Goal: Information Seeking & Learning: Check status

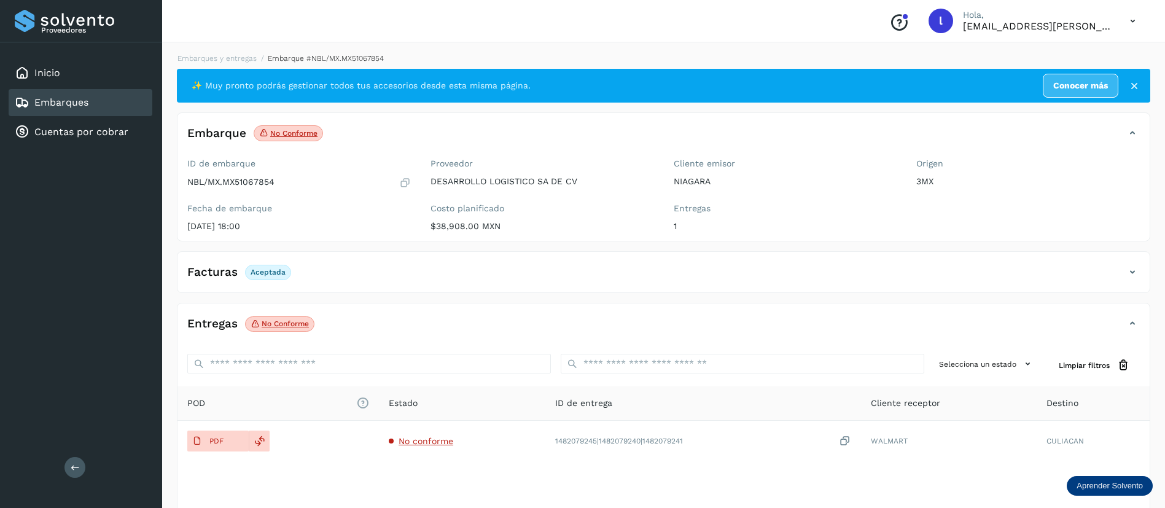
click at [67, 104] on link "Embarques" at bounding box center [61, 102] width 54 height 12
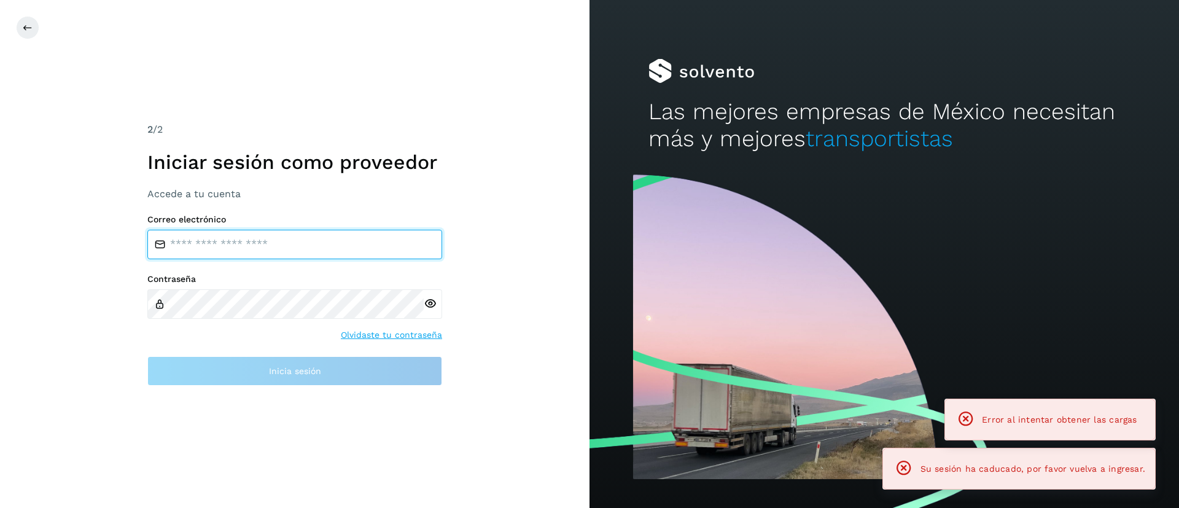
type input "**********"
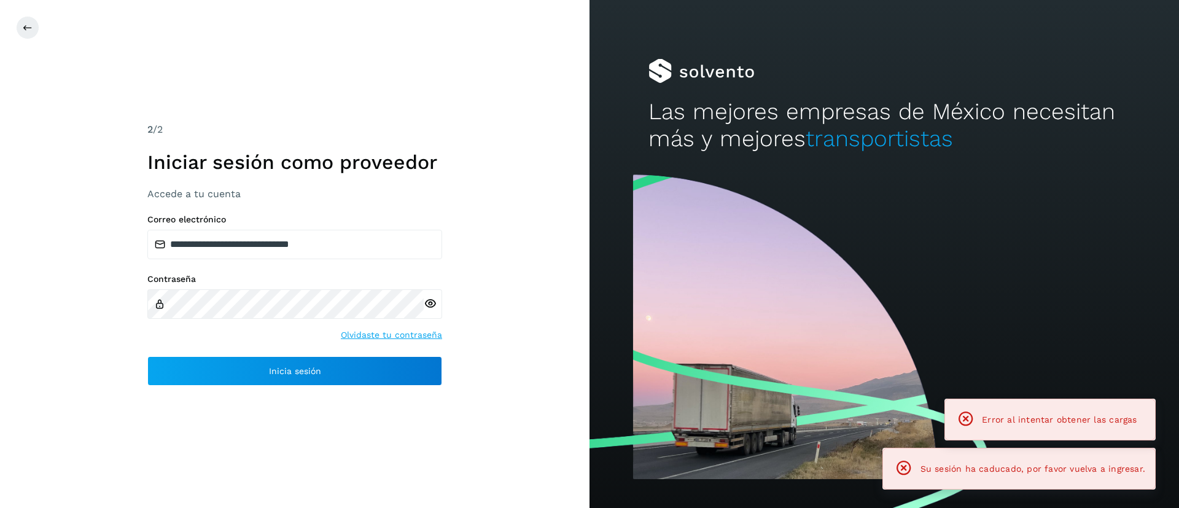
click at [335, 97] on div "**********" at bounding box center [294, 254] width 589 height 508
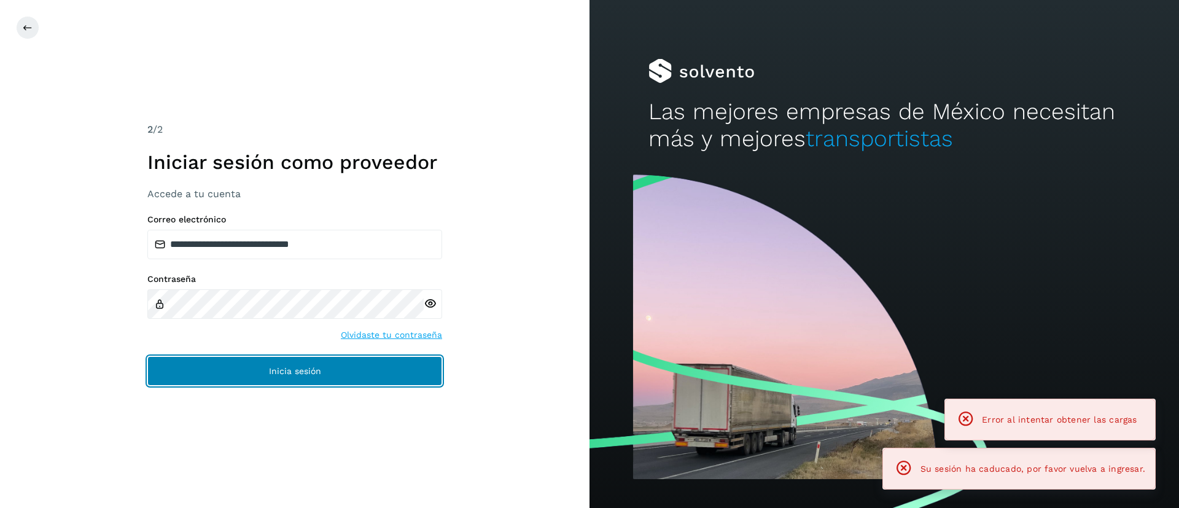
click at [233, 373] on button "Inicia sesión" at bounding box center [294, 370] width 295 height 29
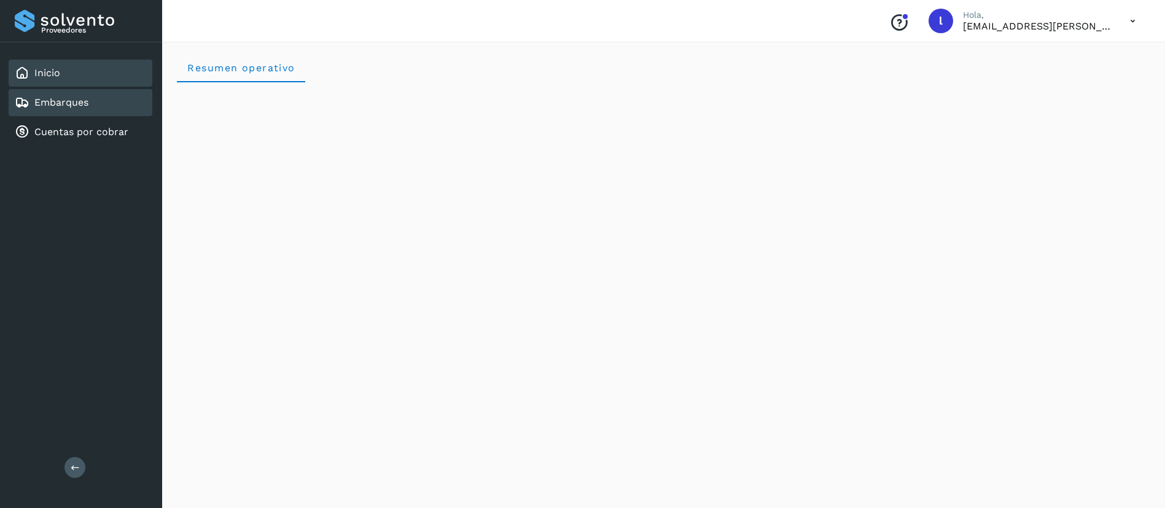
click at [66, 100] on link "Embarques" at bounding box center [61, 102] width 54 height 12
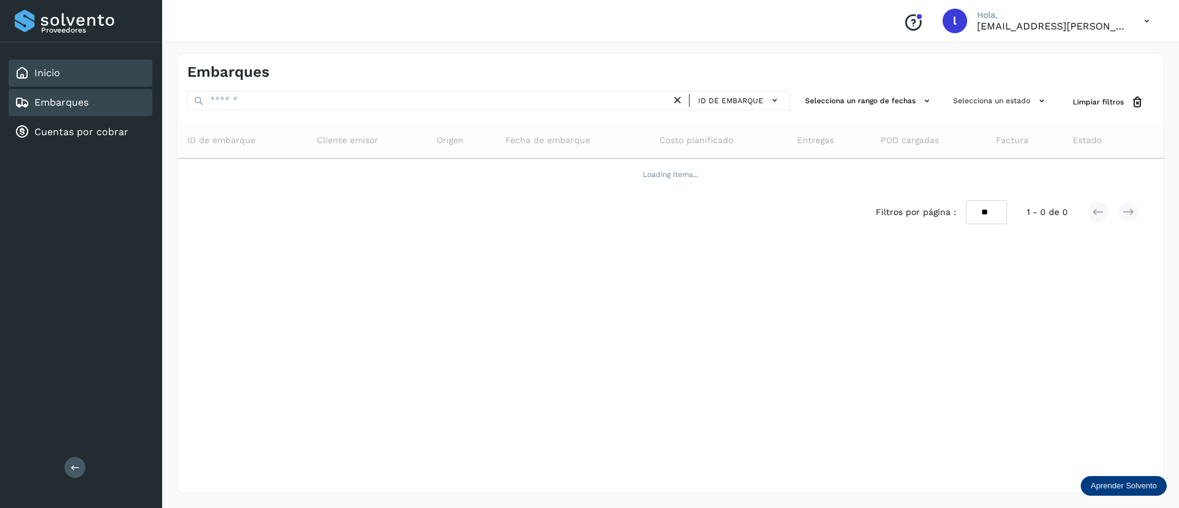
click at [77, 76] on div "Inicio" at bounding box center [81, 73] width 144 height 27
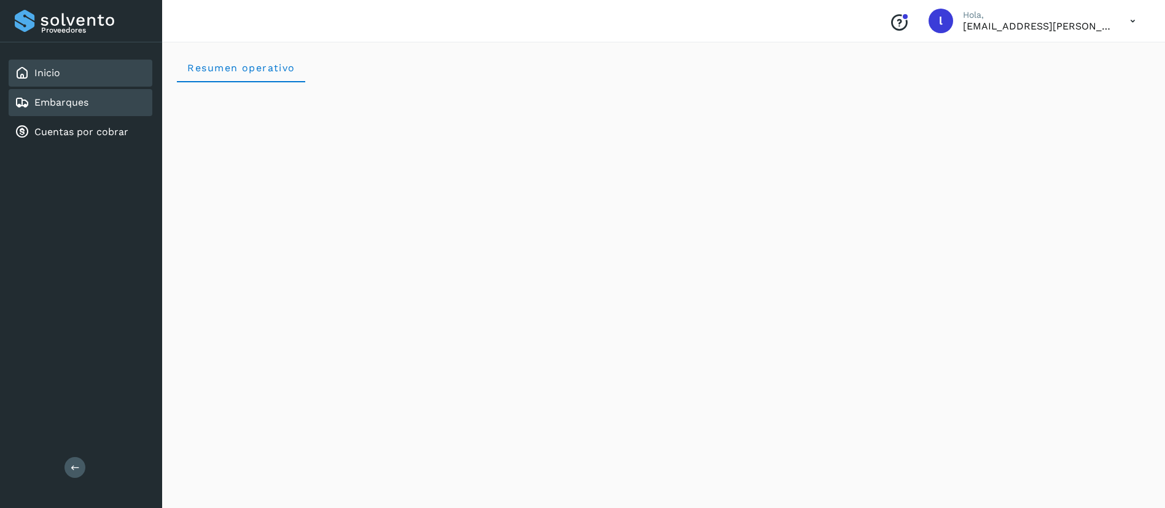
click at [37, 111] on div "Embarques" at bounding box center [81, 102] width 144 height 27
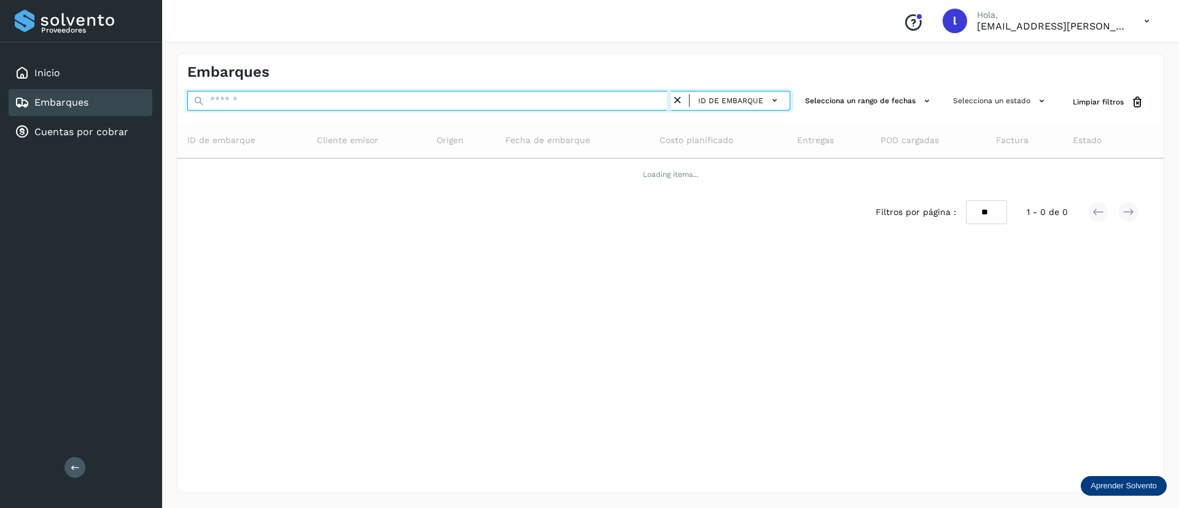
click at [262, 99] on input "text" at bounding box center [429, 101] width 484 height 20
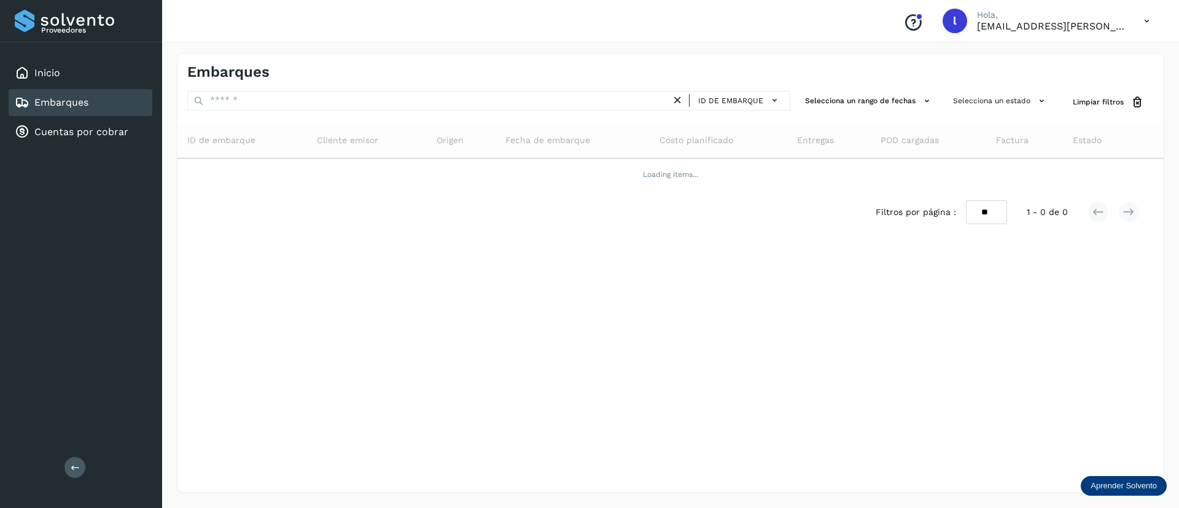
click at [84, 98] on link "Embarques" at bounding box center [61, 102] width 54 height 12
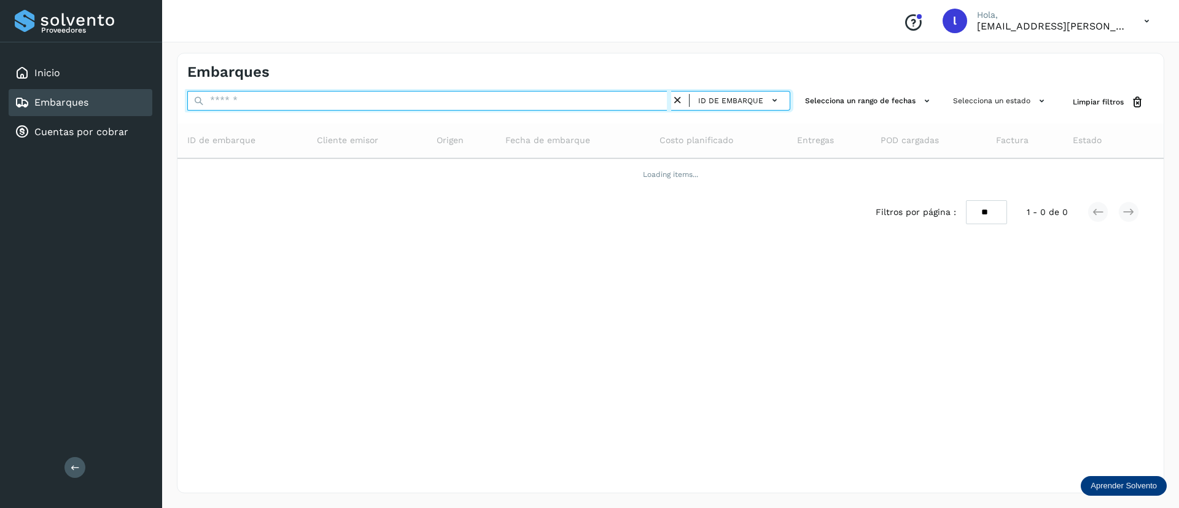
click at [245, 91] on input "text" at bounding box center [429, 101] width 484 height 20
paste input "**********"
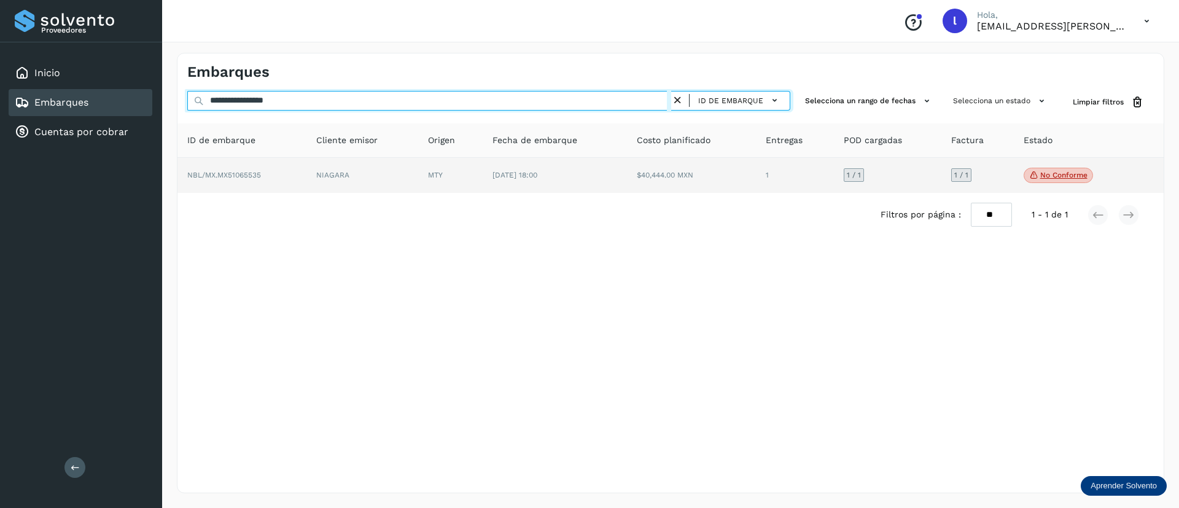
type input "**********"
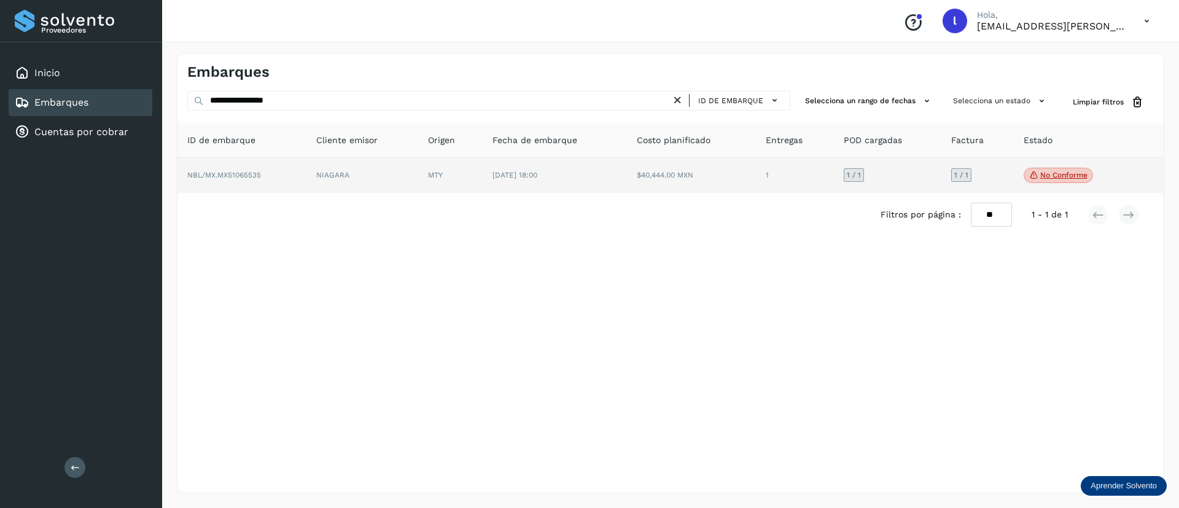
click at [627, 165] on td "[DATE] 18:00" at bounding box center [691, 176] width 129 height 36
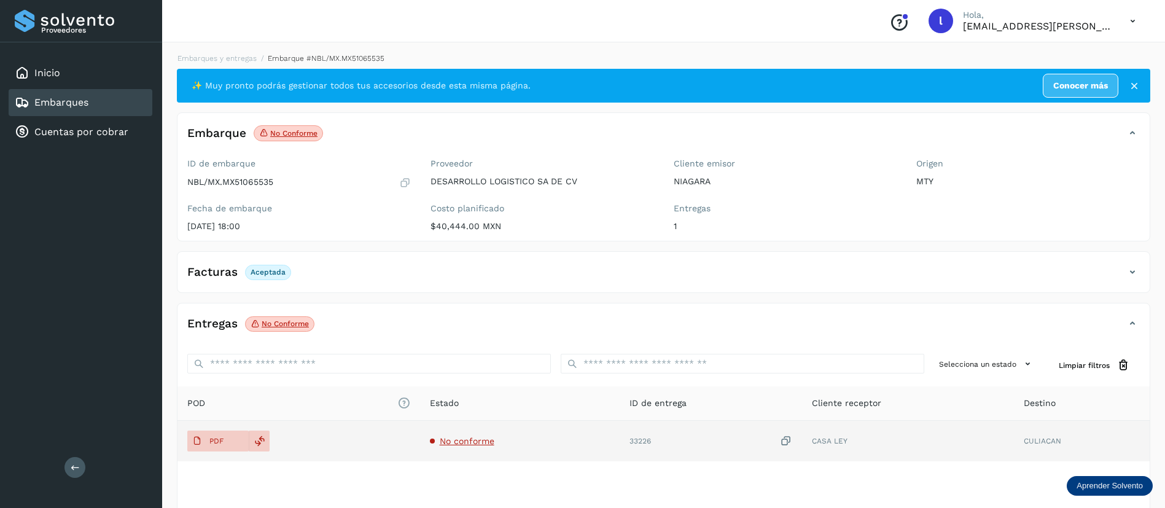
click at [467, 438] on span "No conforme" at bounding box center [467, 441] width 55 height 10
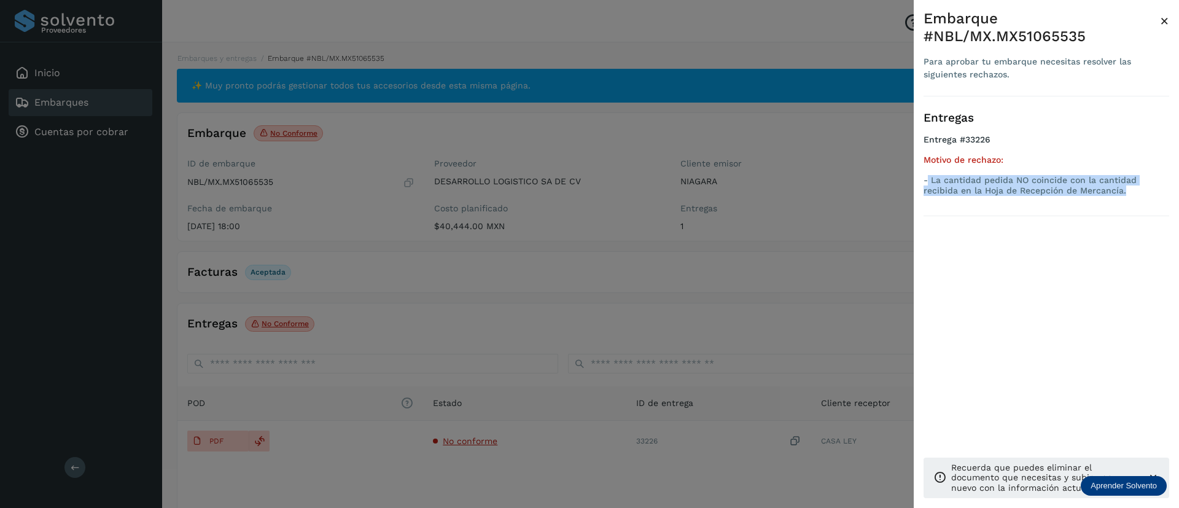
drag, startPoint x: 1094, startPoint y: 192, endPoint x: 929, endPoint y: 180, distance: 165.6
click at [929, 180] on p "- La cantidad pedida NO coincide con la cantidad recibida en la Hoja de Recepci…" at bounding box center [1046, 185] width 246 height 21
copy p "La cantidad pedida NO coincide con la cantidad recibida en la Hoja de Recepción…"
click at [1164, 25] on span "×" at bounding box center [1164, 20] width 9 height 17
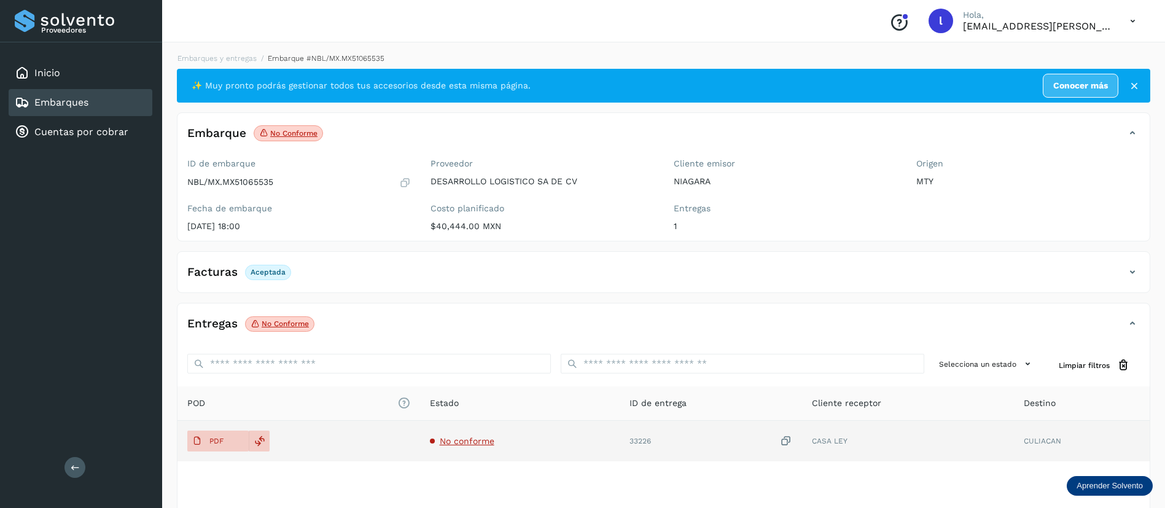
click at [620, 446] on td "No conforme" at bounding box center [711, 441] width 182 height 41
click at [453, 437] on span "No conforme" at bounding box center [467, 441] width 55 height 10
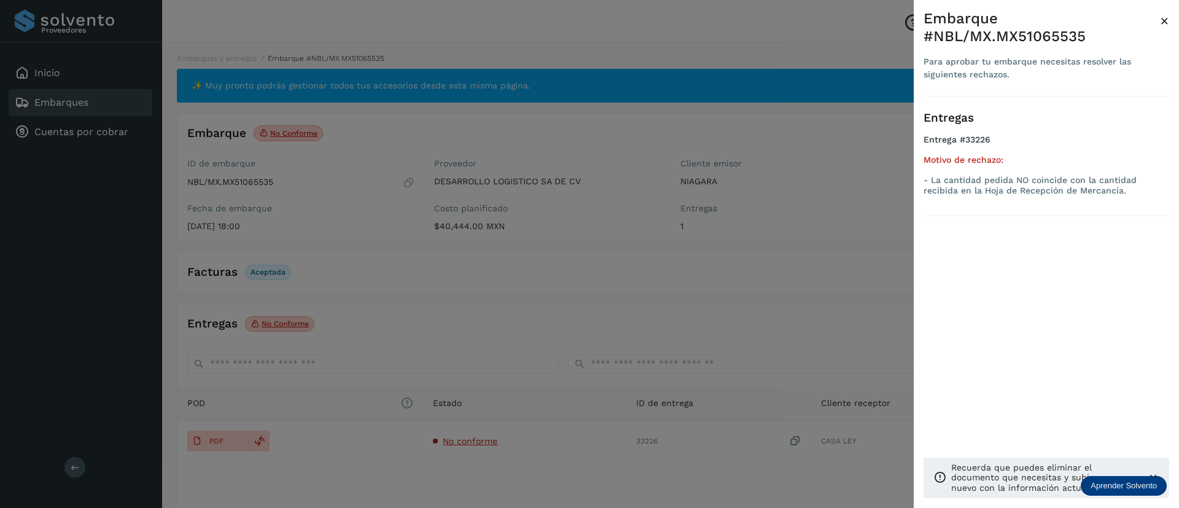
click at [1164, 17] on span "×" at bounding box center [1164, 20] width 9 height 17
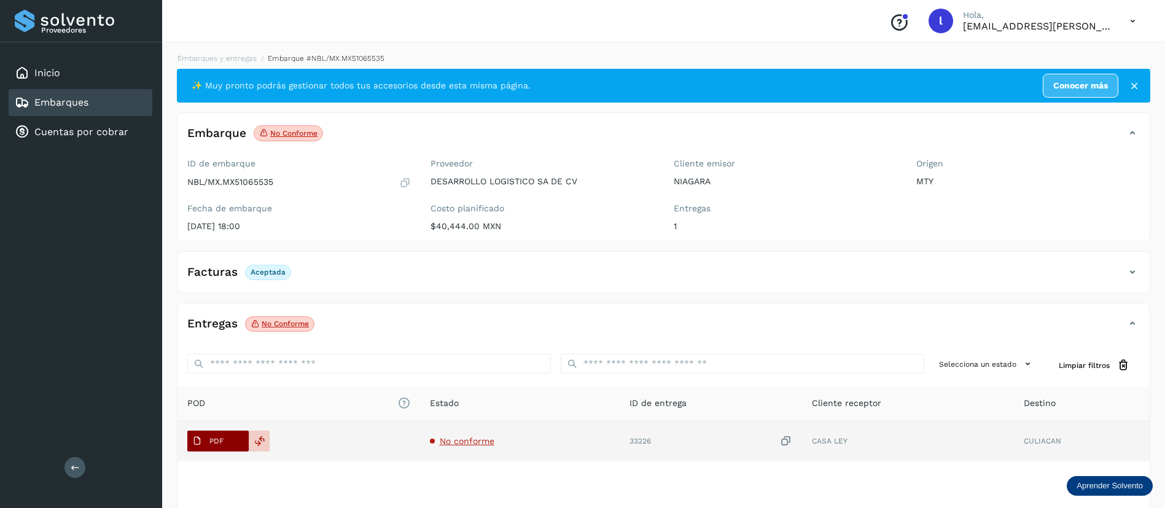
click at [193, 440] on icon at bounding box center [197, 441] width 10 height 10
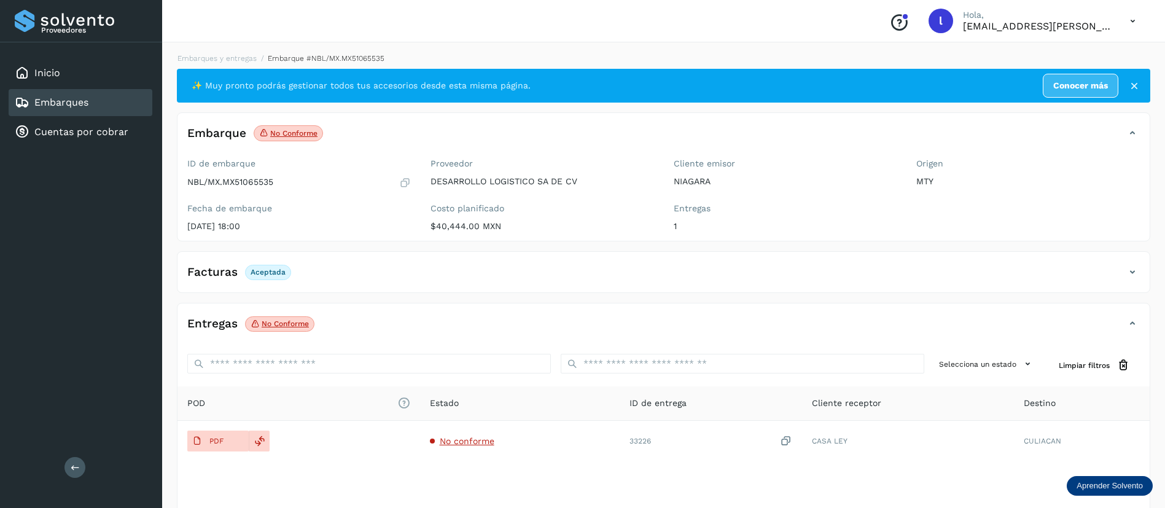
click at [80, 90] on div "Embarques" at bounding box center [81, 102] width 144 height 27
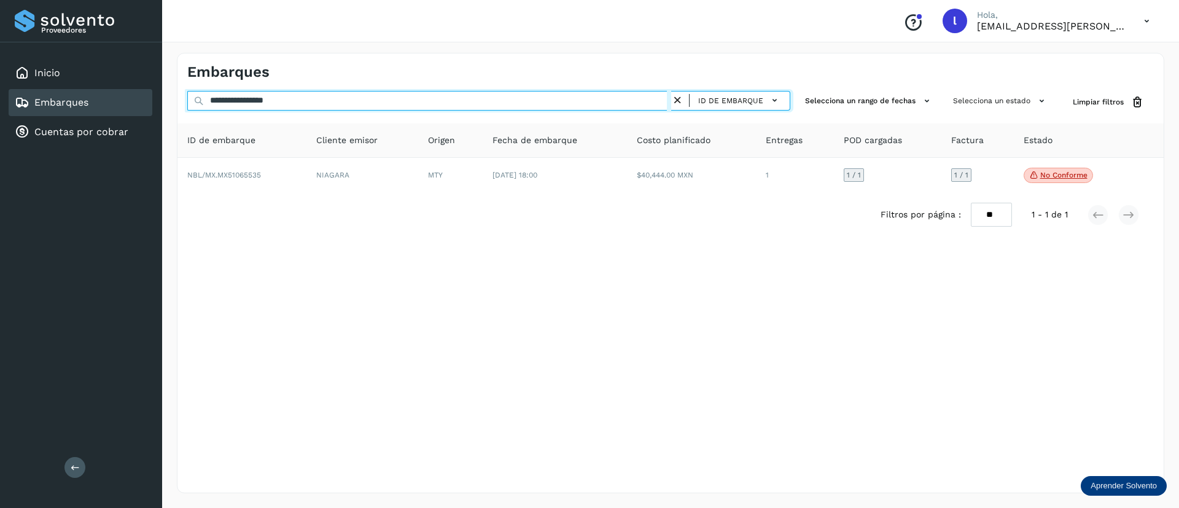
drag, startPoint x: 337, startPoint y: 93, endPoint x: 171, endPoint y: 100, distance: 165.9
click at [171, 100] on div "**********" at bounding box center [670, 273] width 1017 height 470
paste input "text"
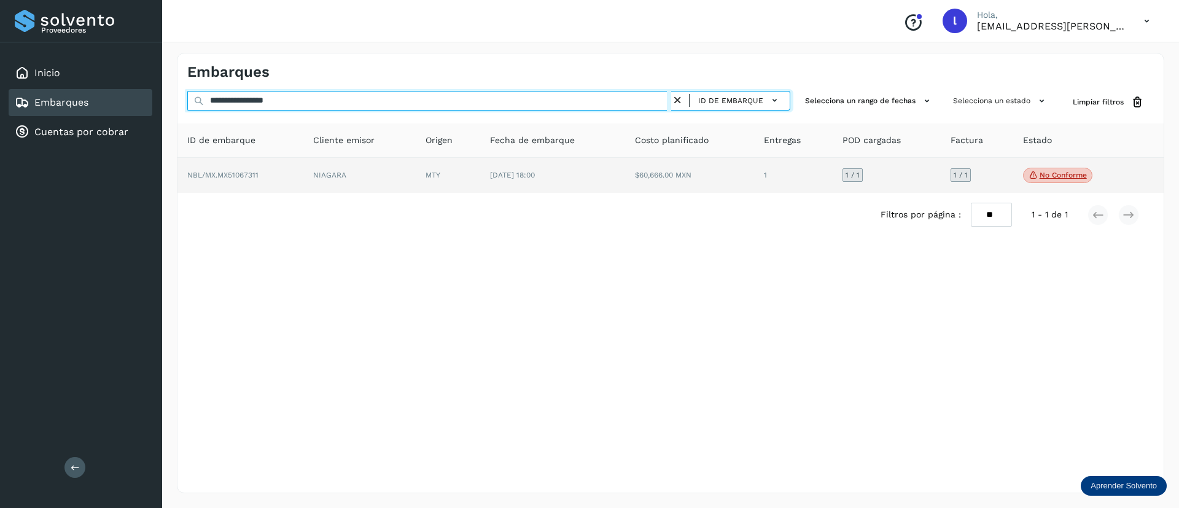
type input "**********"
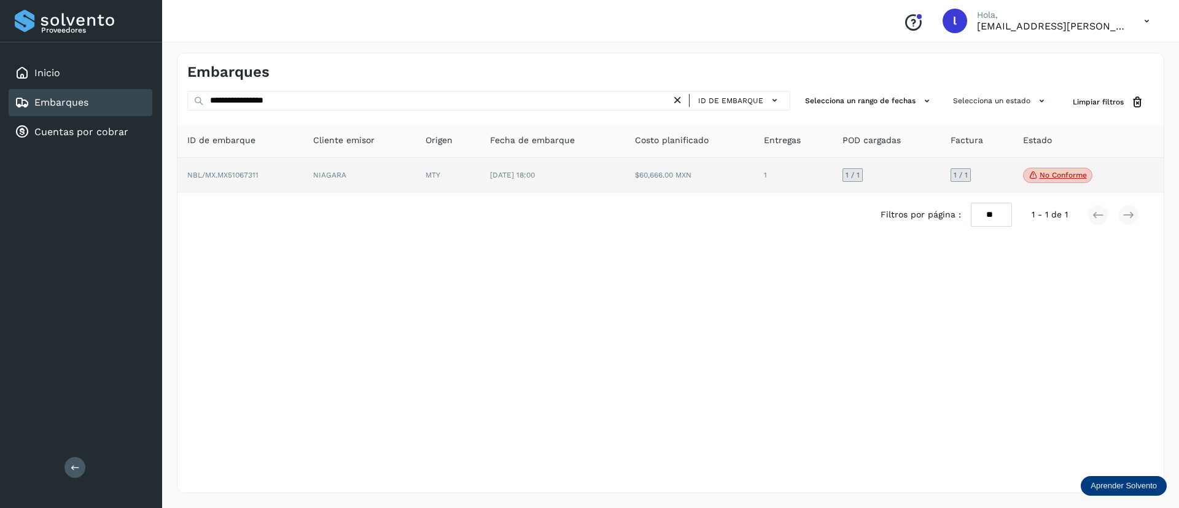
click at [754, 179] on td "$60,666.00 MXN" at bounding box center [793, 176] width 78 height 36
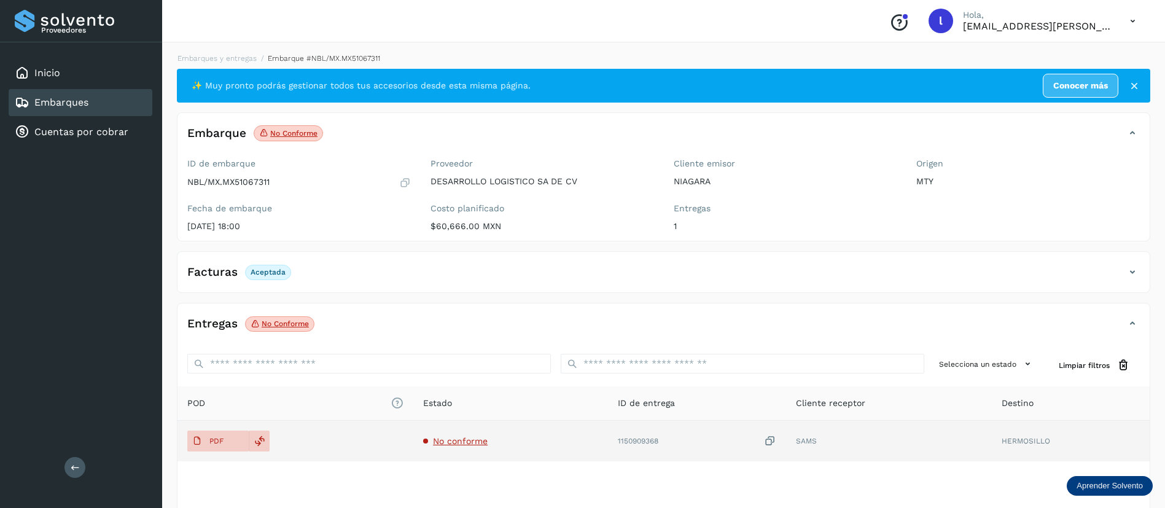
click at [445, 438] on span "No conforme" at bounding box center [460, 441] width 55 height 10
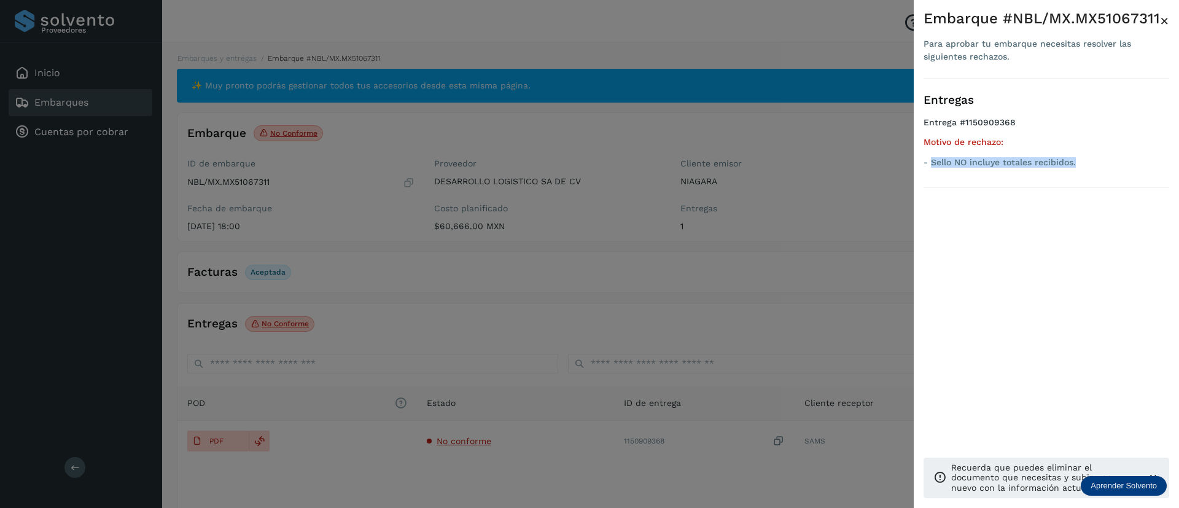
drag, startPoint x: 1081, startPoint y: 162, endPoint x: 930, endPoint y: 179, distance: 151.3
click at [930, 179] on div "Entregas Entrega #1150909368 Motivo de rechazo: - Sello NO incluye totales reci…" at bounding box center [1046, 133] width 246 height 109
copy p "Sello NO incluye totales recibidos."
click at [1164, 17] on span "×" at bounding box center [1164, 20] width 9 height 17
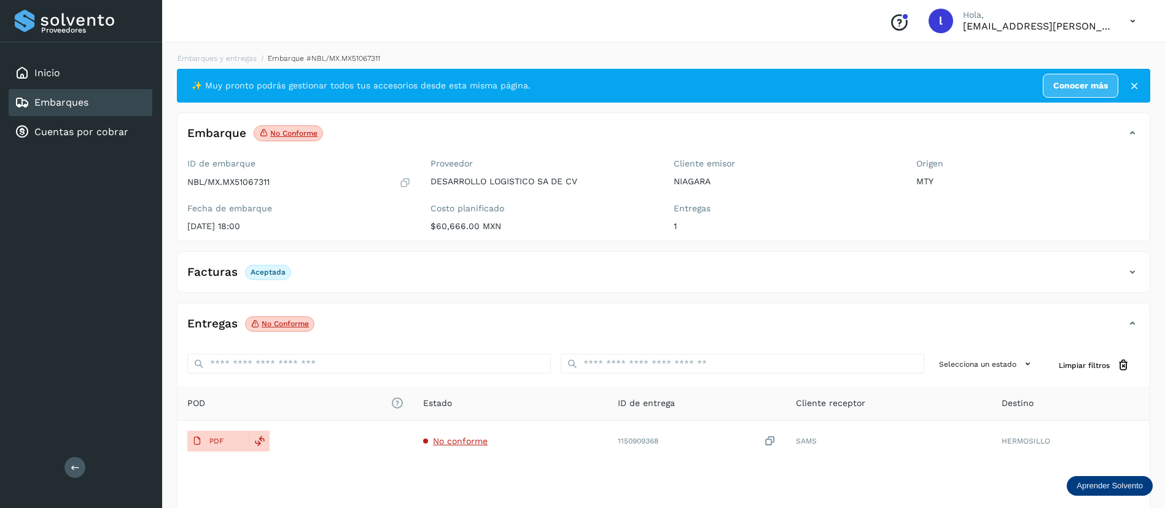
click at [63, 100] on link "Embarques" at bounding box center [61, 102] width 54 height 12
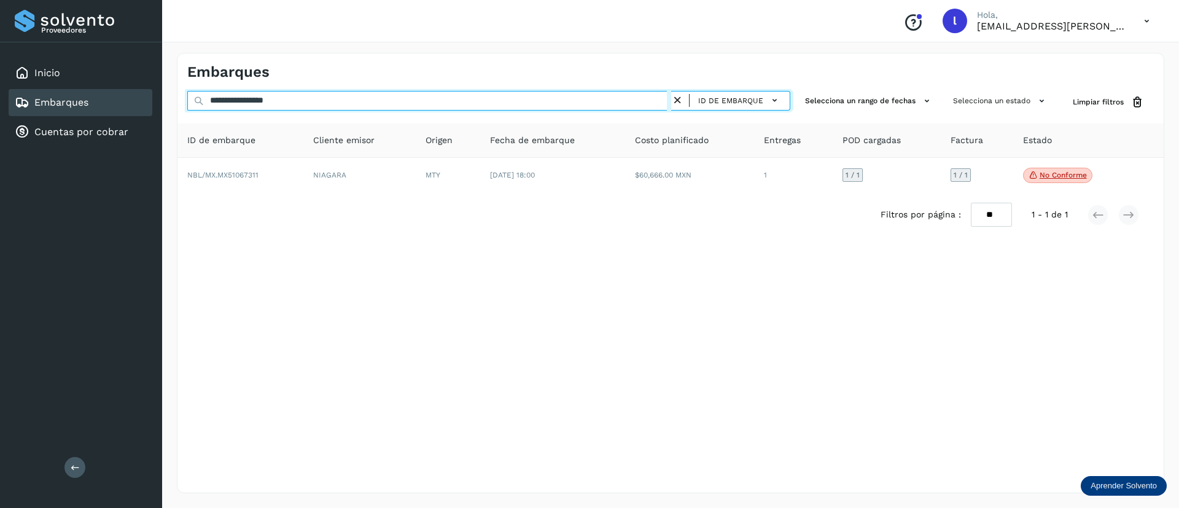
drag, startPoint x: 322, startPoint y: 94, endPoint x: 152, endPoint y: 98, distance: 170.1
click at [152, 98] on div "**********" at bounding box center [589, 254] width 1179 height 508
paste input "text"
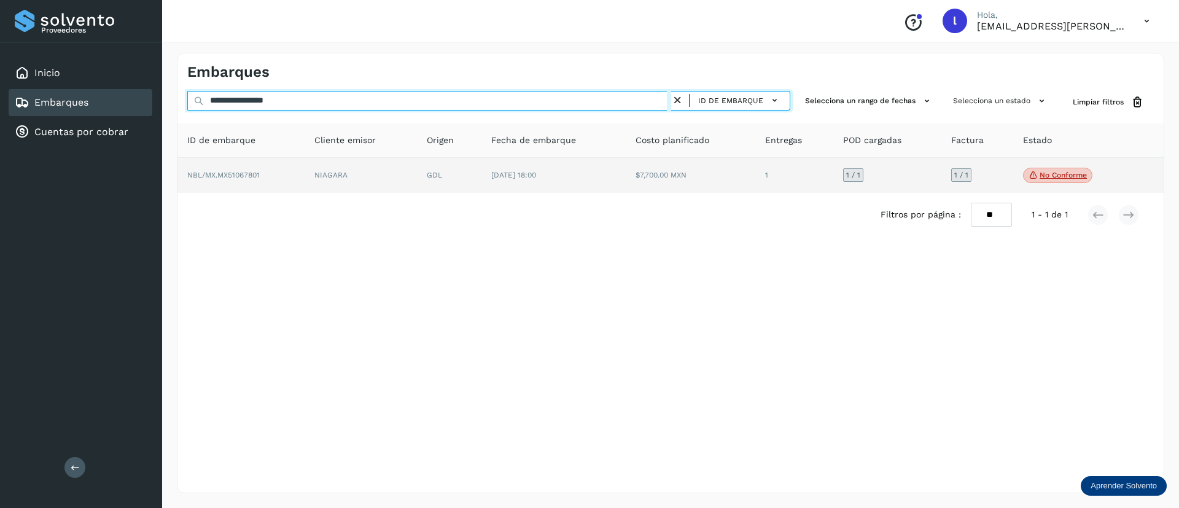
type input "**********"
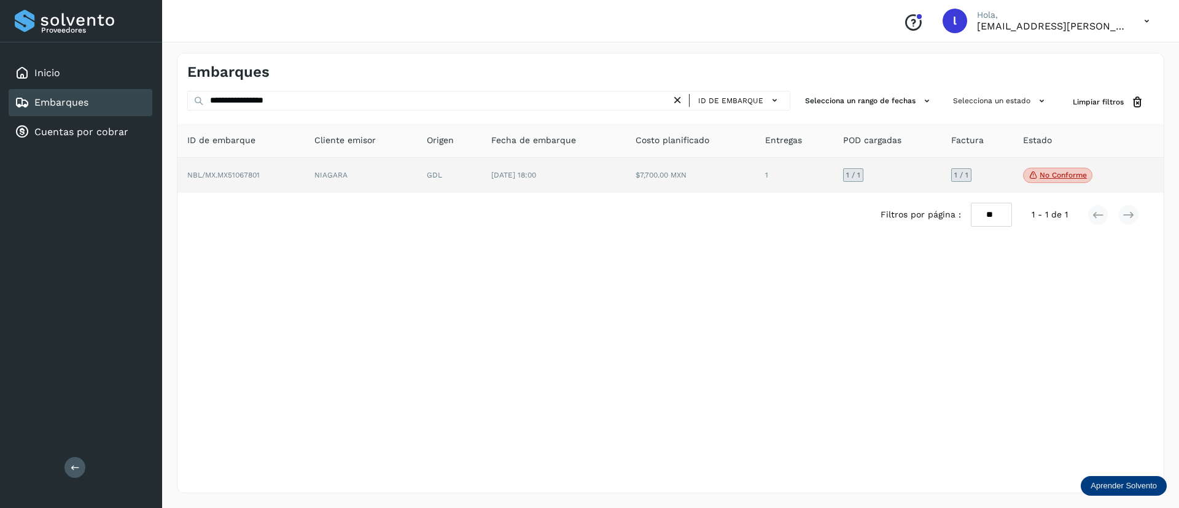
click at [755, 166] on td "$7,700.00 MXN" at bounding box center [794, 176] width 78 height 36
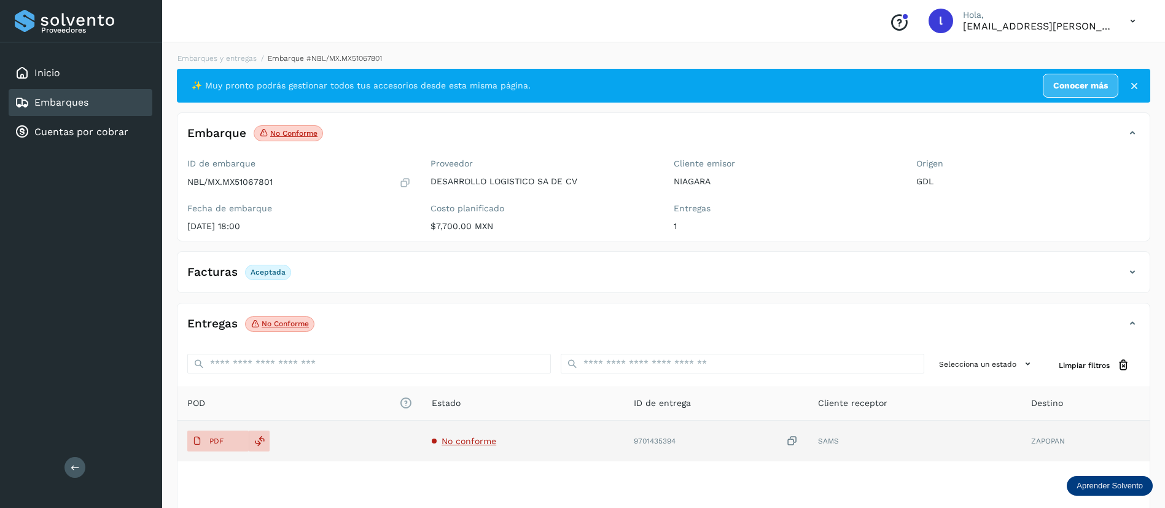
click at [624, 433] on td "No conforme" at bounding box center [716, 441] width 184 height 41
click at [464, 441] on span "No conforme" at bounding box center [468, 441] width 55 height 10
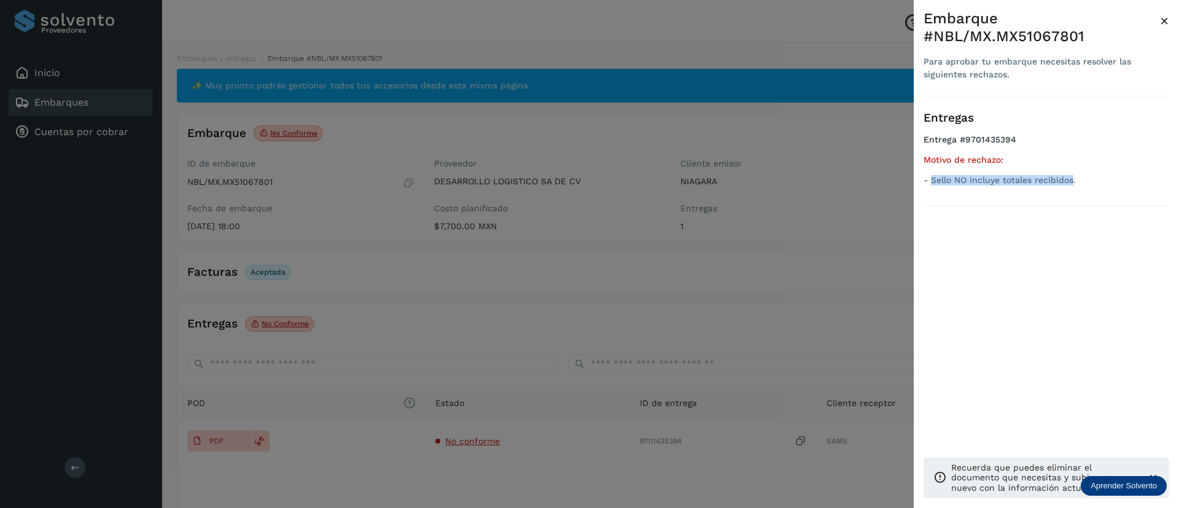
drag, startPoint x: 1075, startPoint y: 187, endPoint x: 931, endPoint y: 196, distance: 143.4
click at [931, 196] on div "Entregas Entrega #9701435394 Motivo de rechazo: - Sello NO incluye totales reci…" at bounding box center [1046, 150] width 246 height 109
copy p "Sello NO incluye totales recibidos"
click at [1164, 20] on span "×" at bounding box center [1164, 20] width 9 height 17
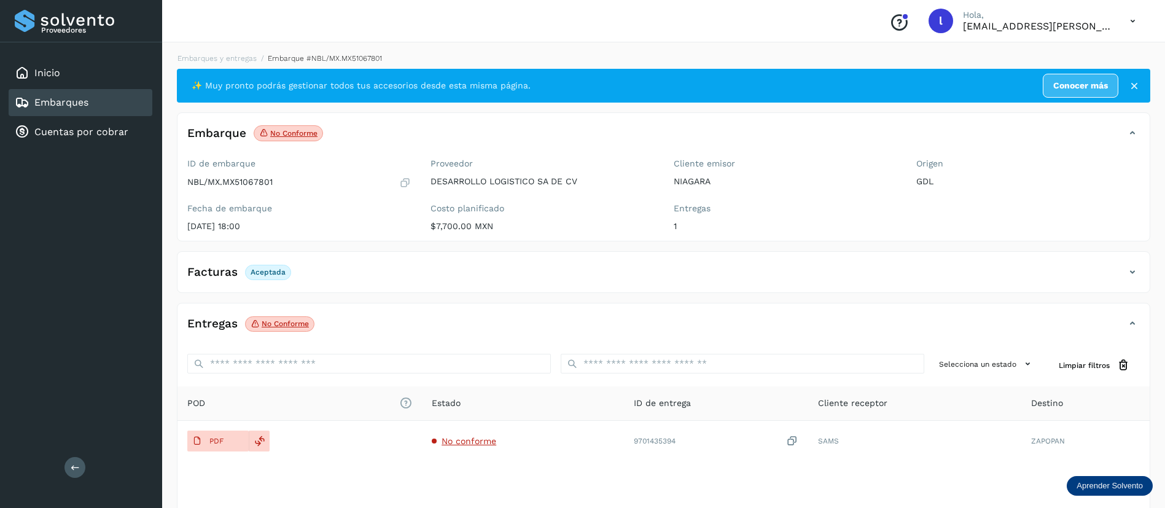
click at [99, 106] on div "Embarques" at bounding box center [81, 102] width 144 height 27
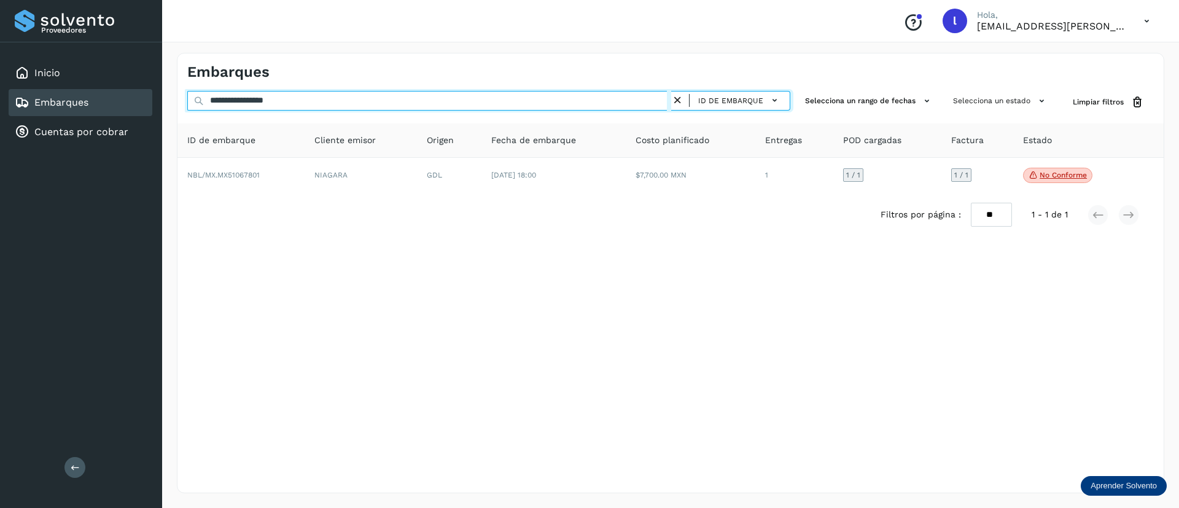
drag, startPoint x: 346, startPoint y: 103, endPoint x: 196, endPoint y: 108, distance: 149.9
click at [196, 108] on div "**********" at bounding box center [488, 102] width 603 height 23
paste input "text"
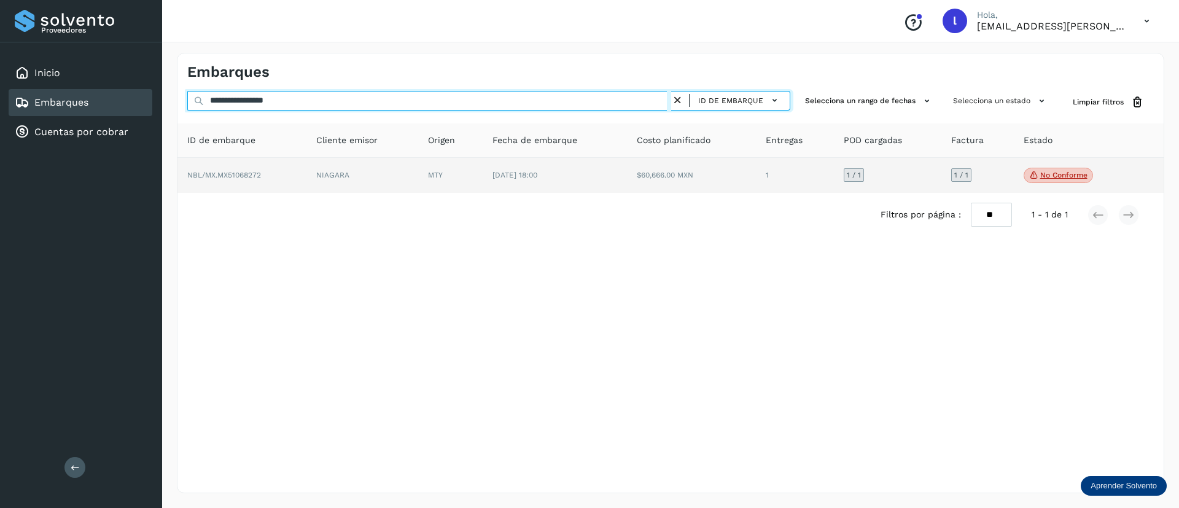
type input "**********"
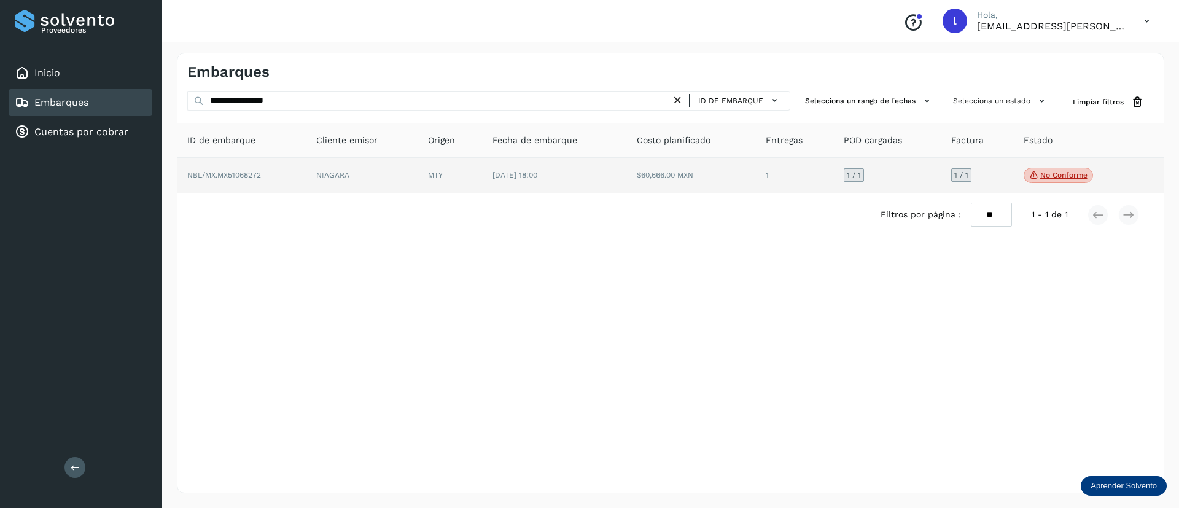
click at [756, 174] on td "$60,666.00 MXN" at bounding box center [795, 176] width 78 height 36
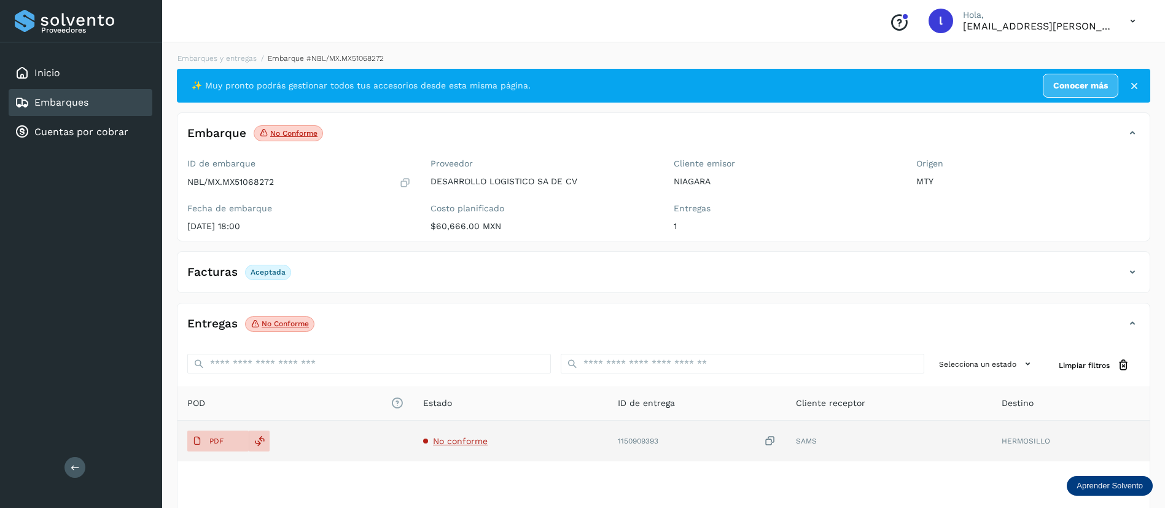
click at [466, 442] on span "No conforme" at bounding box center [460, 441] width 55 height 10
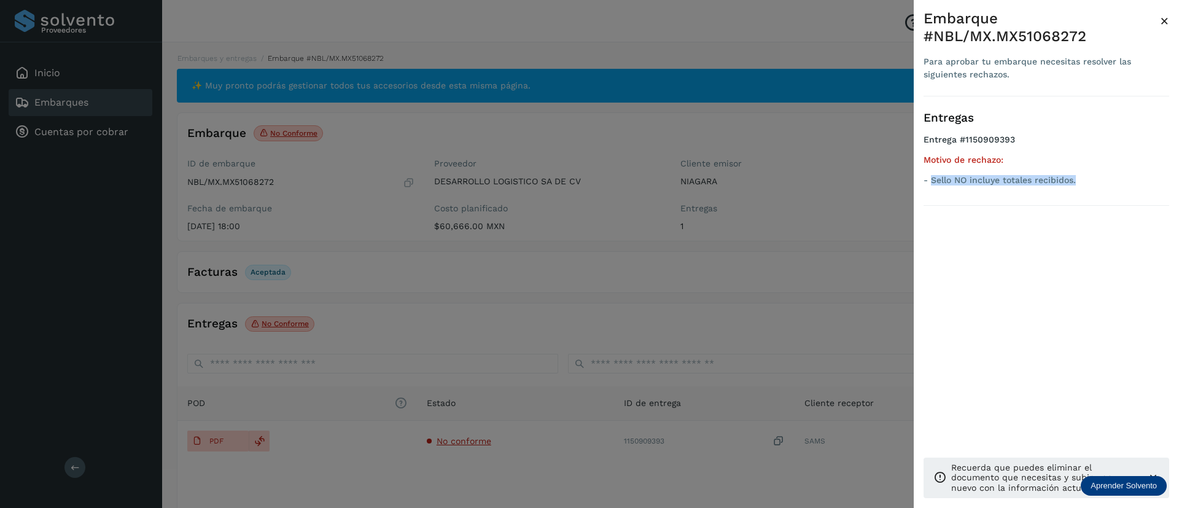
drag, startPoint x: 1077, startPoint y: 181, endPoint x: 931, endPoint y: 191, distance: 146.5
click at [931, 191] on div "Entregas Entrega #1150909393 Motivo de rechazo: - Sello NO incluye totales reci…" at bounding box center [1046, 150] width 246 height 109
copy p "Sello NO incluye totales recibidos."
click at [1164, 18] on span "×" at bounding box center [1164, 20] width 9 height 17
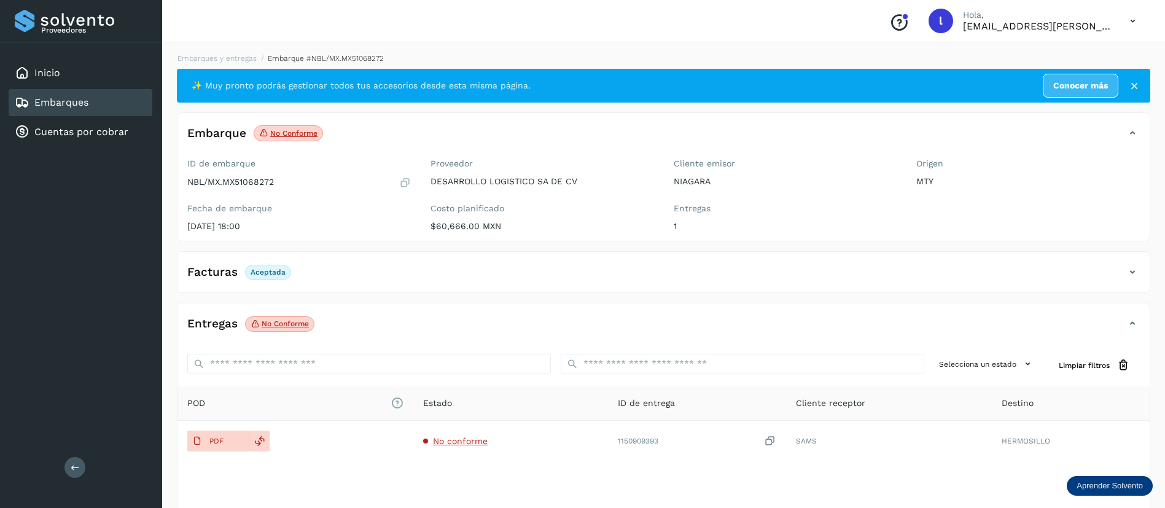
click at [79, 93] on div "Embarques" at bounding box center [81, 102] width 144 height 27
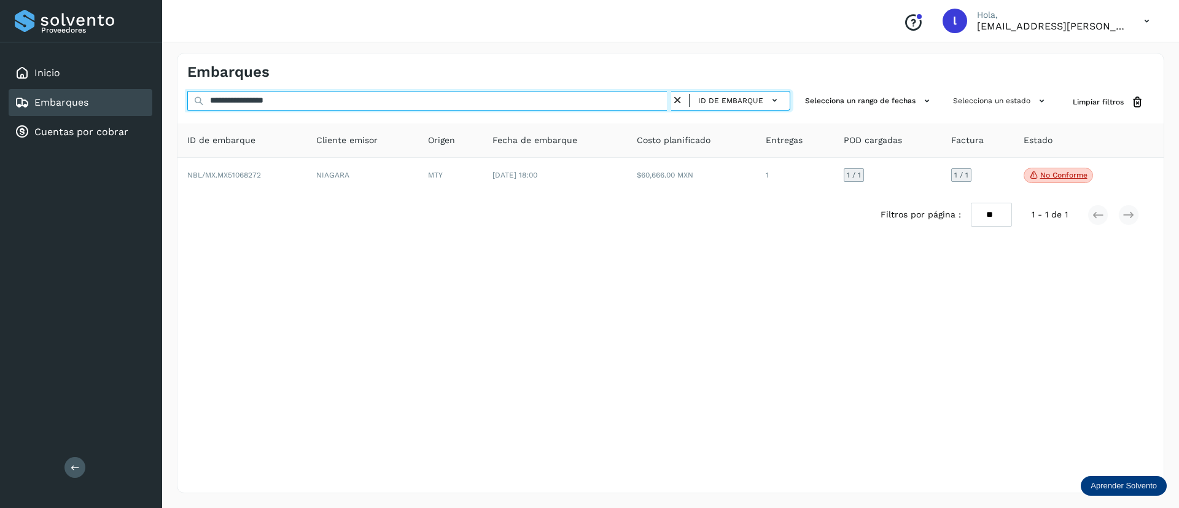
drag, startPoint x: 311, startPoint y: 98, endPoint x: 167, endPoint y: 101, distance: 144.3
click at [167, 101] on div "**********" at bounding box center [670, 273] width 1017 height 470
paste input "text"
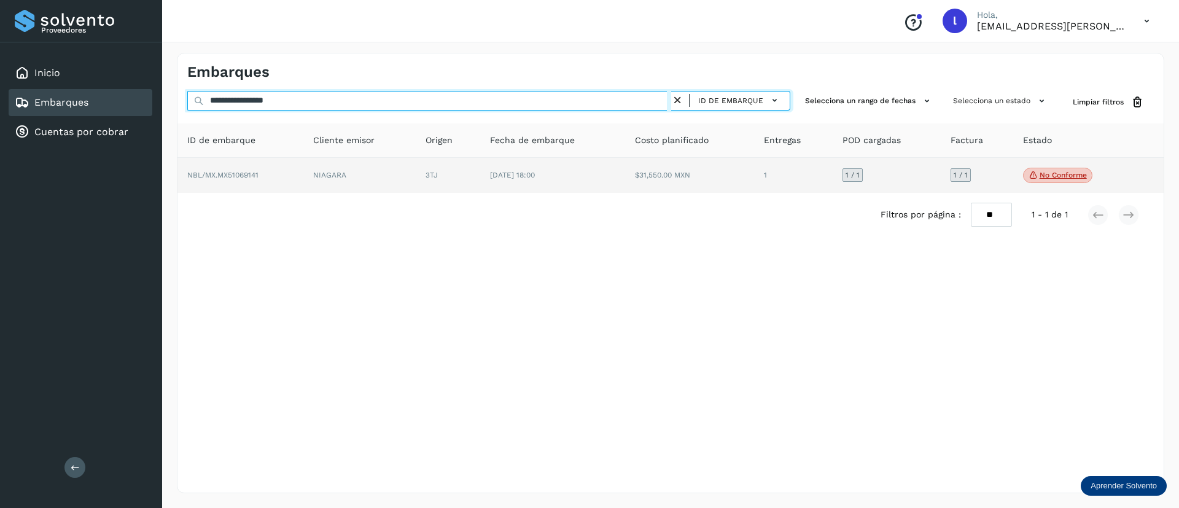
type input "**********"
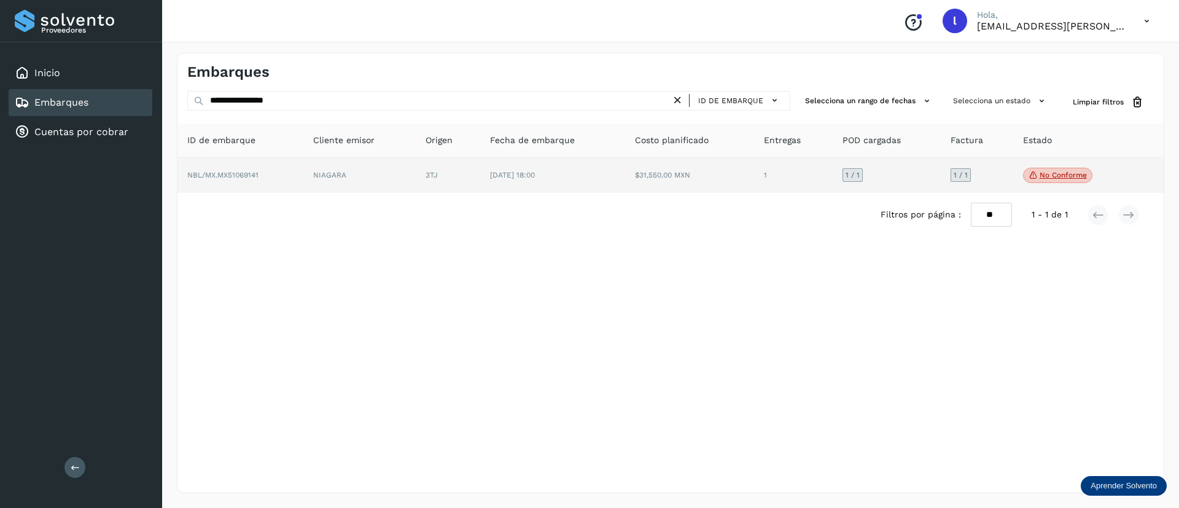
click at [625, 187] on td "[DATE] 18:00" at bounding box center [690, 176] width 130 height 36
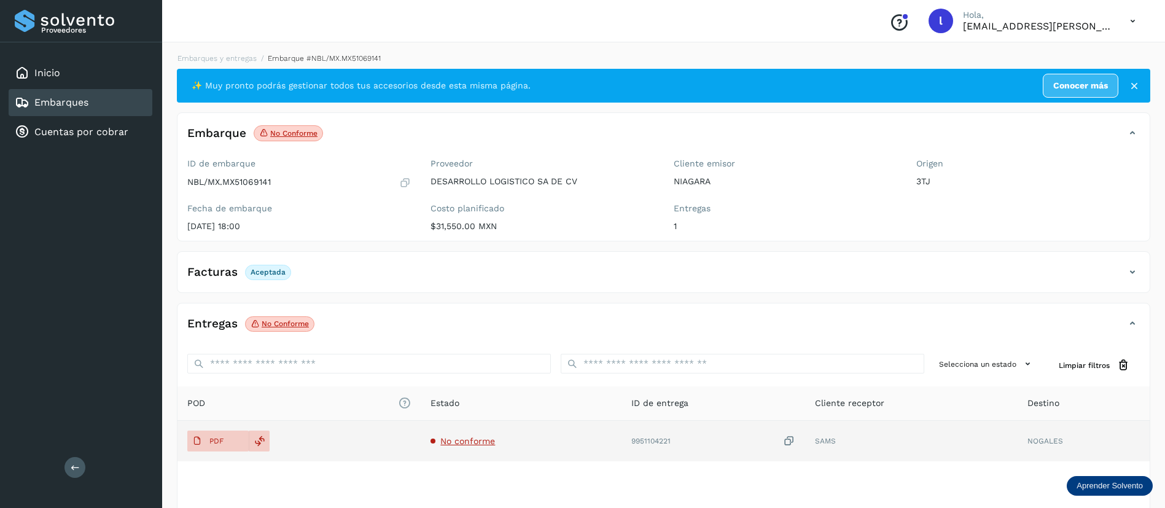
click at [621, 446] on td "No conforme" at bounding box center [712, 441] width 183 height 41
click at [466, 437] on span "No conforme" at bounding box center [467, 441] width 55 height 10
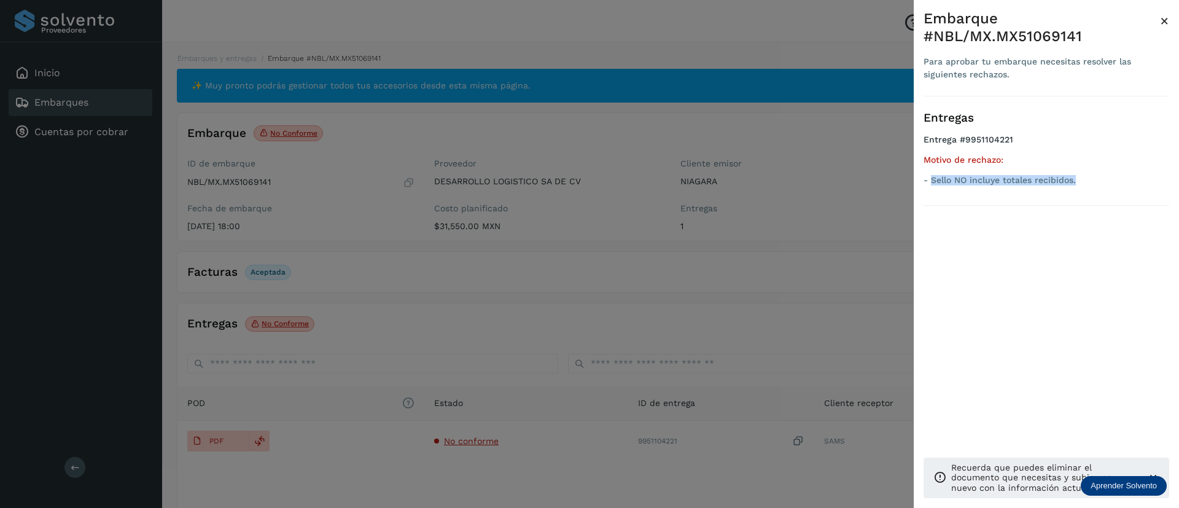
drag, startPoint x: 1083, startPoint y: 158, endPoint x: 930, endPoint y: 176, distance: 153.9
click at [930, 176] on div "Entregas Entrega #9951104221 Motivo de rechazo: - Sello NO incluye totales reci…" at bounding box center [1046, 150] width 246 height 109
copy p "Sello NO incluye totales recibidos."
click at [1162, 22] on span "×" at bounding box center [1164, 20] width 9 height 17
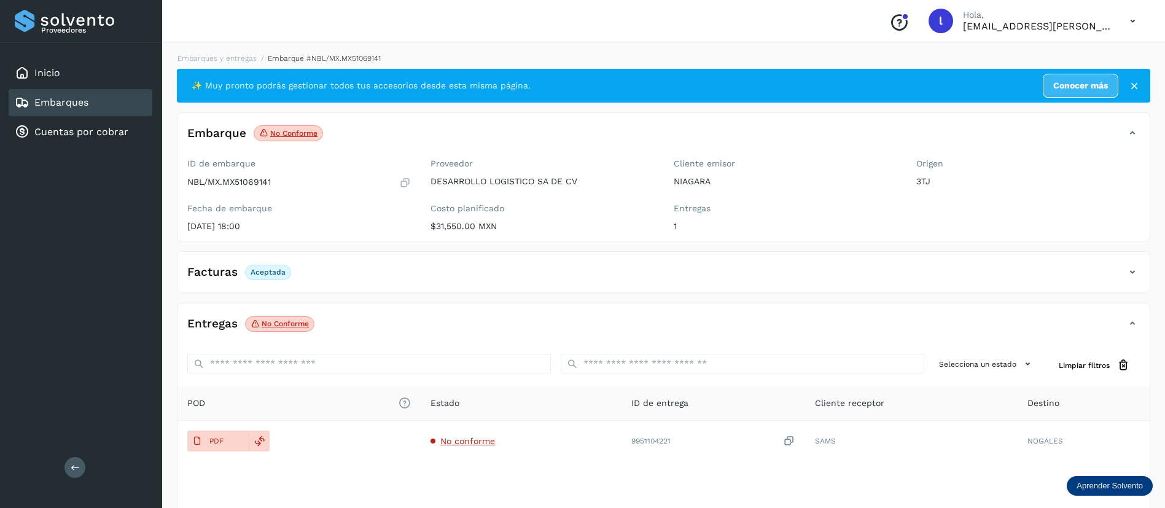
click at [68, 106] on link "Embarques" at bounding box center [61, 102] width 54 height 12
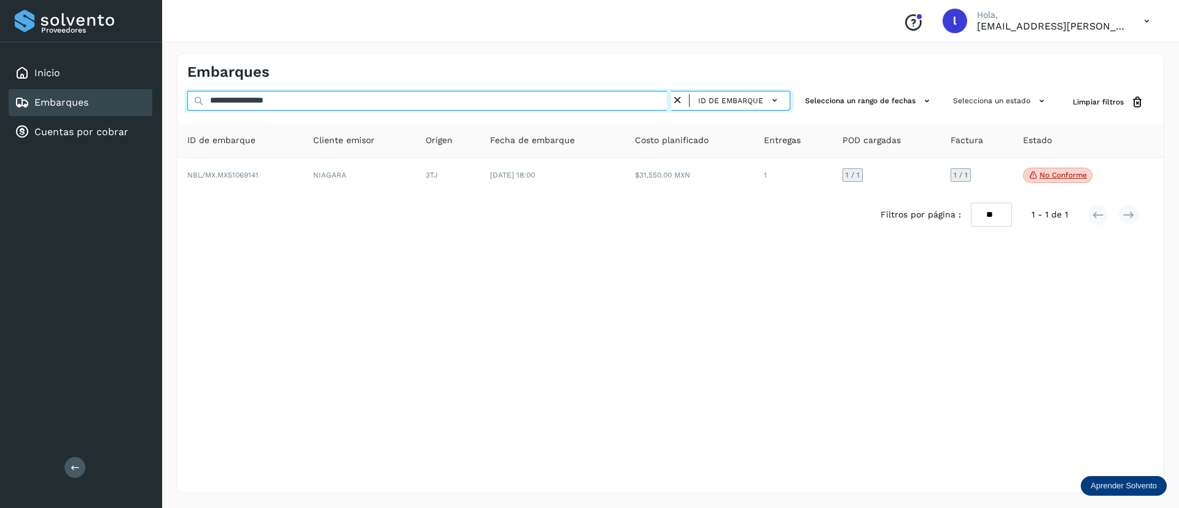
drag, startPoint x: 326, startPoint y: 103, endPoint x: 170, endPoint y: 104, distance: 156.0
click at [170, 104] on div "**********" at bounding box center [670, 273] width 1017 height 470
paste input "text"
type input "**********"
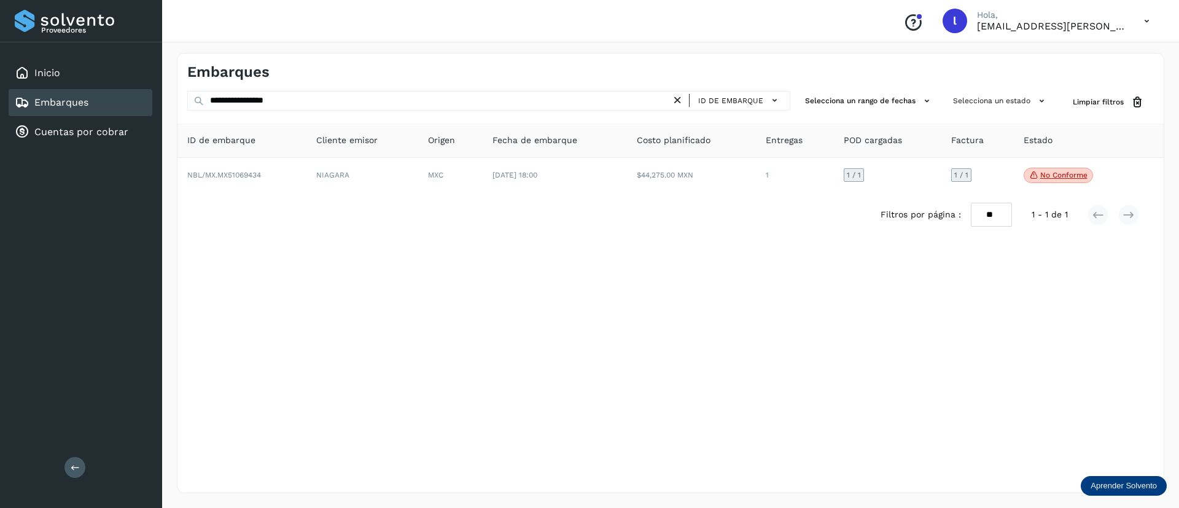
click at [642, 193] on div "Filtros por página : ** ** ** 1 - 1 de 1" at bounding box center [670, 215] width 986 height 44
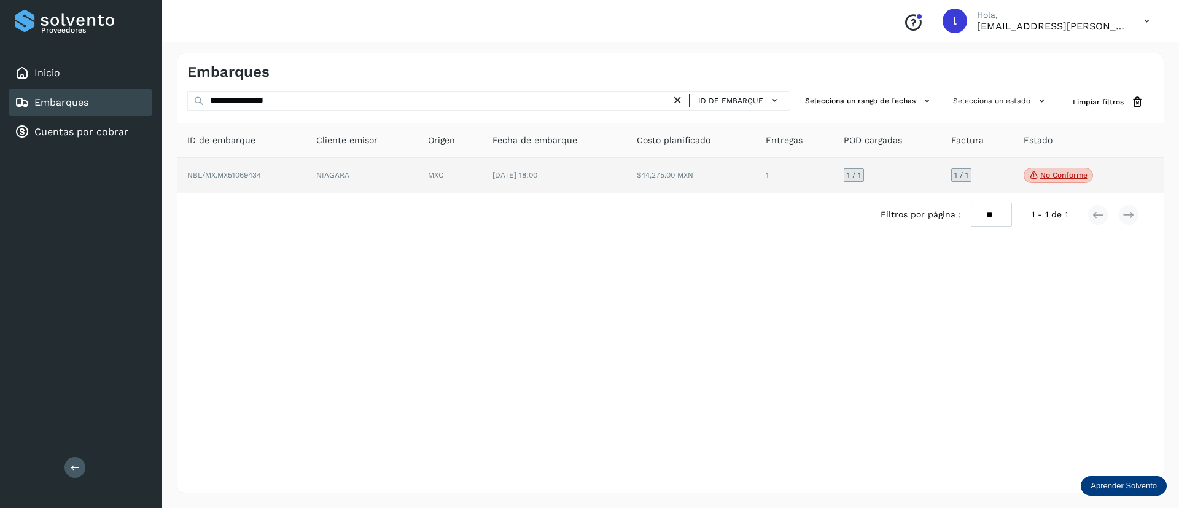
click at [756, 179] on td "$44,275.00 MXN" at bounding box center [795, 176] width 78 height 36
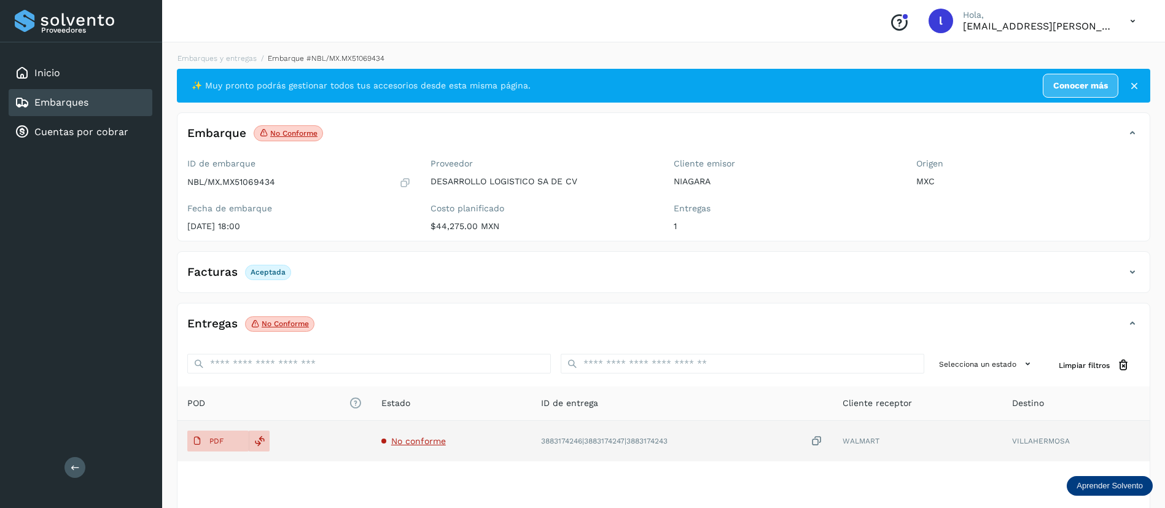
click at [402, 438] on span "No conforme" at bounding box center [418, 441] width 55 height 10
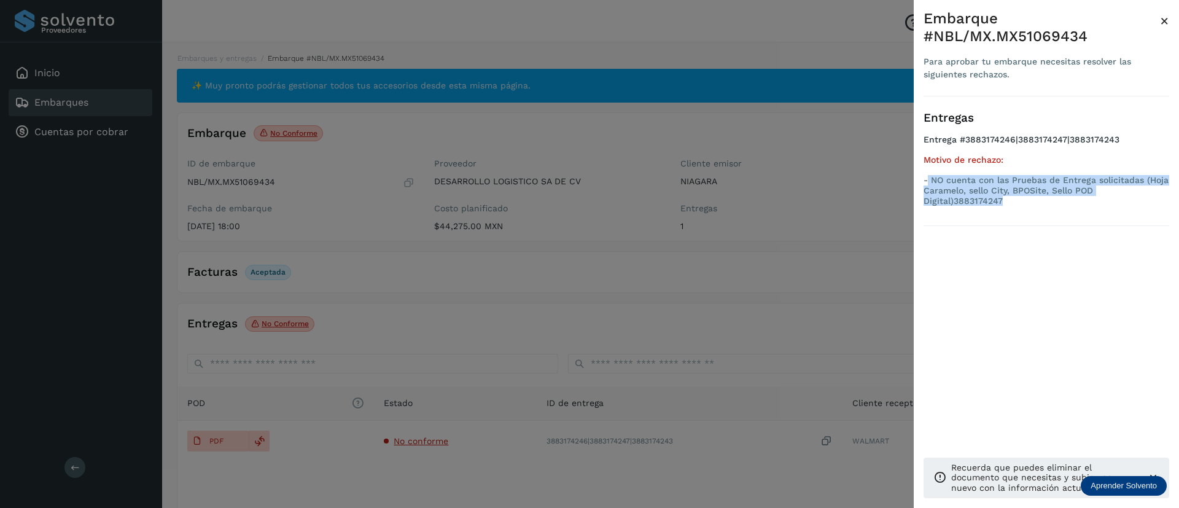
drag, startPoint x: 1007, startPoint y: 201, endPoint x: 929, endPoint y: 184, distance: 79.9
click at [929, 184] on p "- NO cuenta con las Pruebas de Entrega solicitadas (Hoja Caramelo, sello City, …" at bounding box center [1046, 190] width 246 height 31
copy p "NO cuenta con las Pruebas de Entrega solicitadas (Hoja Caramelo, sello City, BP…"
click at [1164, 24] on span "×" at bounding box center [1164, 20] width 9 height 17
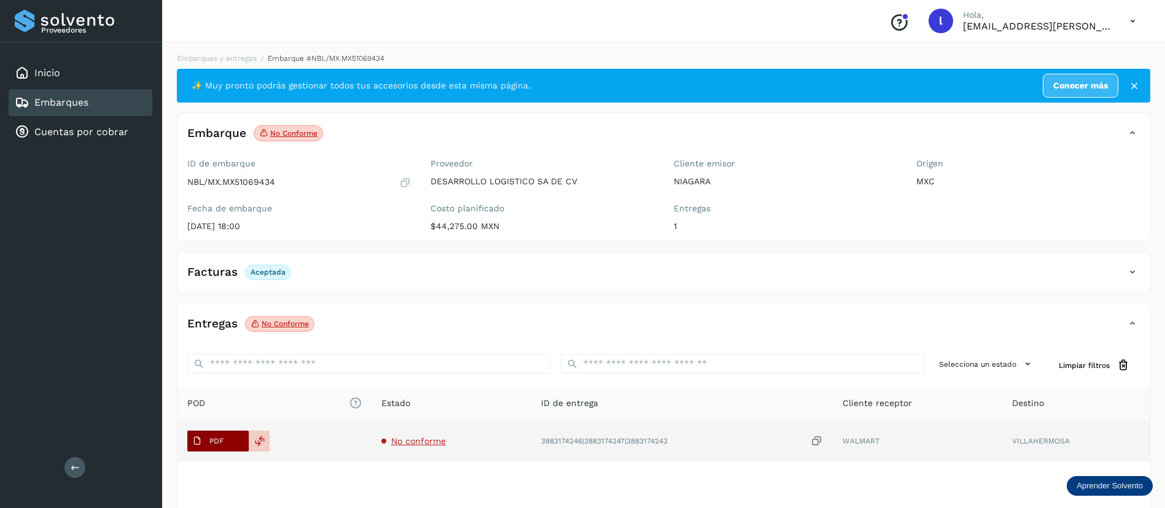
click at [220, 433] on span "PDF" at bounding box center [207, 441] width 41 height 20
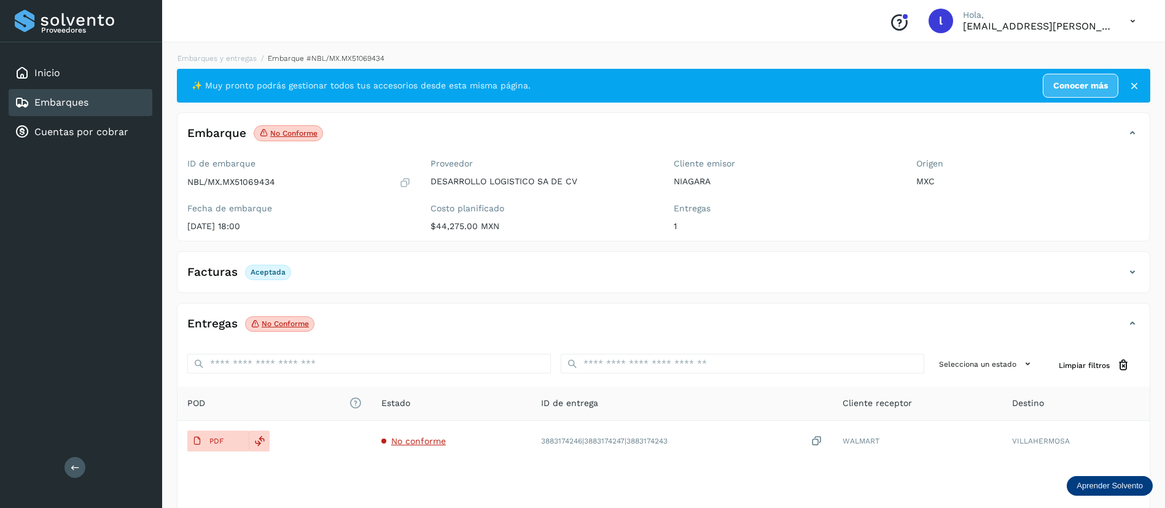
click at [91, 104] on div "Embarques" at bounding box center [81, 102] width 144 height 27
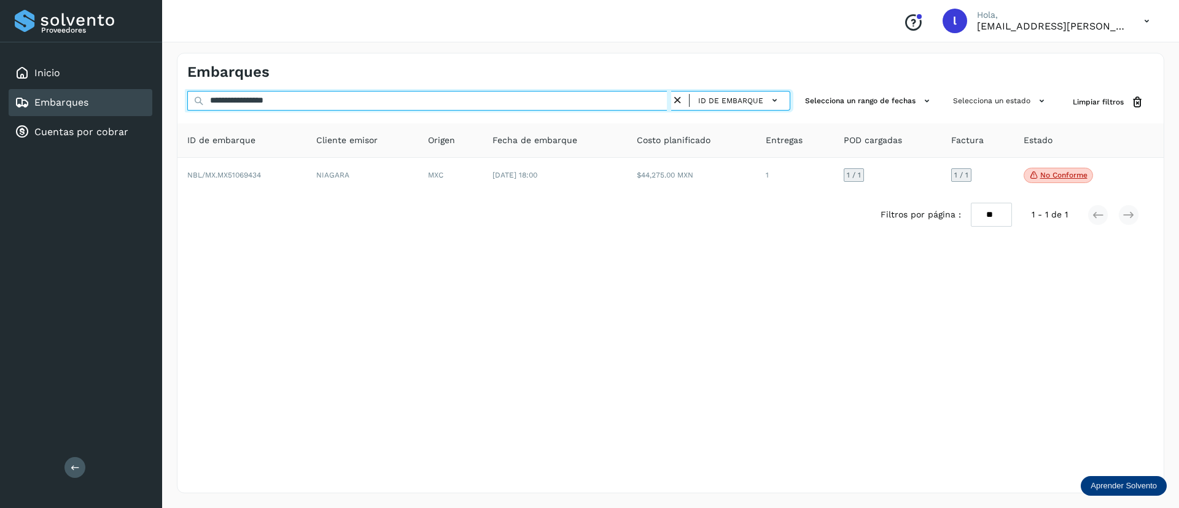
drag, startPoint x: 339, startPoint y: 103, endPoint x: 171, endPoint y: 101, distance: 167.6
click at [171, 101] on div "**********" at bounding box center [670, 273] width 1017 height 470
paste input "text"
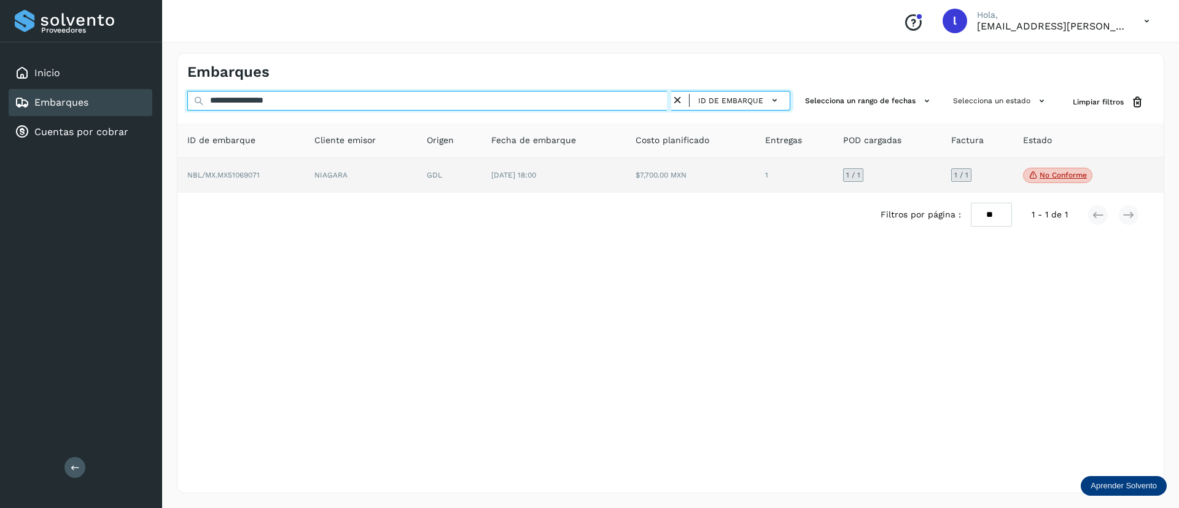
type input "**********"
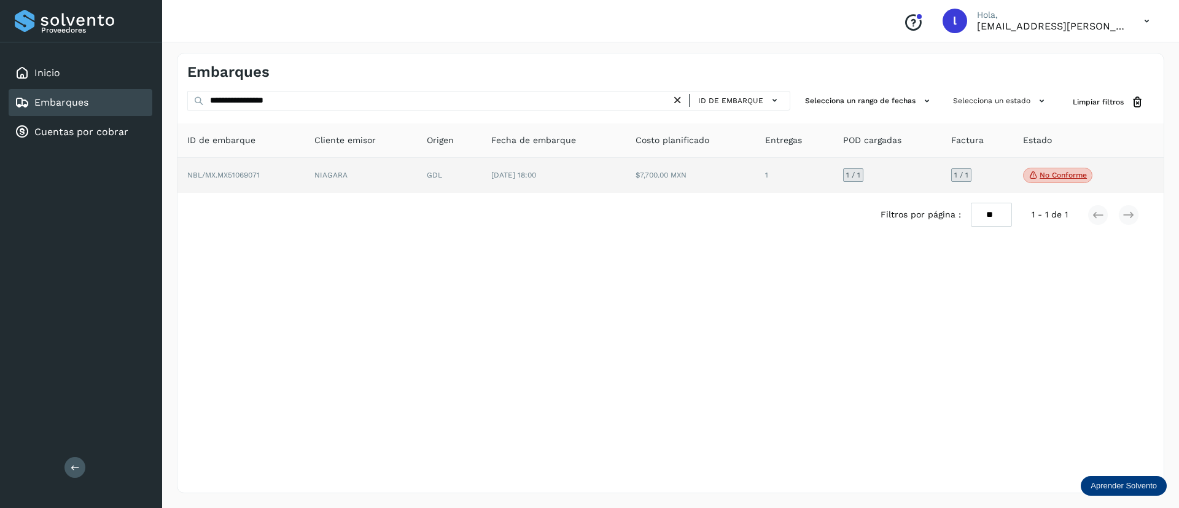
click at [755, 179] on td "$7,700.00 MXN" at bounding box center [794, 176] width 78 height 36
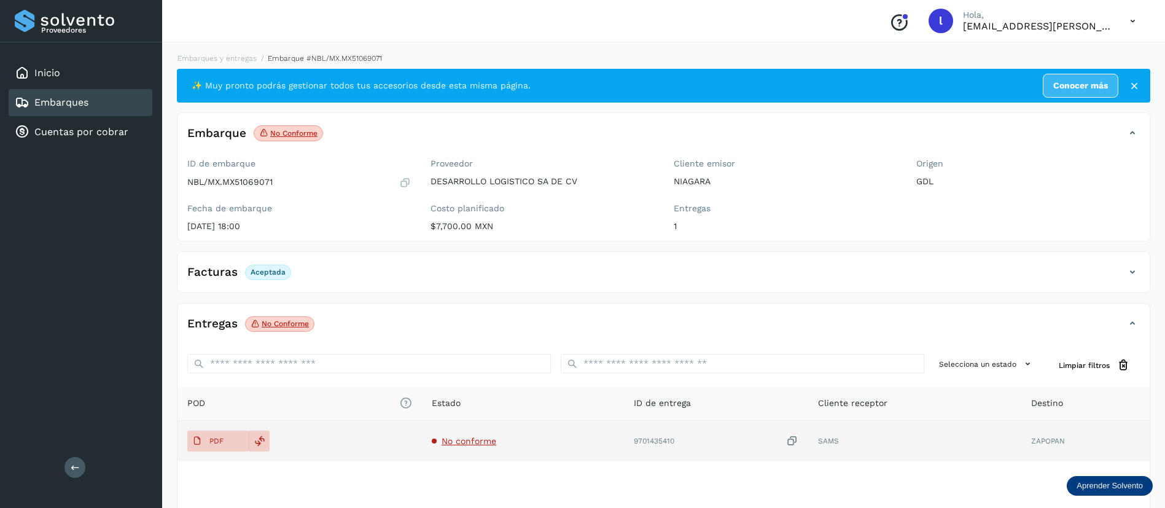
click at [471, 445] on span "No conforme" at bounding box center [468, 441] width 55 height 10
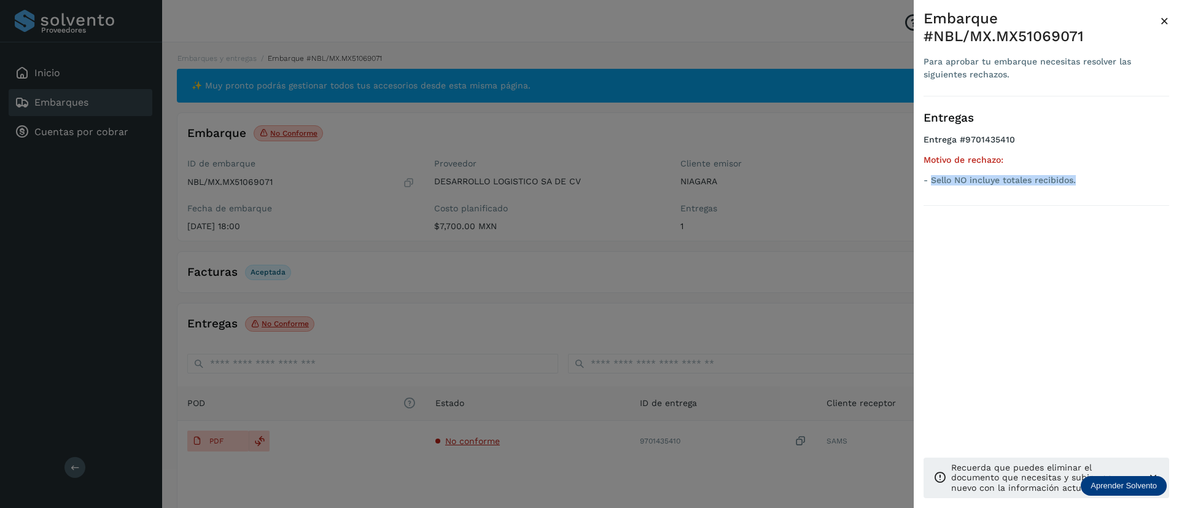
drag, startPoint x: 1079, startPoint y: 181, endPoint x: 930, endPoint y: 196, distance: 150.6
click at [930, 196] on div "Entregas Entrega #9701435410 Motivo de rechazo: - Sello NO incluye totales reci…" at bounding box center [1046, 150] width 246 height 109
copy p "Sello NO incluye totales recibidos."
click at [1164, 23] on span "×" at bounding box center [1164, 20] width 9 height 17
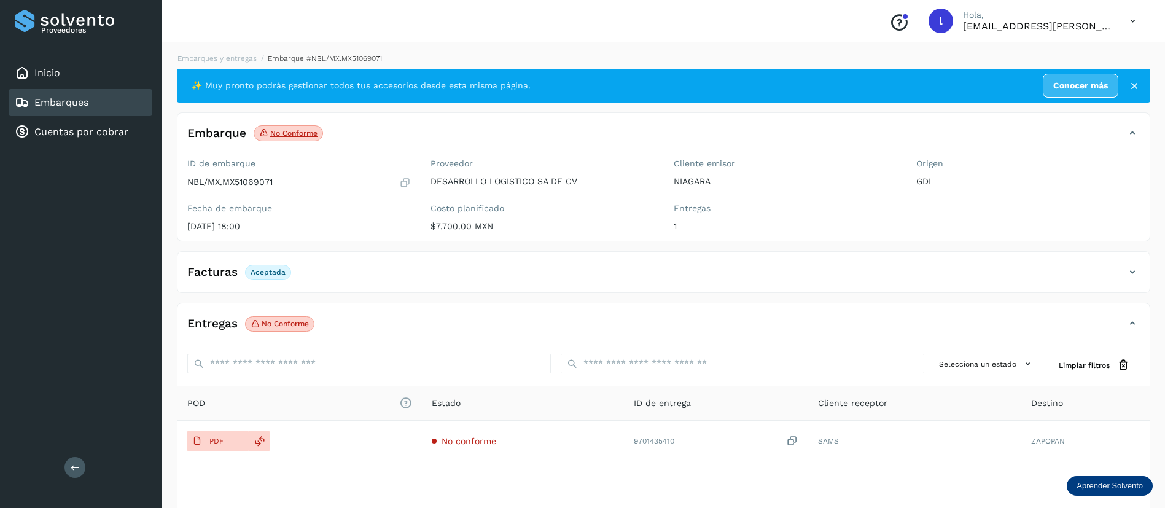
click at [73, 101] on link "Embarques" at bounding box center [61, 102] width 54 height 12
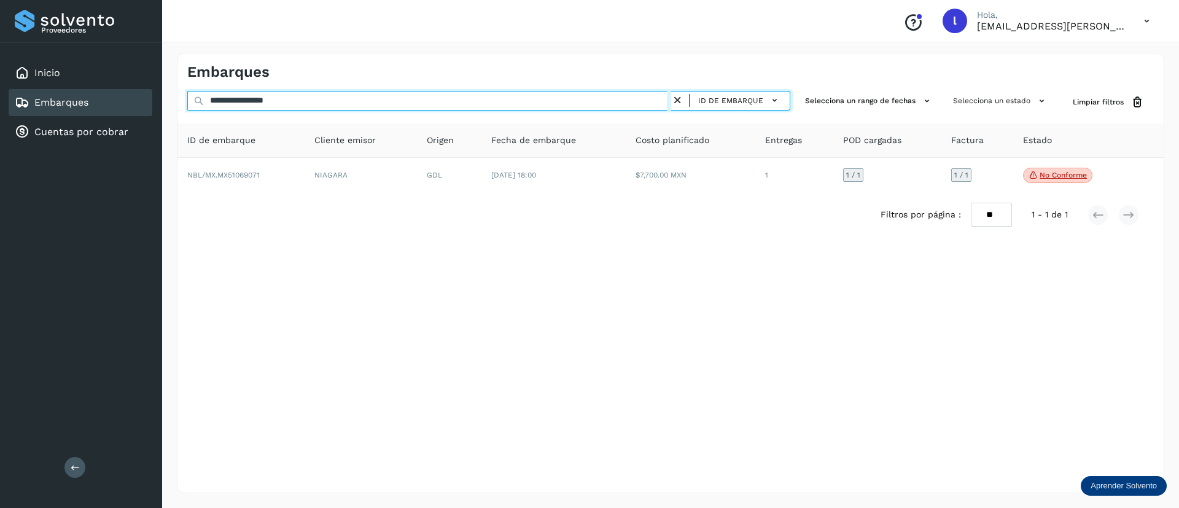
drag, startPoint x: 317, startPoint y: 101, endPoint x: 157, endPoint y: 103, distance: 160.9
click at [157, 103] on div "**********" at bounding box center [589, 254] width 1179 height 508
paste input "text"
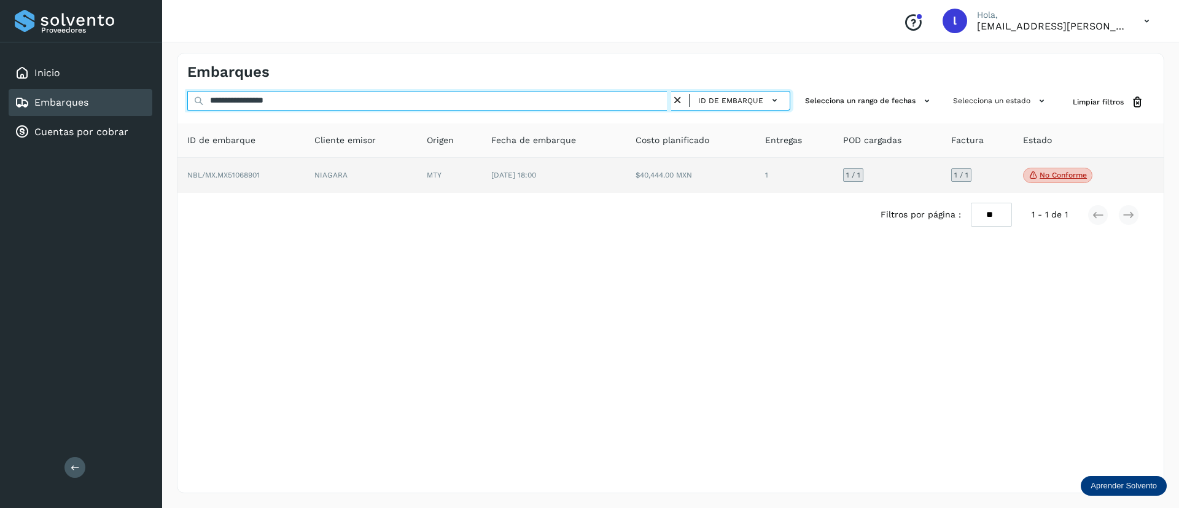
type input "**********"
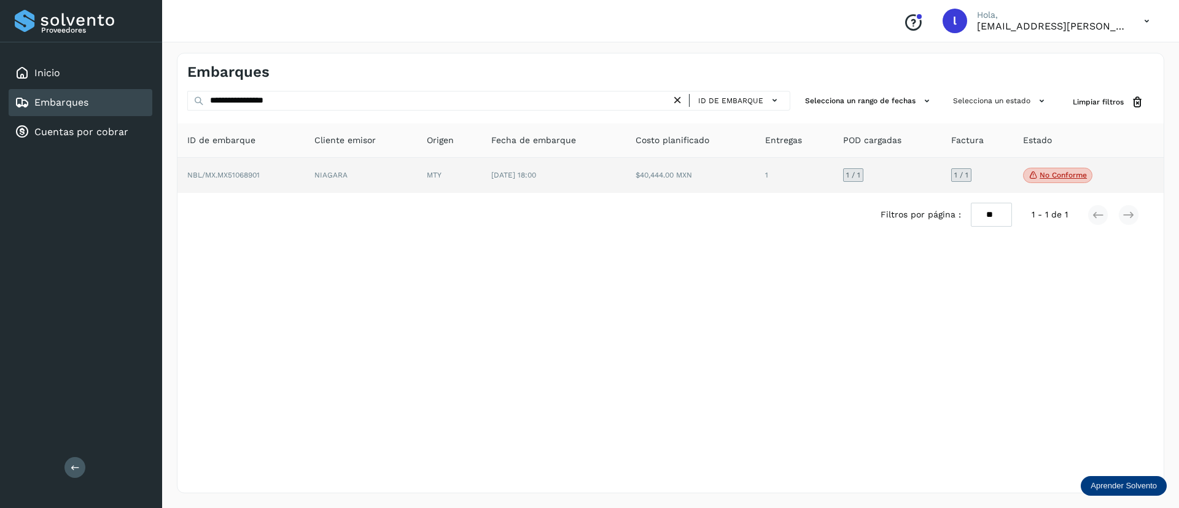
click at [755, 161] on td "$40,444.00 MXN" at bounding box center [794, 176] width 78 height 36
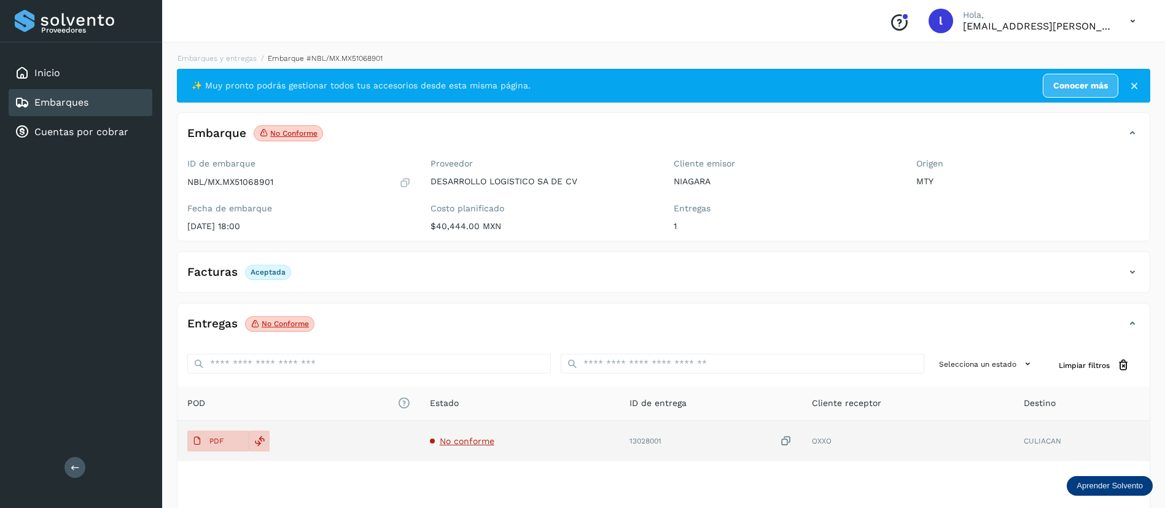
click at [461, 441] on span "No conforme" at bounding box center [467, 441] width 55 height 10
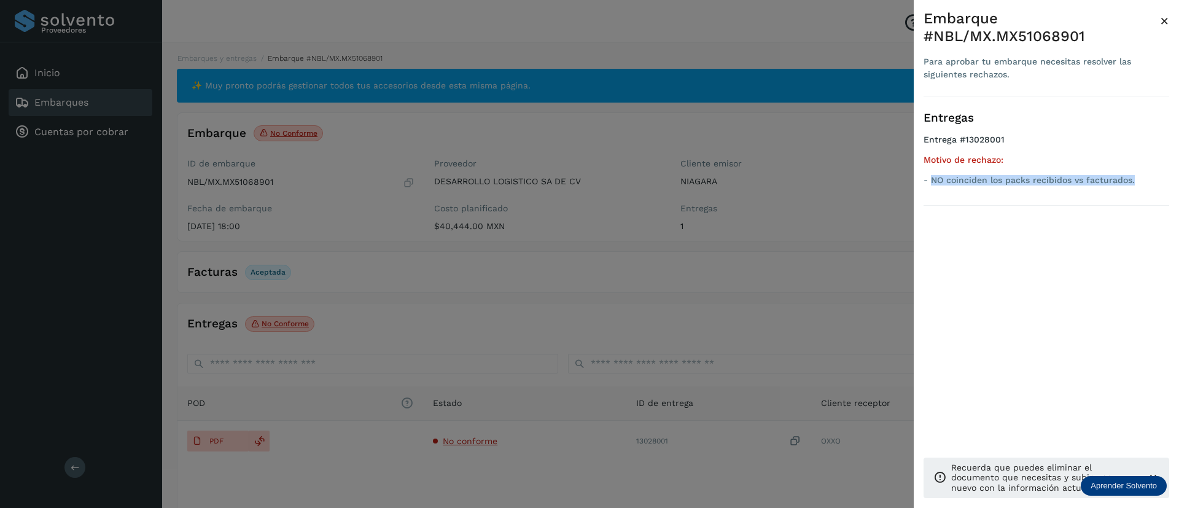
drag, startPoint x: 931, startPoint y: 178, endPoint x: 1134, endPoint y: 179, distance: 203.2
click at [1134, 179] on p "- NO coinciden los packs recibidos vs facturados." at bounding box center [1046, 180] width 246 height 10
copy p "NO coinciden los packs recibidos vs facturados."
click at [1162, 15] on span "×" at bounding box center [1164, 20] width 9 height 17
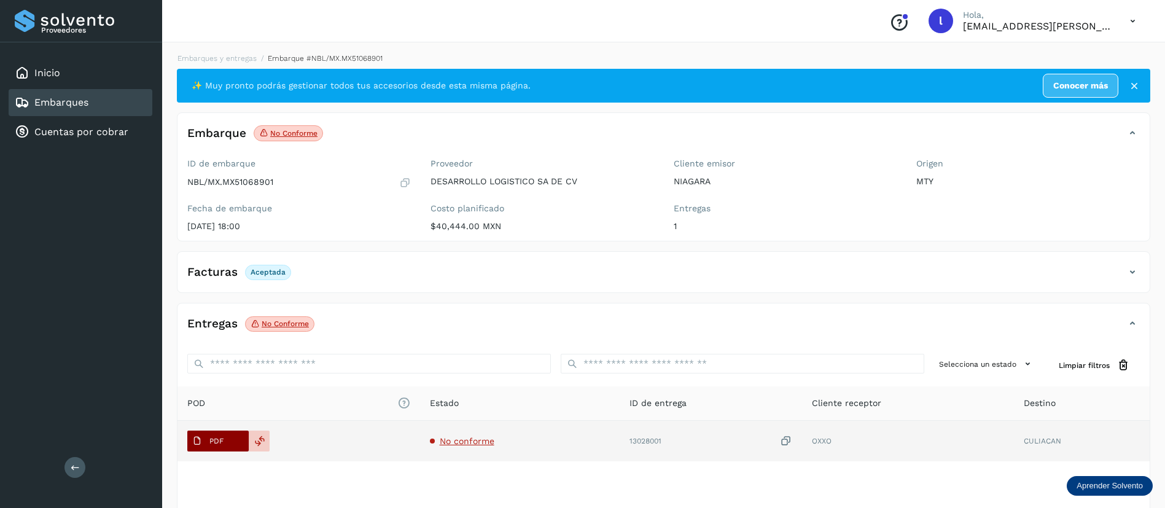
click at [193, 443] on icon at bounding box center [197, 441] width 10 height 10
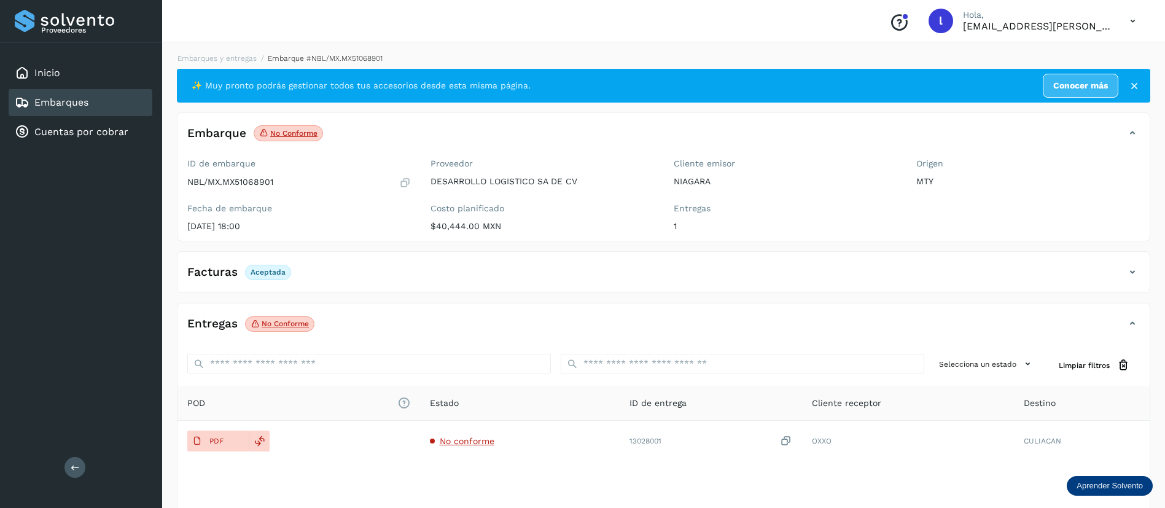
click at [71, 102] on link "Embarques" at bounding box center [61, 102] width 54 height 12
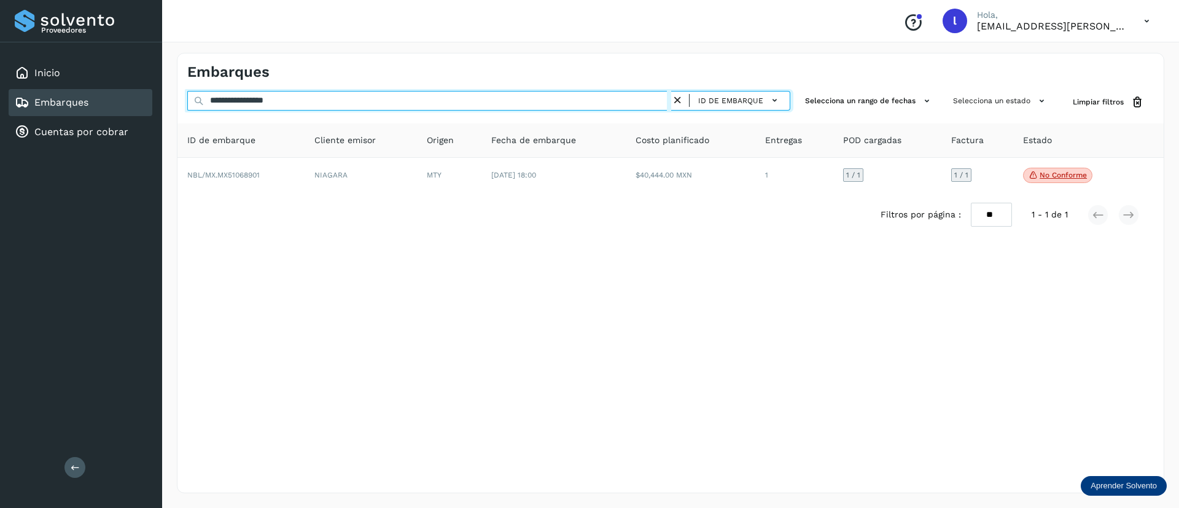
drag, startPoint x: 327, startPoint y: 93, endPoint x: 151, endPoint y: 97, distance: 175.7
click at [151, 97] on div "**********" at bounding box center [589, 254] width 1179 height 508
paste input "text"
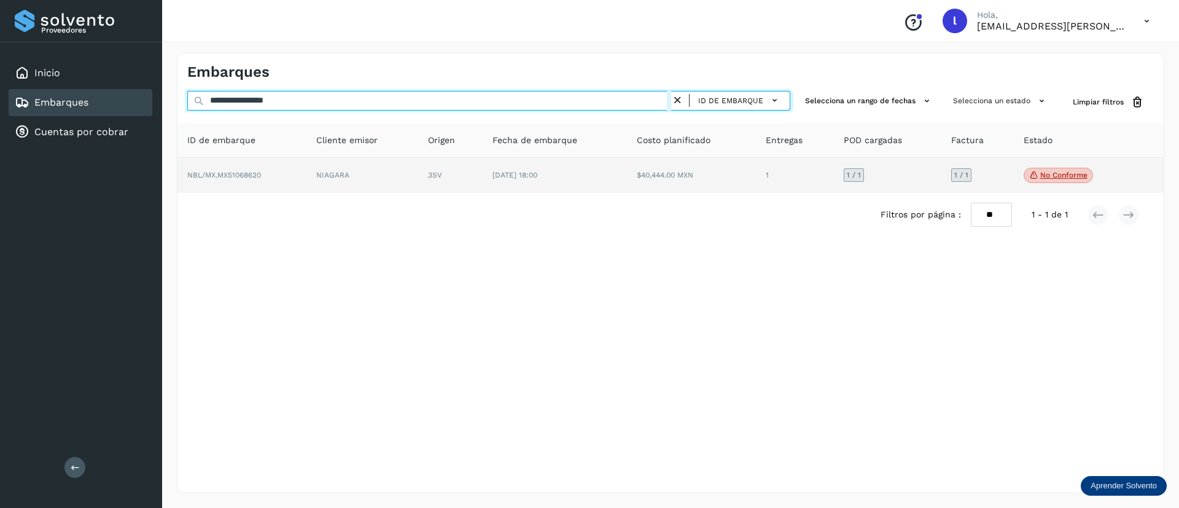
type input "**********"
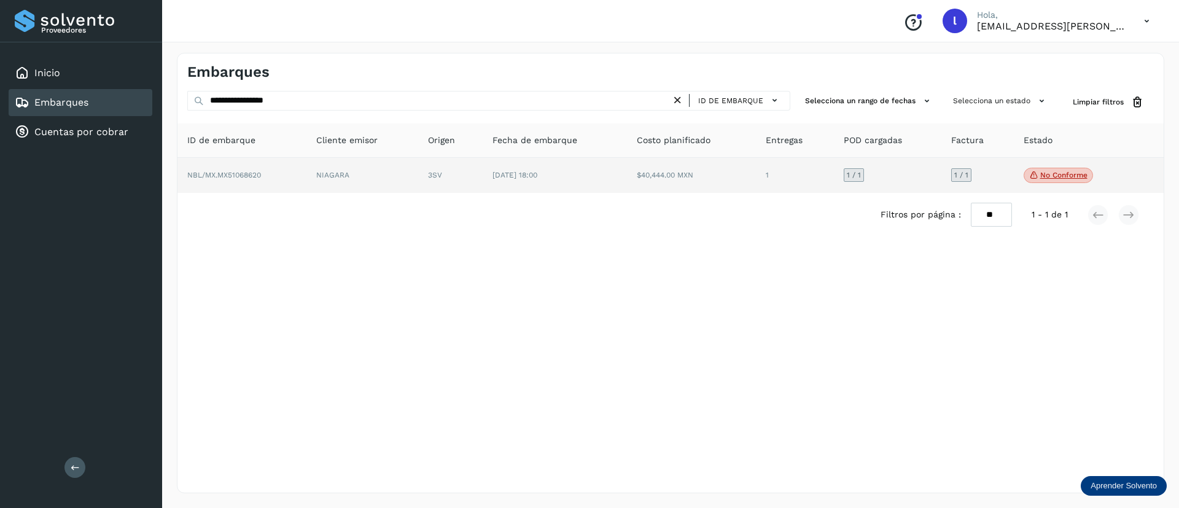
click at [627, 189] on td "[DATE] 18:00" at bounding box center [691, 176] width 129 height 36
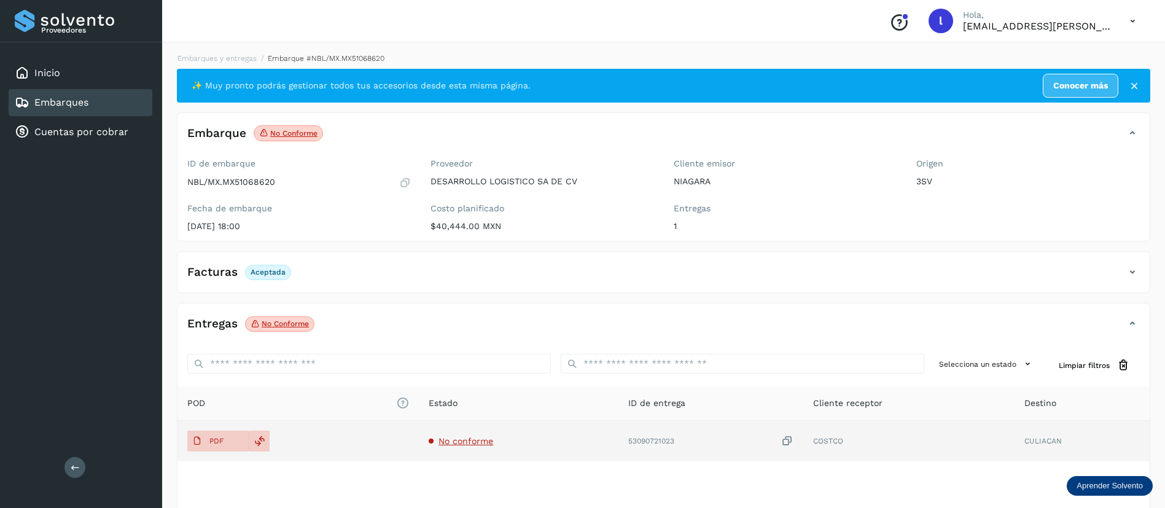
click at [452, 436] on span "No conforme" at bounding box center [465, 441] width 55 height 10
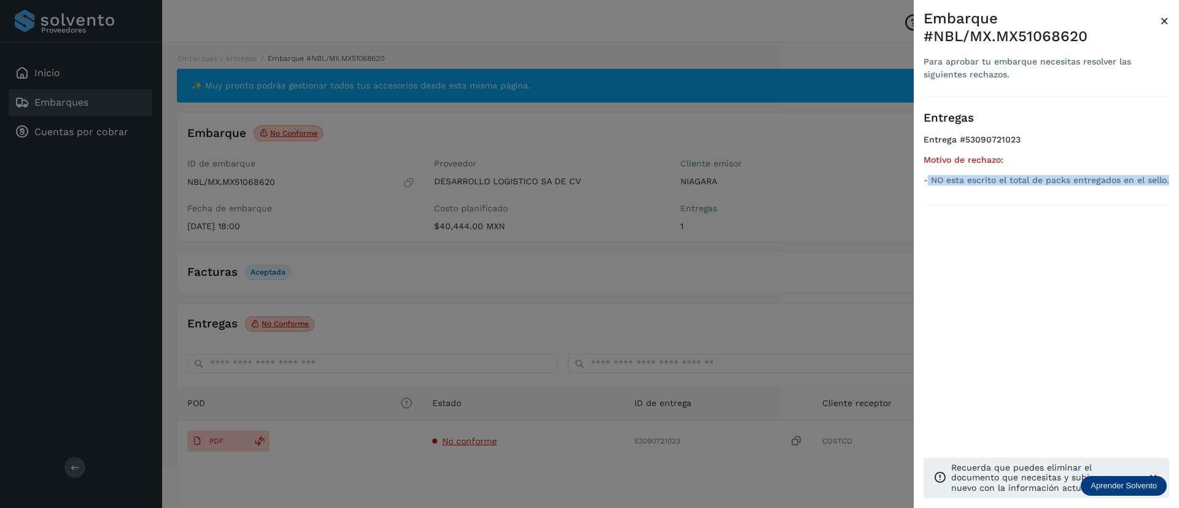
drag, startPoint x: 929, startPoint y: 180, endPoint x: 1178, endPoint y: 181, distance: 249.3
click at [1164, 181] on div "Embarque #NBL/MX.MX51068620 Para aprobar tu embarque necesitas resolver las sig…" at bounding box center [1046, 263] width 265 height 527
copy p "NO esta escrito el total de packs entregados en el sello."
click at [1164, 23] on span "×" at bounding box center [1164, 20] width 9 height 17
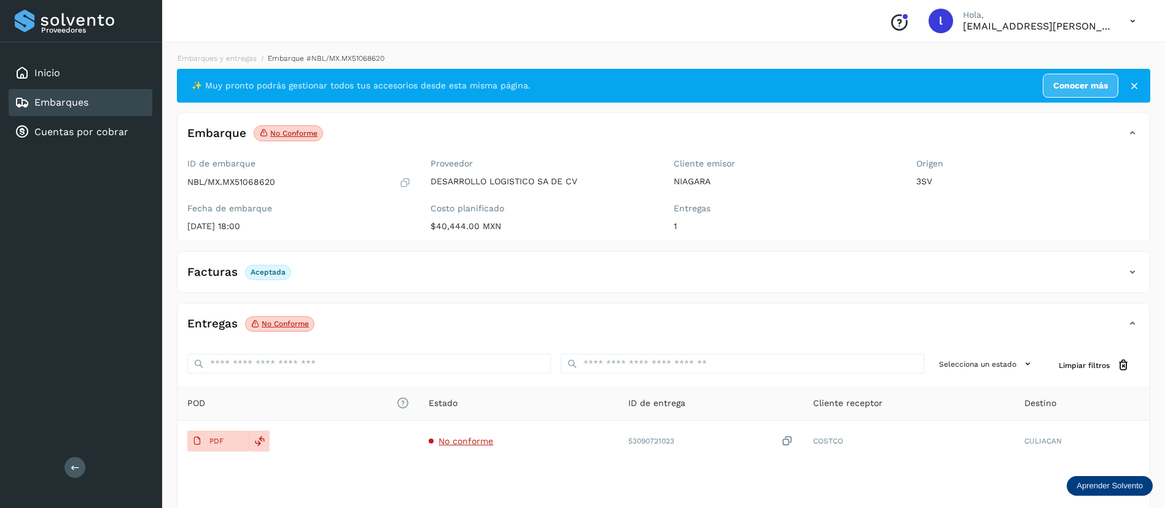
click at [71, 106] on link "Embarques" at bounding box center [61, 102] width 54 height 12
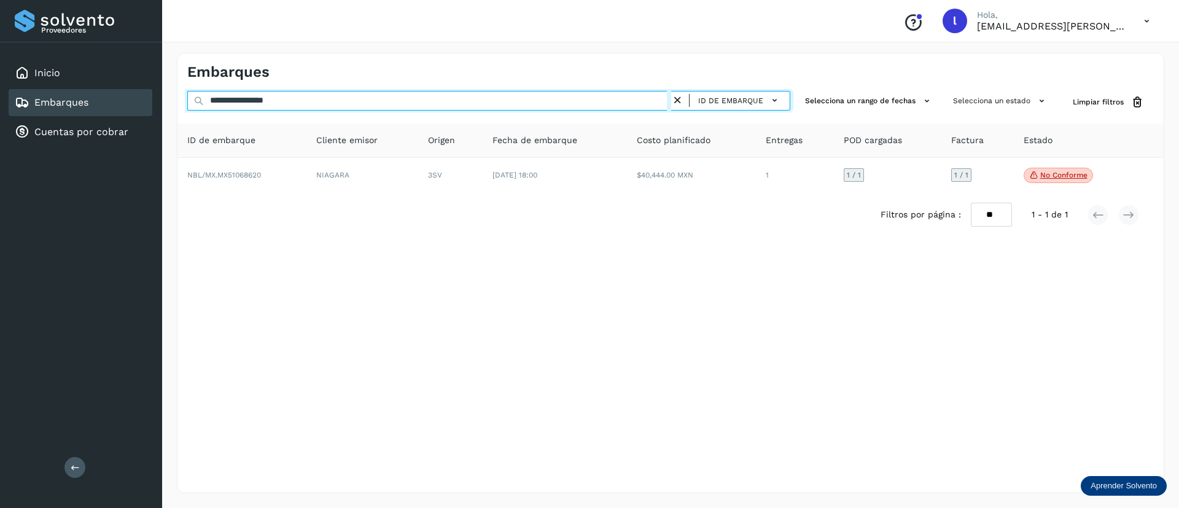
drag, startPoint x: 320, startPoint y: 103, endPoint x: 176, endPoint y: 93, distance: 144.0
click at [176, 93] on div "**********" at bounding box center [670, 273] width 1017 height 470
paste input "text"
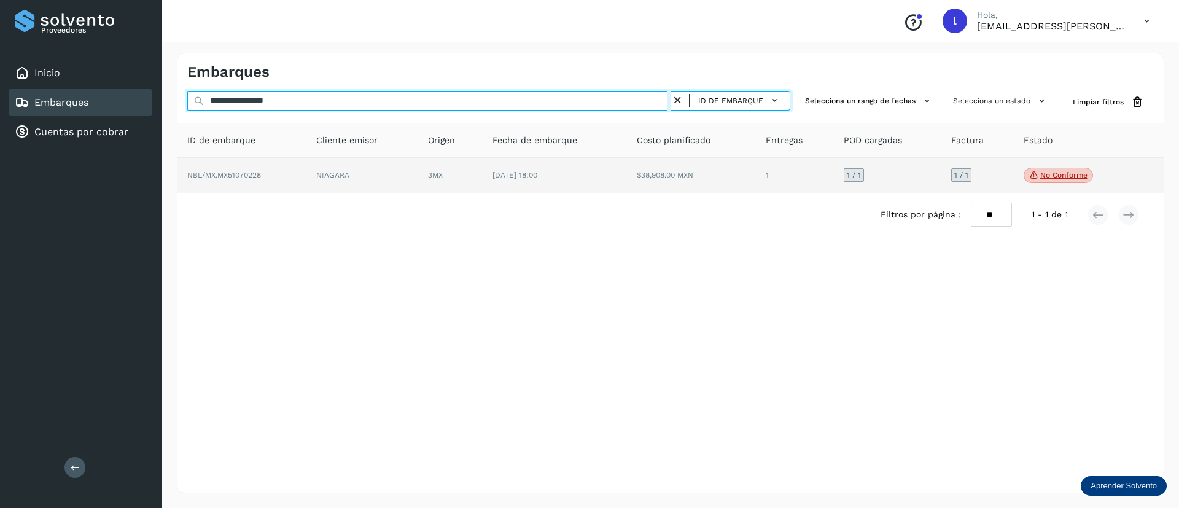
type input "**********"
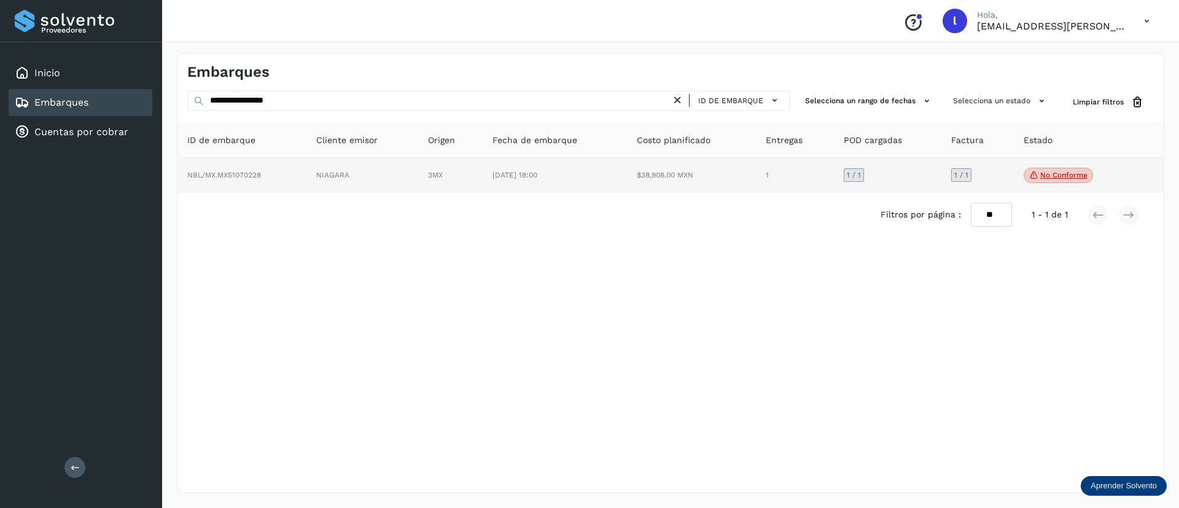
click at [756, 181] on td "$38,908.00 MXN" at bounding box center [795, 176] width 78 height 36
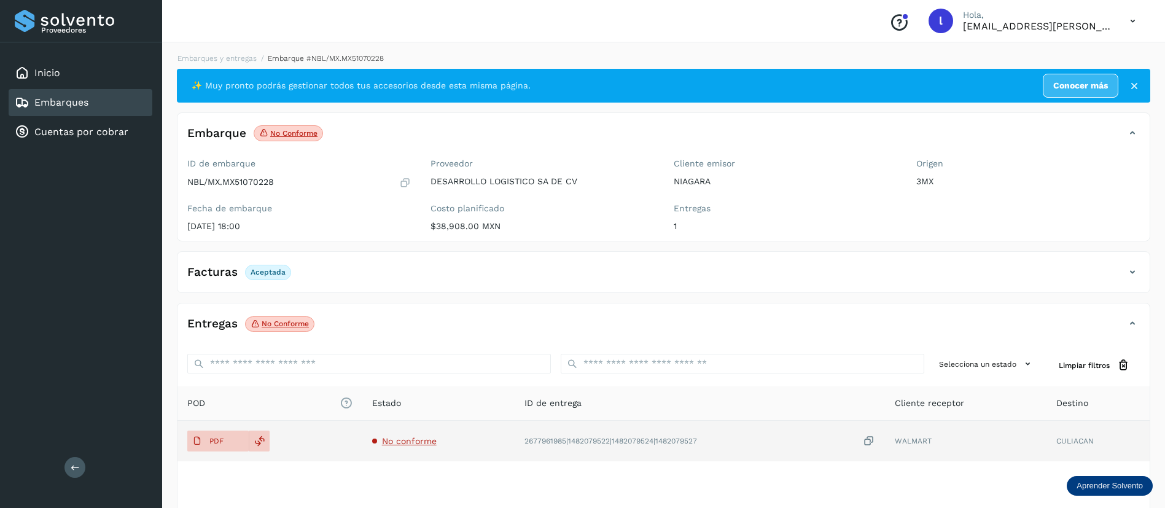
click at [409, 439] on span "No conforme" at bounding box center [409, 441] width 55 height 10
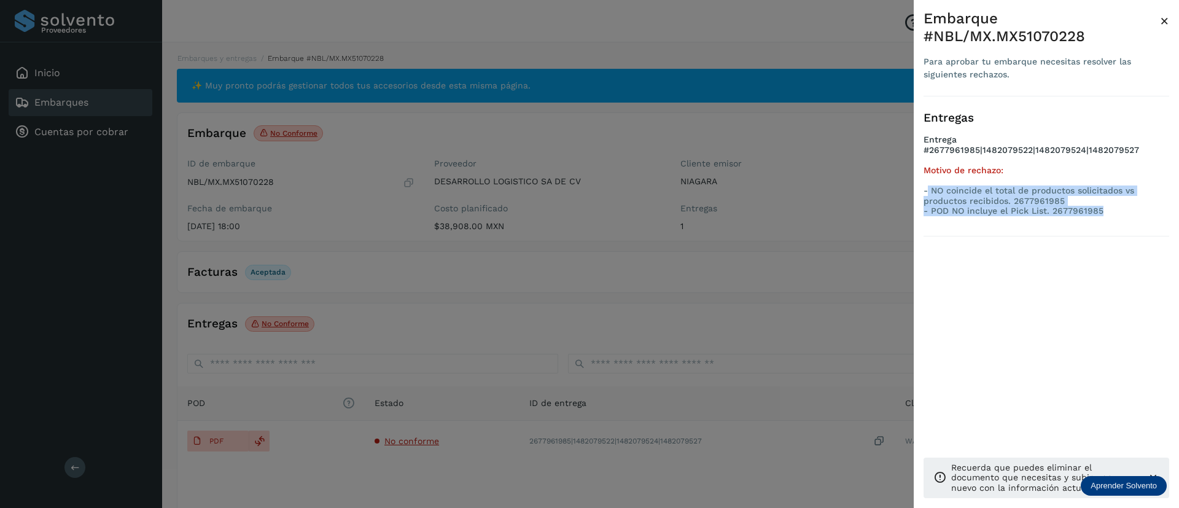
drag, startPoint x: 1106, startPoint y: 215, endPoint x: 929, endPoint y: 190, distance: 179.2
click at [929, 190] on div "- NO coincide el total de productos solicitados vs productos recibidos. 2677961…" at bounding box center [1046, 200] width 246 height 31
copy div "NO coincide el total de productos solicitados vs productos recibidos. 267796198…"
click at [1164, 18] on span "×" at bounding box center [1164, 20] width 9 height 17
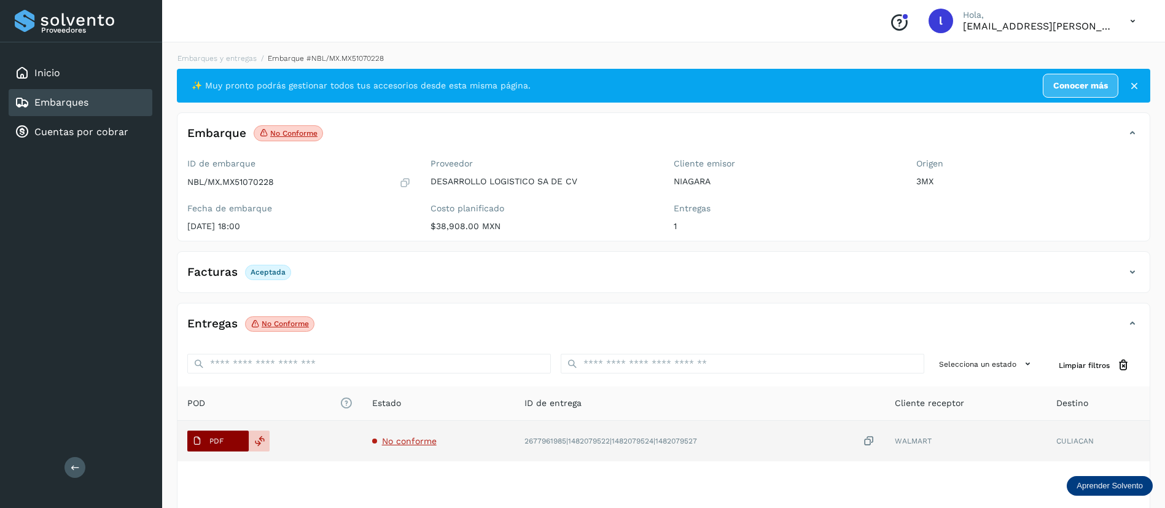
click at [208, 434] on span "PDF" at bounding box center [207, 441] width 41 height 20
click at [515, 432] on td "No conforme" at bounding box center [700, 441] width 370 height 41
click at [408, 442] on span "No conforme" at bounding box center [409, 441] width 55 height 10
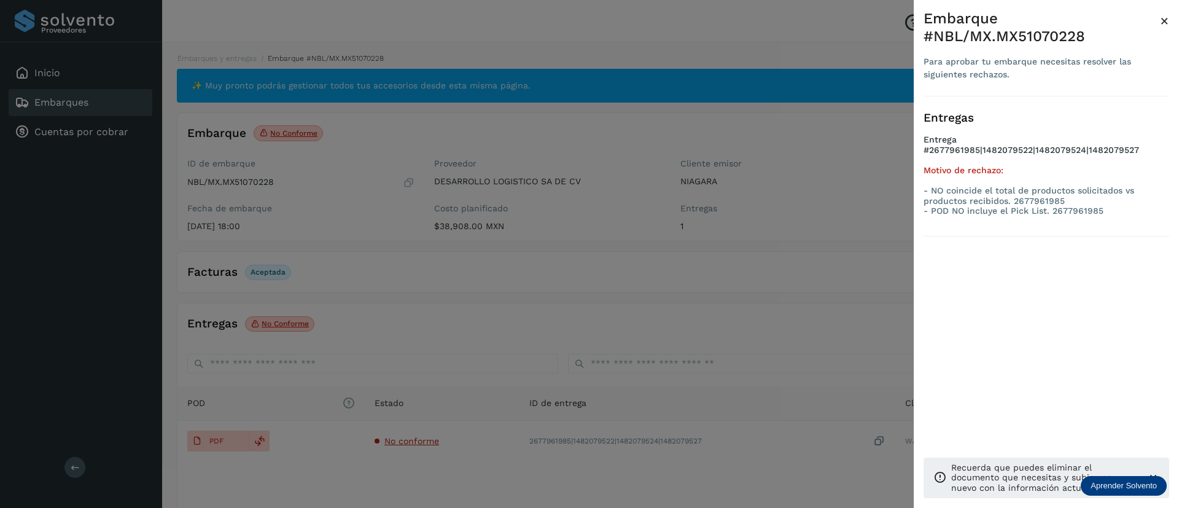
click at [58, 96] on div at bounding box center [589, 254] width 1179 height 508
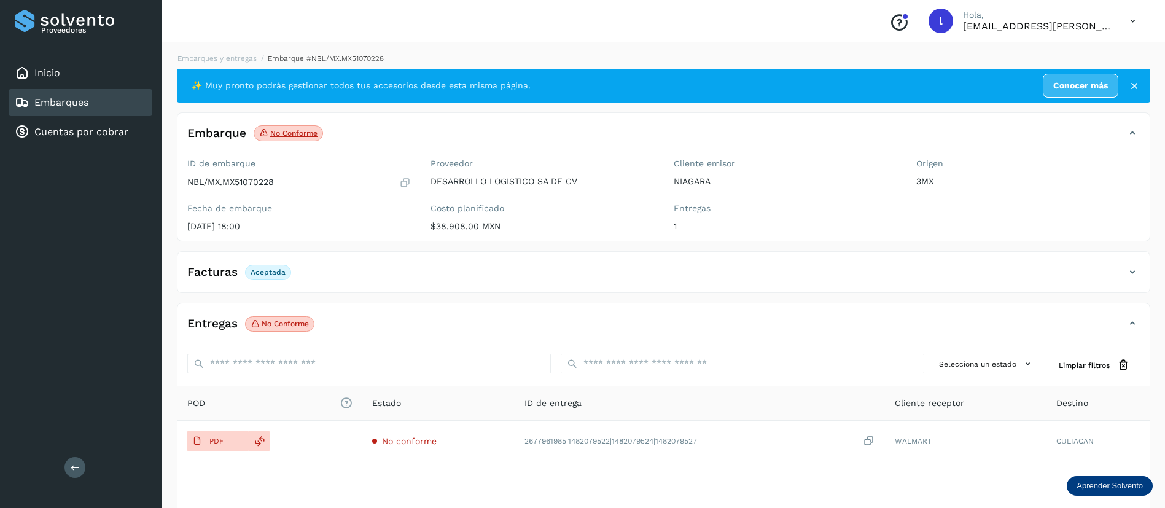
click at [76, 103] on link "Embarques" at bounding box center [61, 102] width 54 height 12
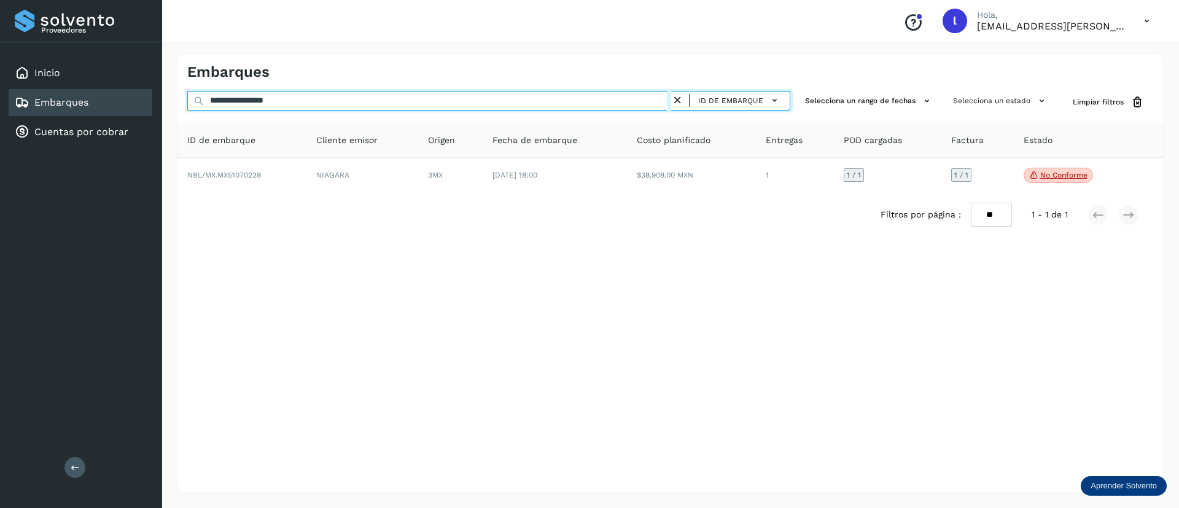
drag, startPoint x: 322, startPoint y: 101, endPoint x: 171, endPoint y: 98, distance: 150.5
click at [171, 98] on div "**********" at bounding box center [670, 273] width 1017 height 470
paste input "text"
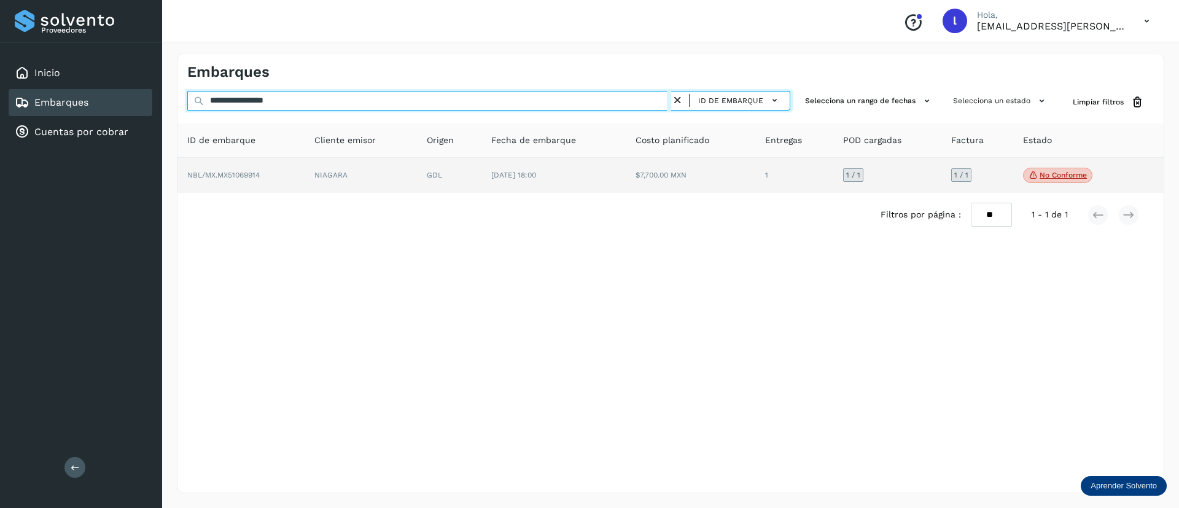
type input "**********"
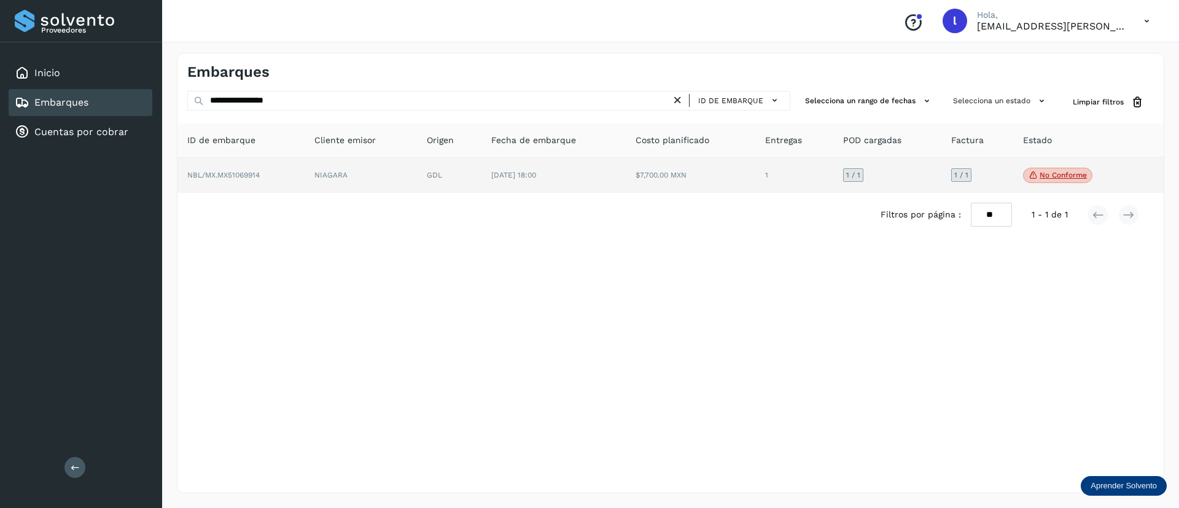
click at [755, 184] on td "$7,700.00 MXN" at bounding box center [794, 176] width 78 height 36
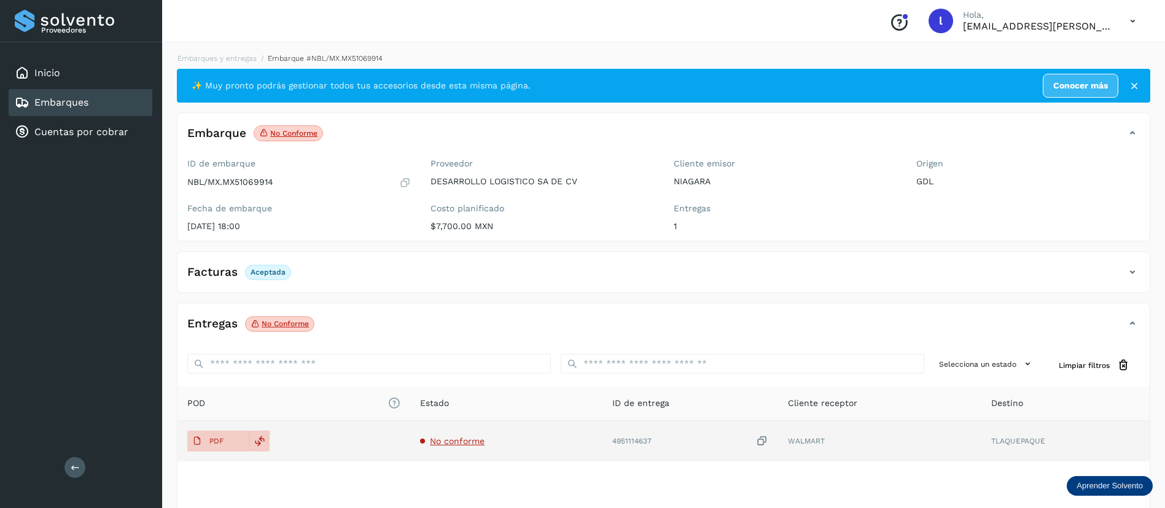
click at [602, 433] on td "No conforme" at bounding box center [690, 441] width 176 height 41
click at [462, 439] on span "No conforme" at bounding box center [457, 441] width 55 height 10
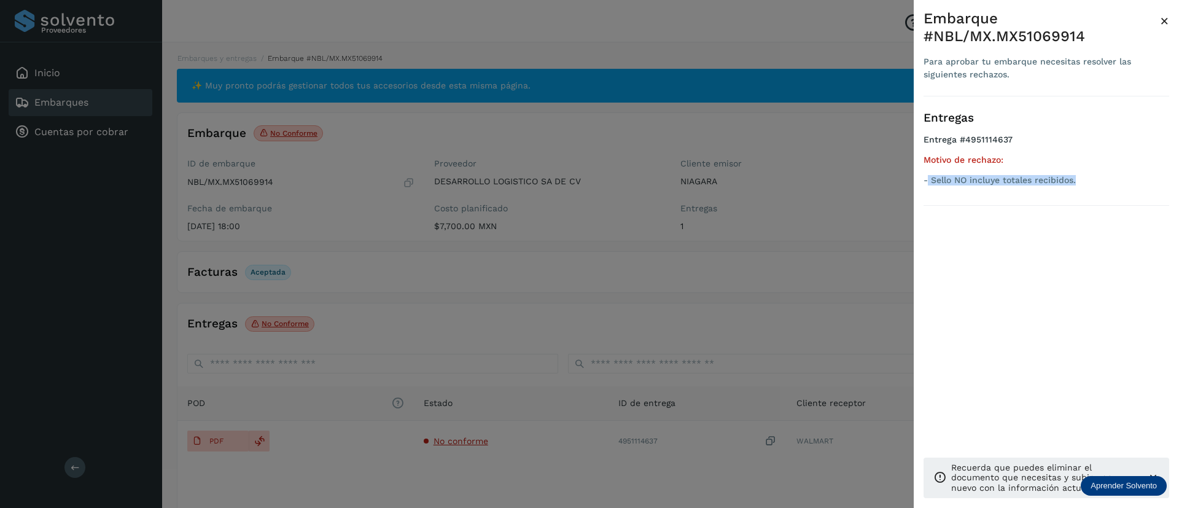
drag, startPoint x: 929, startPoint y: 182, endPoint x: 1130, endPoint y: 188, distance: 200.9
click at [1130, 188] on ul "Entrega #4951114637 Motivo de rechazo: - Sello NO incluye totales recibidos." at bounding box center [1046, 161] width 246 height 55
click at [1164, 18] on span "×" at bounding box center [1164, 20] width 9 height 17
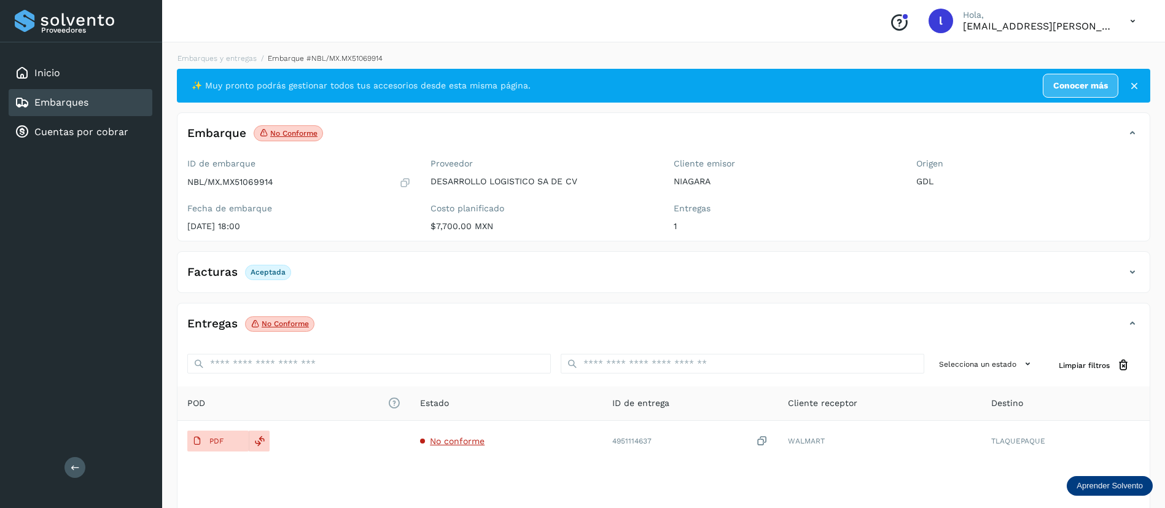
click at [84, 101] on link "Embarques" at bounding box center [61, 102] width 54 height 12
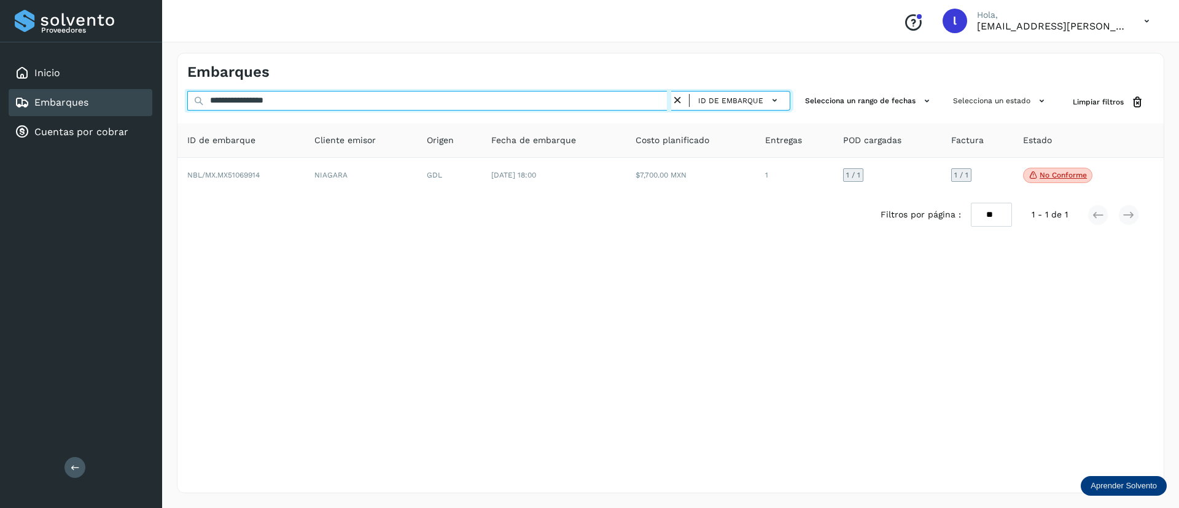
drag, startPoint x: 335, startPoint y: 110, endPoint x: 131, endPoint y: 110, distance: 204.5
click at [131, 110] on div "**********" at bounding box center [589, 254] width 1179 height 508
paste input "text"
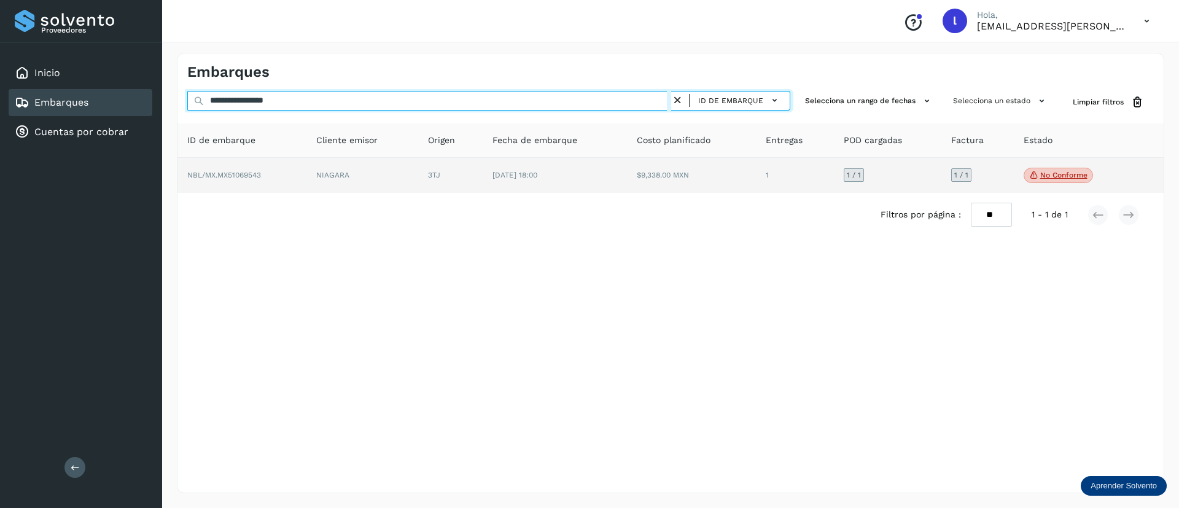
type input "**********"
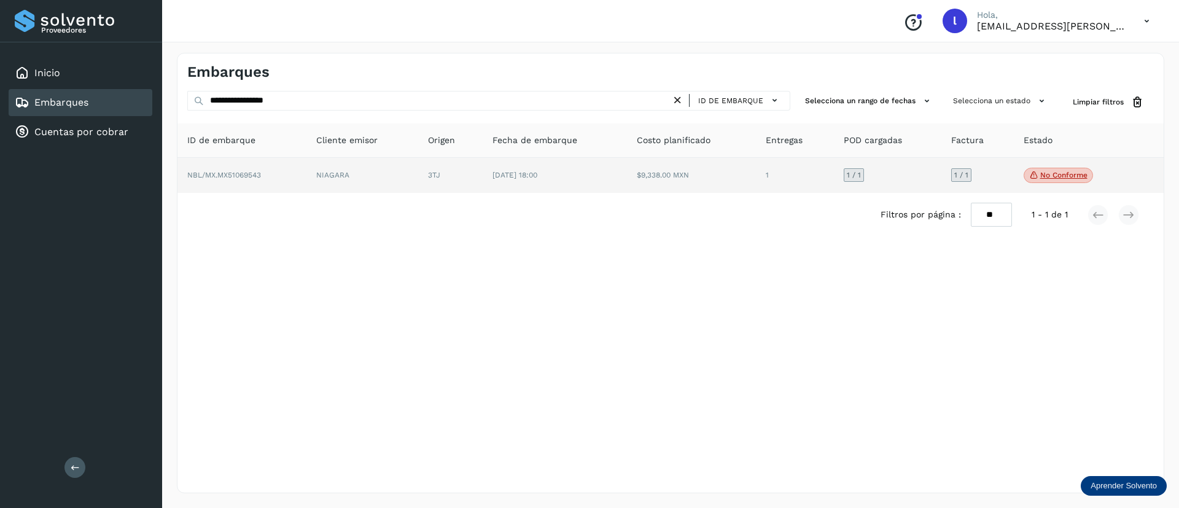
click at [756, 190] on td "$9,338.00 MXN" at bounding box center [795, 176] width 78 height 36
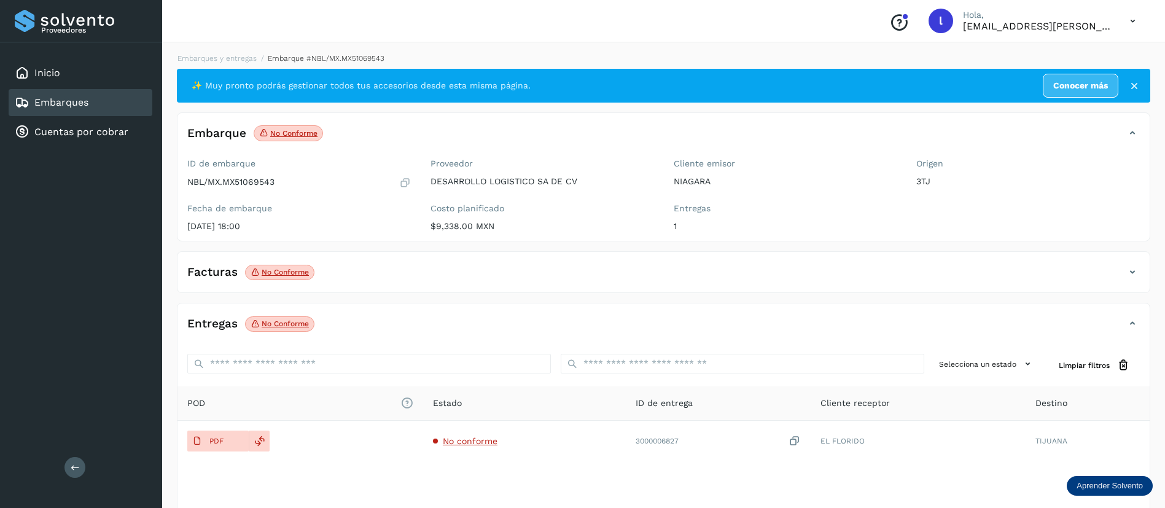
click at [431, 273] on div "Facturas No conforme" at bounding box center [650, 272] width 947 height 21
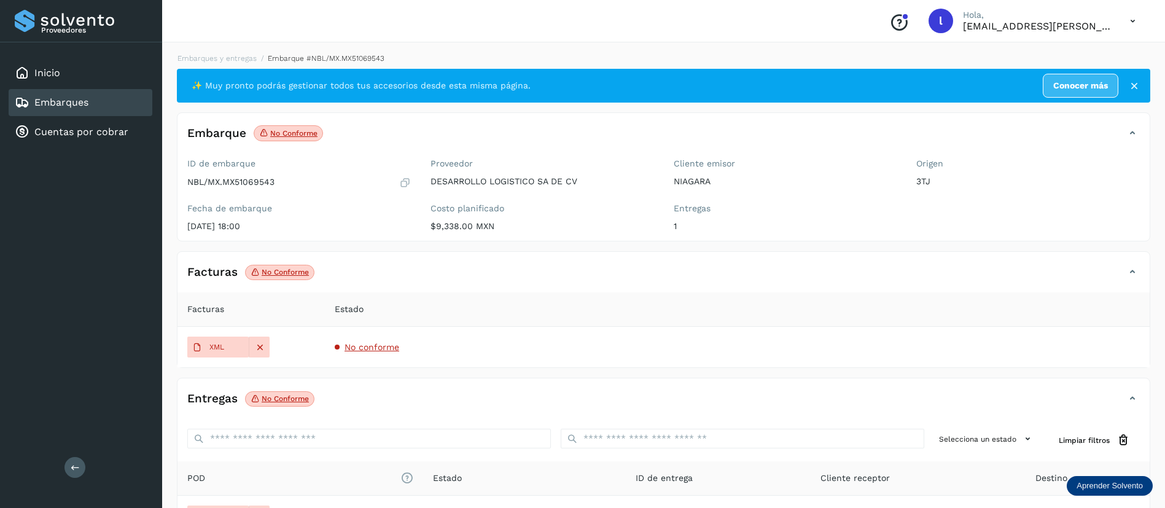
click at [357, 345] on span "No conforme" at bounding box center [371, 347] width 55 height 10
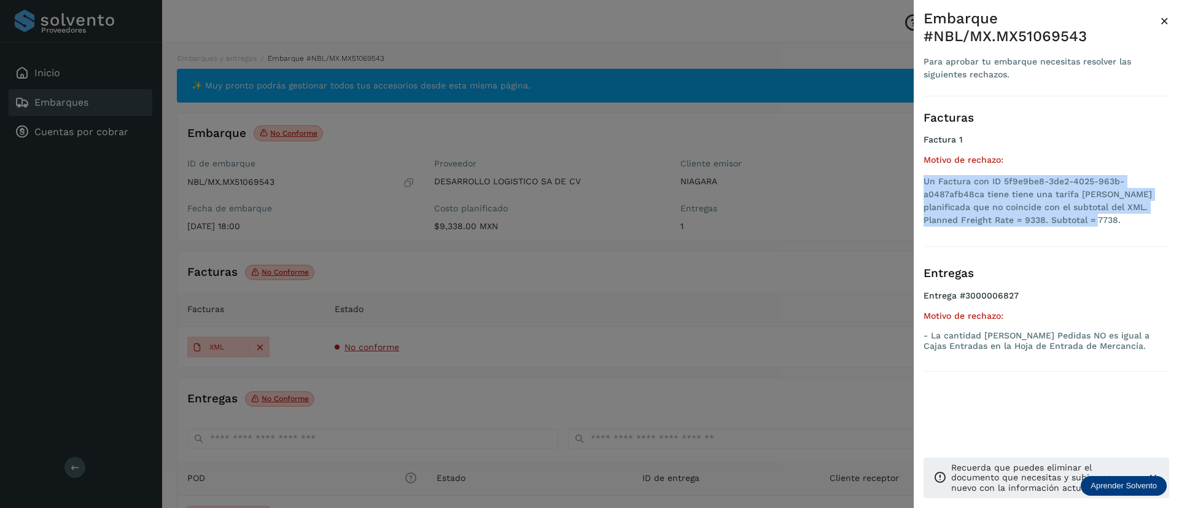
drag, startPoint x: 1053, startPoint y: 224, endPoint x: 920, endPoint y: 184, distance: 138.5
click at [920, 184] on div "Embarque #NBL/MX.MX51069543 Para aprobar tu embarque necesitas resolver las sig…" at bounding box center [1046, 263] width 265 height 527
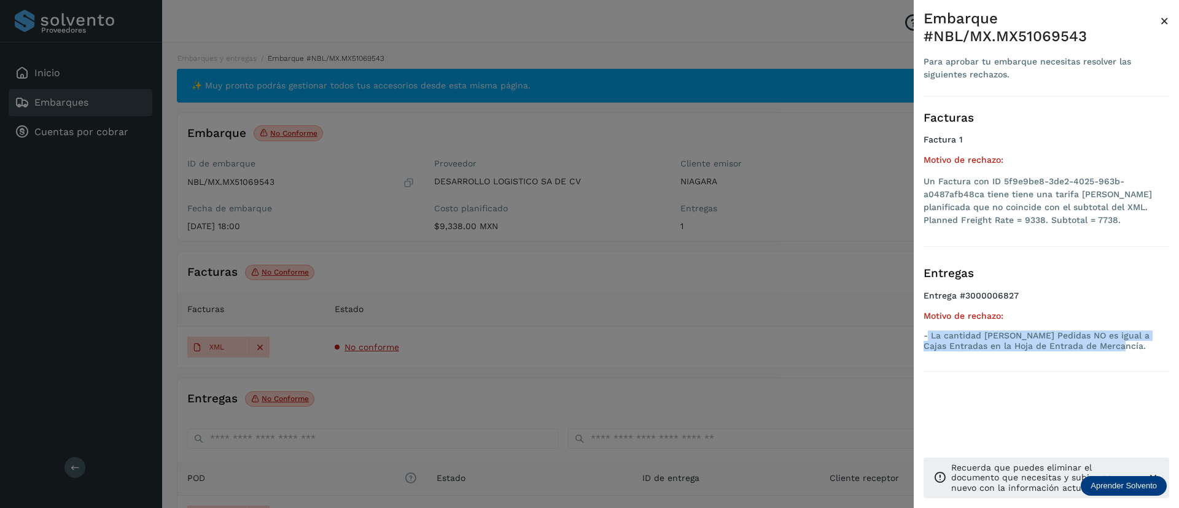
drag, startPoint x: 1123, startPoint y: 352, endPoint x: 927, endPoint y: 337, distance: 197.0
click at [927, 337] on ul "Entrega #3000006827 Motivo de rechazo: - La cantidad [PERSON_NAME] Pedidas NO e…" at bounding box center [1046, 323] width 246 height 66
click at [1164, 22] on div "Embarque #NBL/MX.MX51069543 Para aprobar tu embarque necesitas resolver las sig…" at bounding box center [1046, 263] width 265 height 527
click at [1164, 22] on span "×" at bounding box center [1164, 20] width 9 height 17
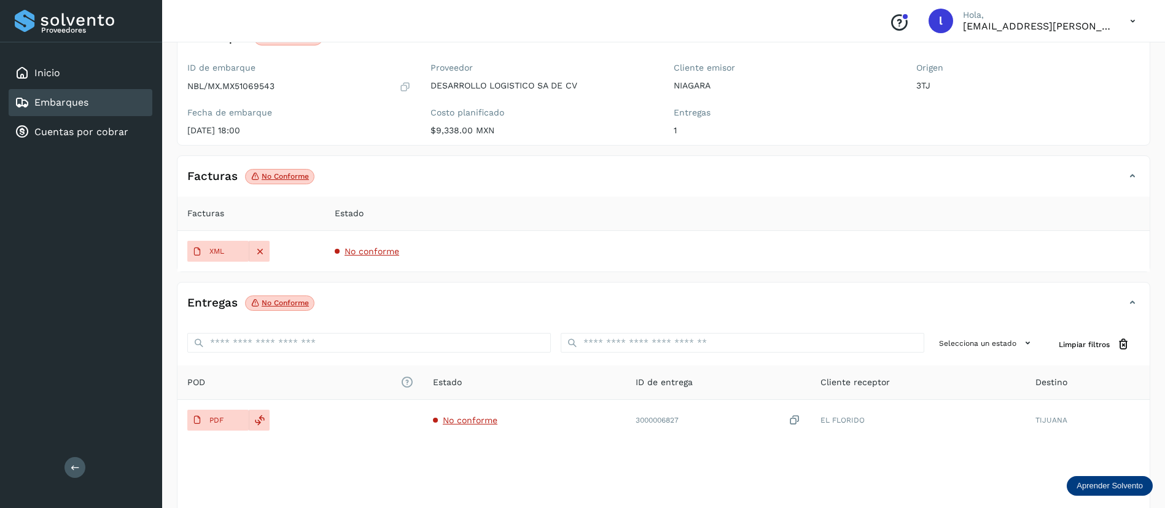
scroll to position [131, 0]
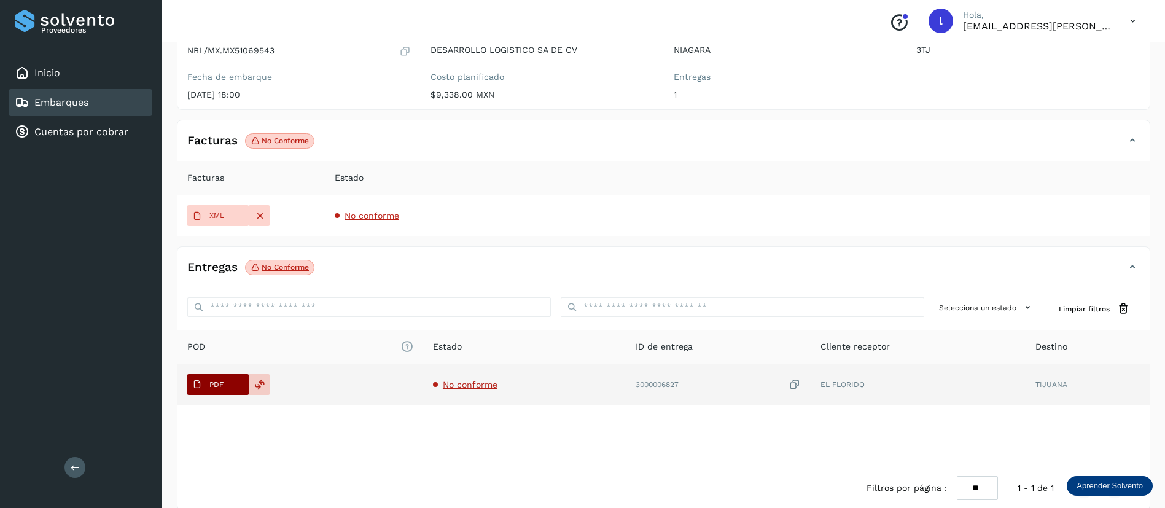
click at [214, 381] on p "PDF" at bounding box center [216, 384] width 14 height 9
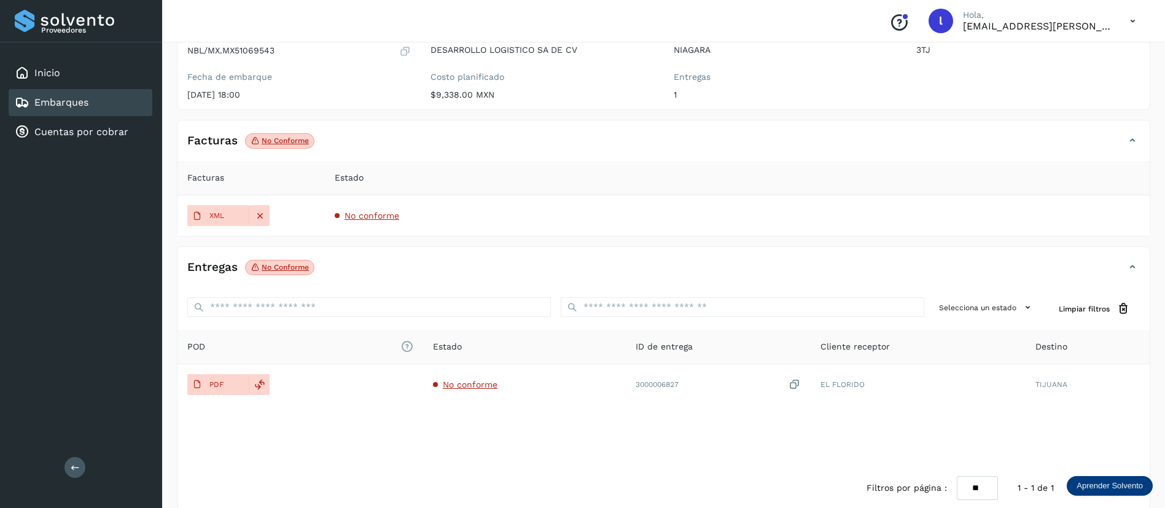
click at [58, 94] on div "Embarques" at bounding box center [81, 102] width 144 height 27
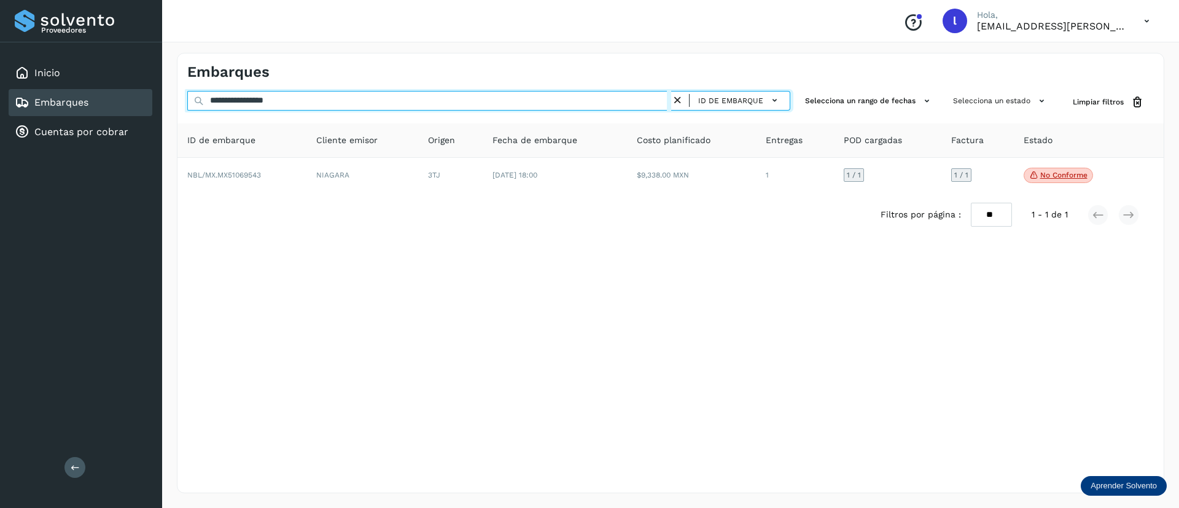
drag, startPoint x: 310, startPoint y: 99, endPoint x: 146, endPoint y: 101, distance: 164.0
click at [146, 101] on div "**********" at bounding box center [589, 254] width 1179 height 508
paste input "text"
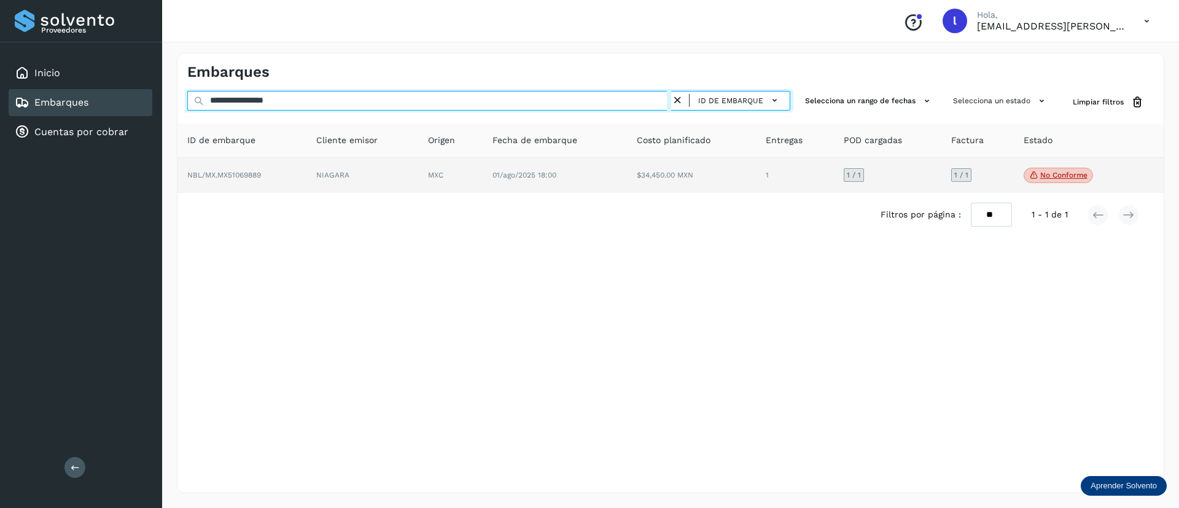
type input "**********"
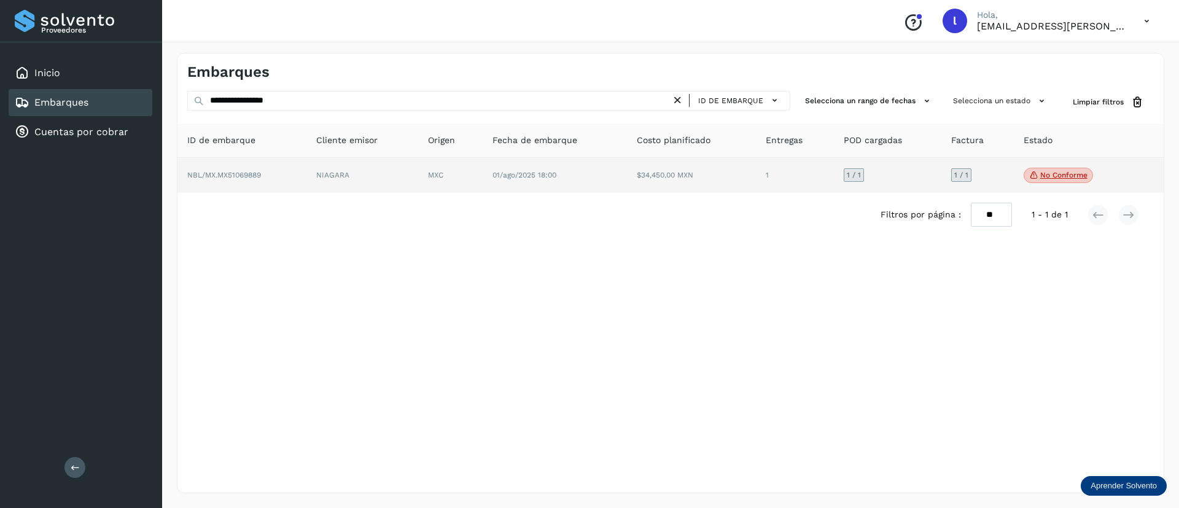
click at [627, 165] on td "01/ago/2025 18:00" at bounding box center [691, 176] width 129 height 36
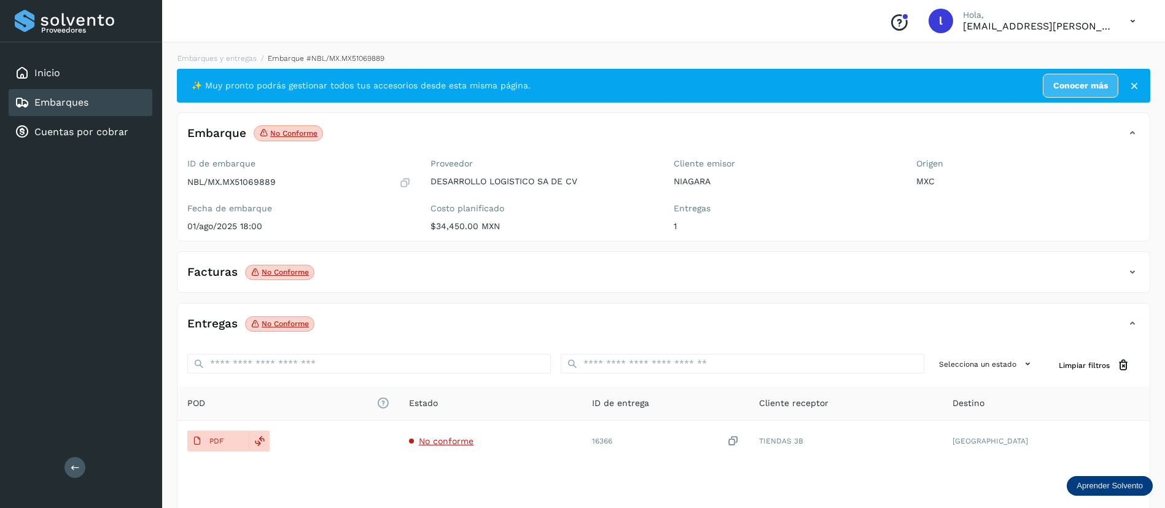
click at [385, 257] on div "Facturas No conforme Facturas Estado XML No conforme" at bounding box center [663, 272] width 973 height 42
click at [382, 266] on div "Facturas No conforme" at bounding box center [650, 272] width 947 height 21
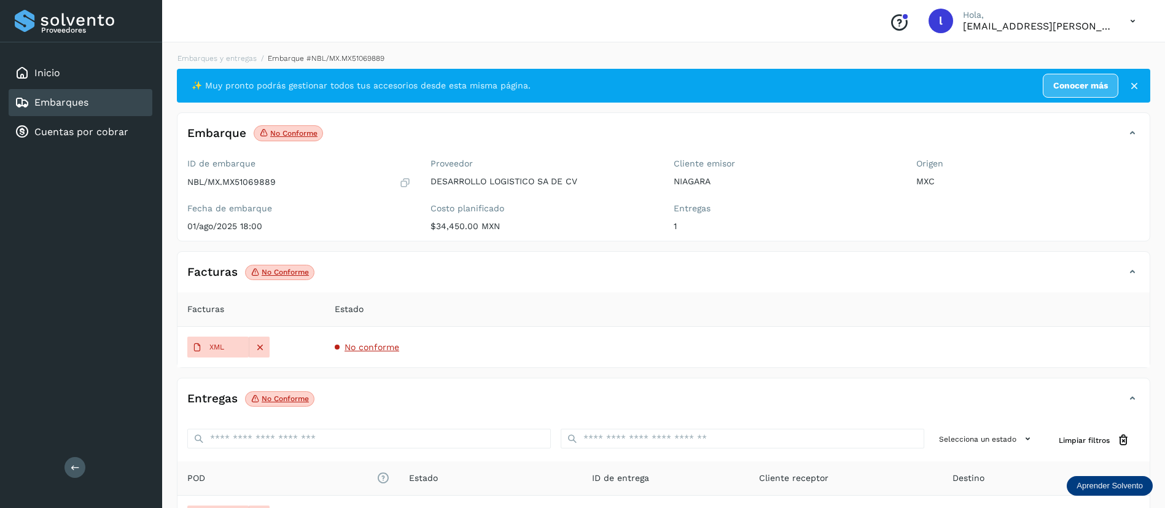
click at [373, 344] on span "No conforme" at bounding box center [371, 347] width 55 height 10
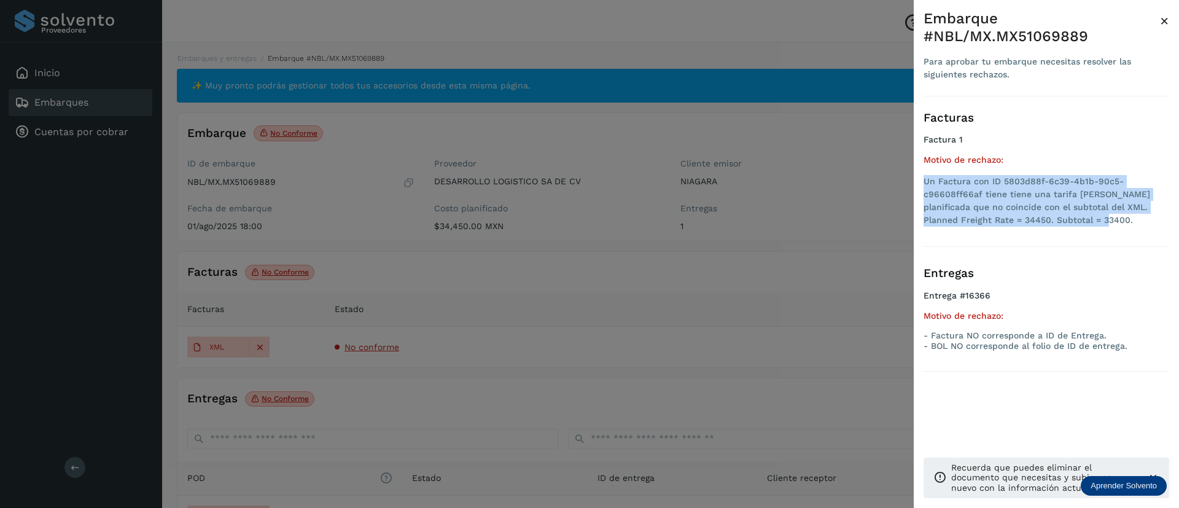
drag, startPoint x: 1073, startPoint y: 217, endPoint x: 915, endPoint y: 185, distance: 161.0
click at [915, 185] on div "Embarque #NBL/MX.MX51069889 Para aprobar tu embarque necesitas resolver las sig…" at bounding box center [1046, 263] width 265 height 527
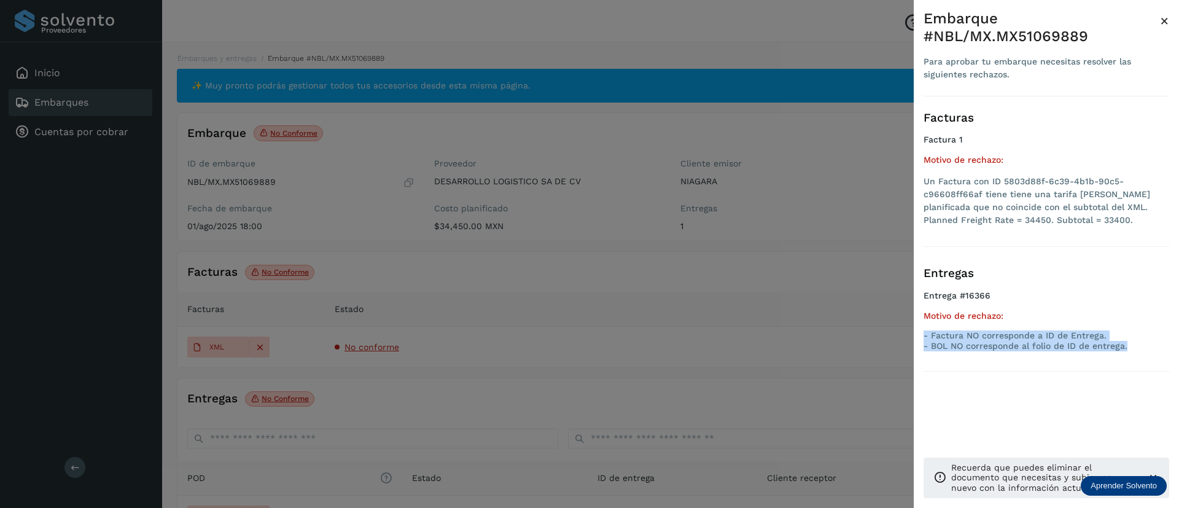
drag, startPoint x: 1130, startPoint y: 345, endPoint x: 920, endPoint y: 338, distance: 209.5
click at [920, 338] on div "Embarque #NBL/MX.MX51069889 Para aprobar tu embarque necesitas resolver las sig…" at bounding box center [1046, 263] width 265 height 527
click at [1161, 20] on span "×" at bounding box center [1164, 20] width 9 height 17
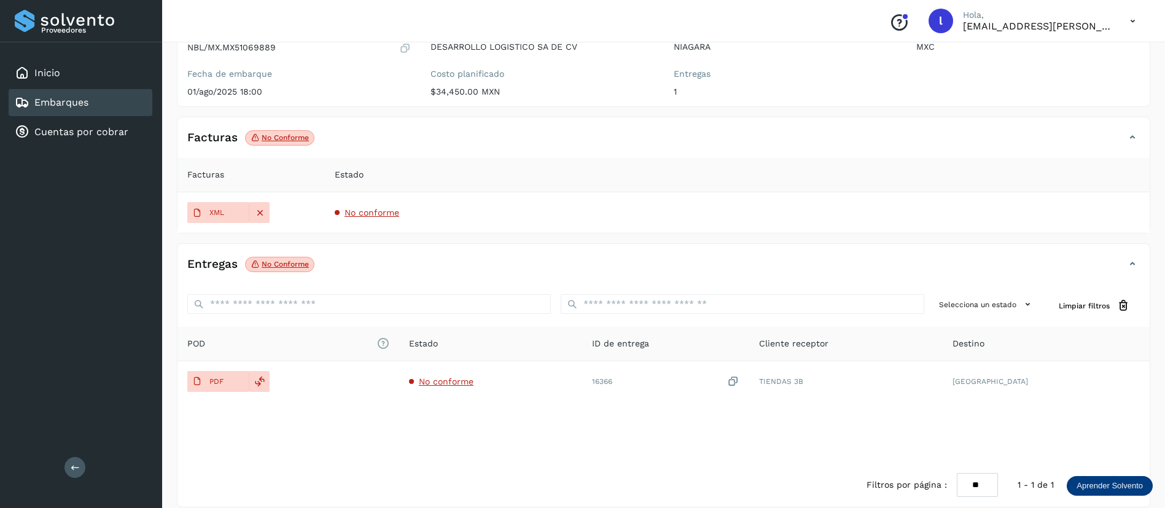
scroll to position [137, 0]
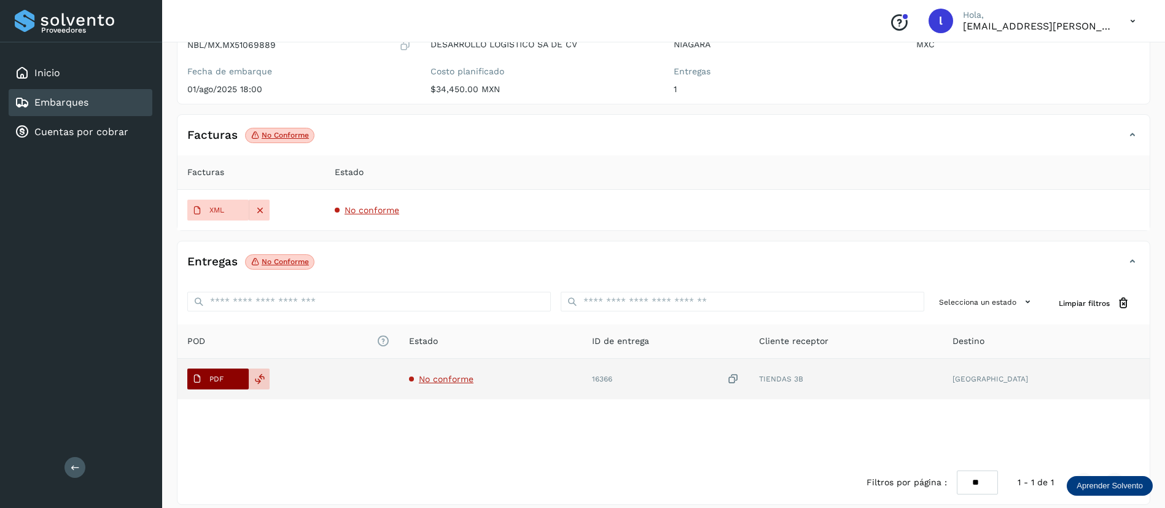
click at [204, 375] on span "PDF" at bounding box center [207, 379] width 41 height 20
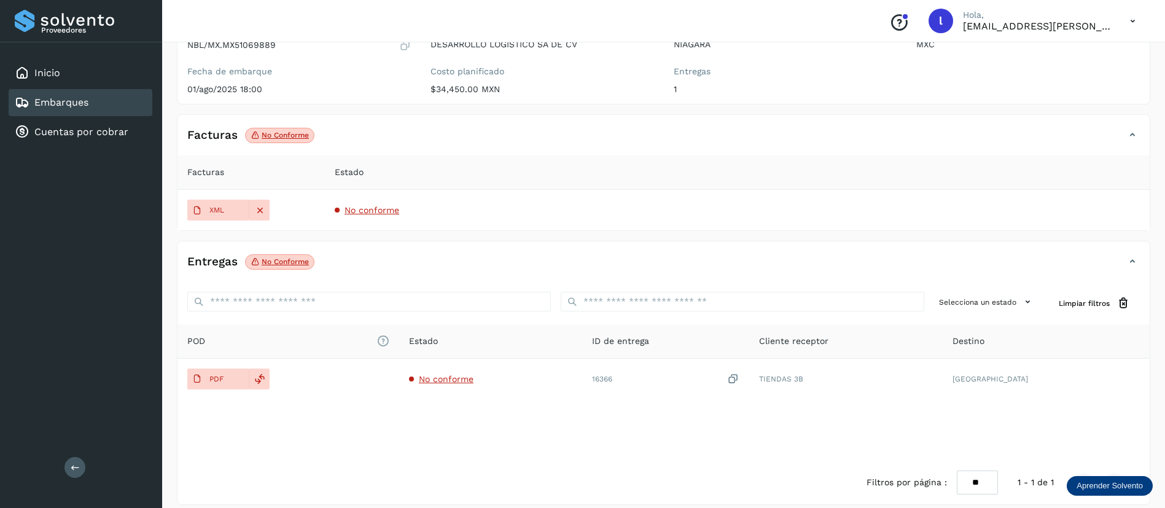
click at [80, 93] on div "Embarques" at bounding box center [81, 102] width 144 height 27
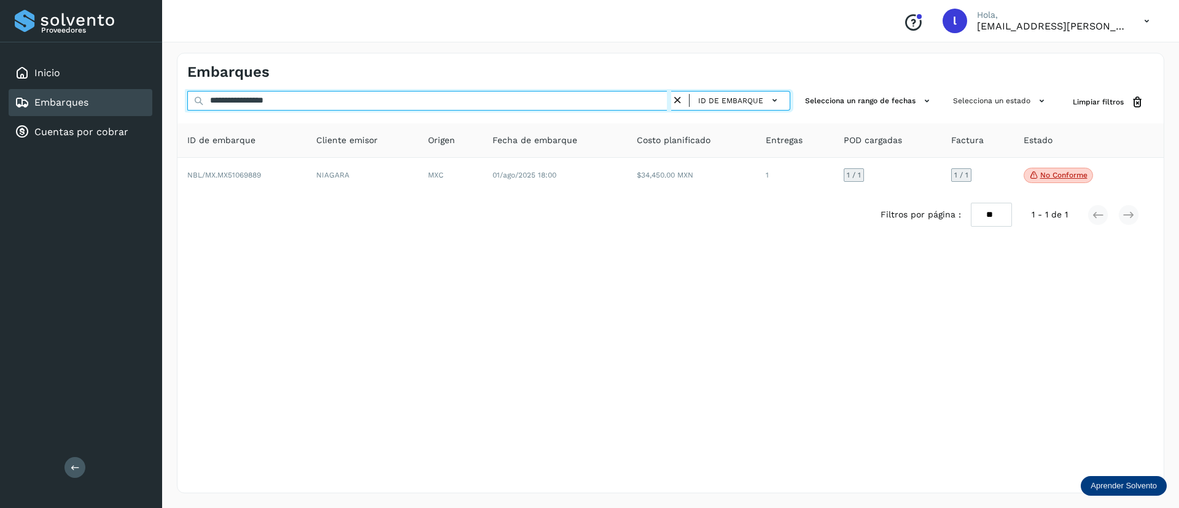
drag, startPoint x: 324, startPoint y: 106, endPoint x: 146, endPoint y: 98, distance: 178.2
click at [146, 98] on div "**********" at bounding box center [589, 254] width 1179 height 508
paste input "text"
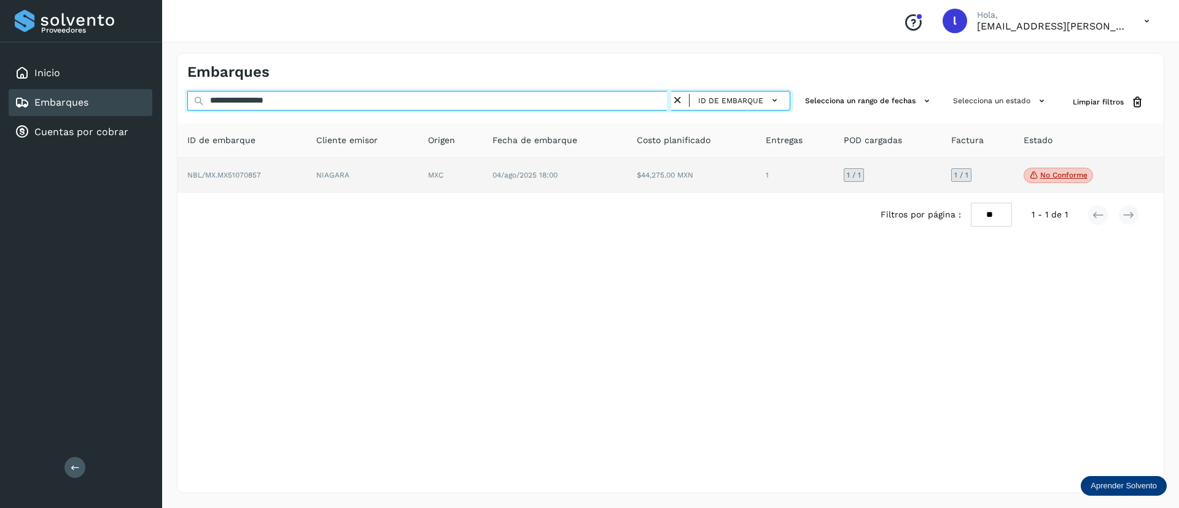
type input "**********"
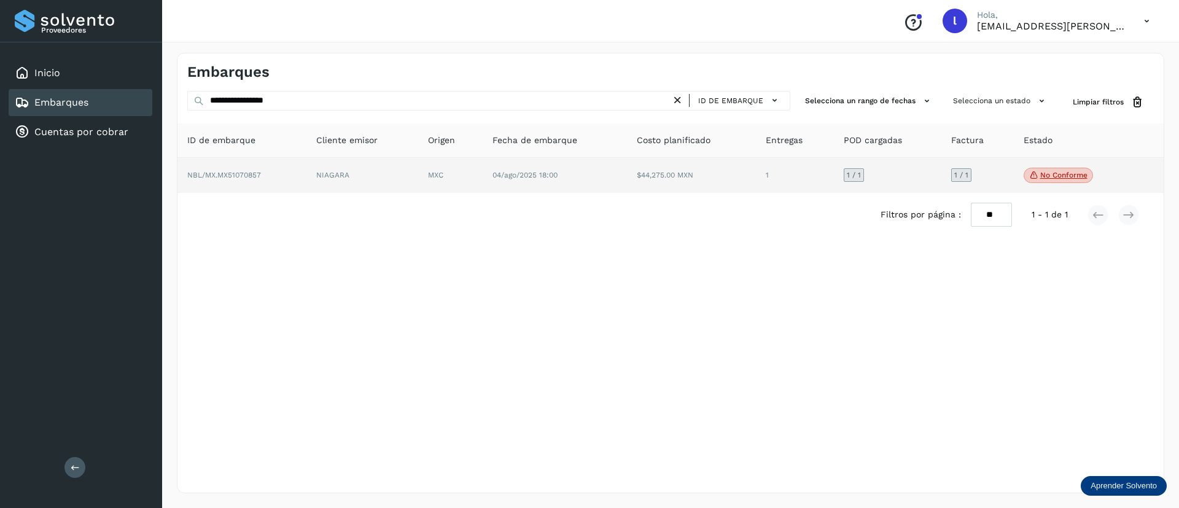
click at [483, 180] on td "MXC" at bounding box center [555, 176] width 144 height 36
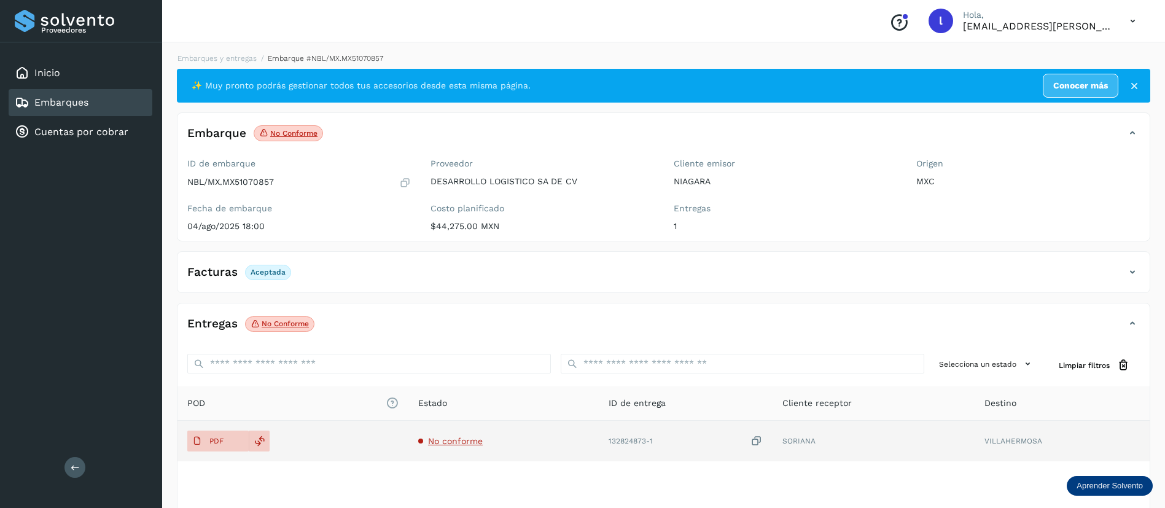
click at [465, 440] on span "No conforme" at bounding box center [455, 441] width 55 height 10
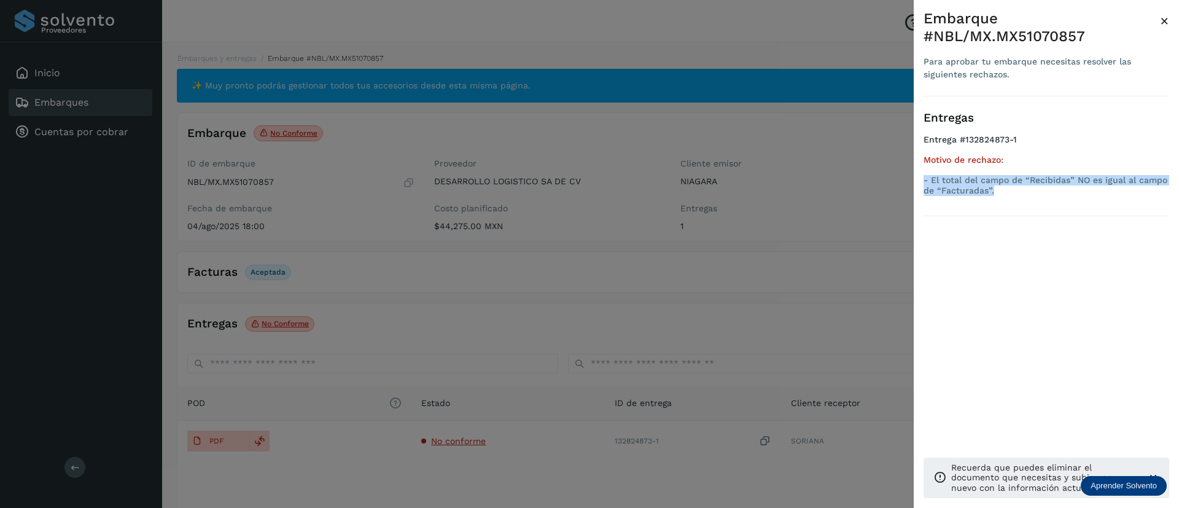
drag, startPoint x: 996, startPoint y: 186, endPoint x: 925, endPoint y: 184, distance: 70.6
click at [925, 184] on p "- El total del campo de “Recibidas” NO es igual al campo de “Facturadas”." at bounding box center [1046, 185] width 246 height 21
click at [1164, 20] on span "×" at bounding box center [1164, 20] width 9 height 17
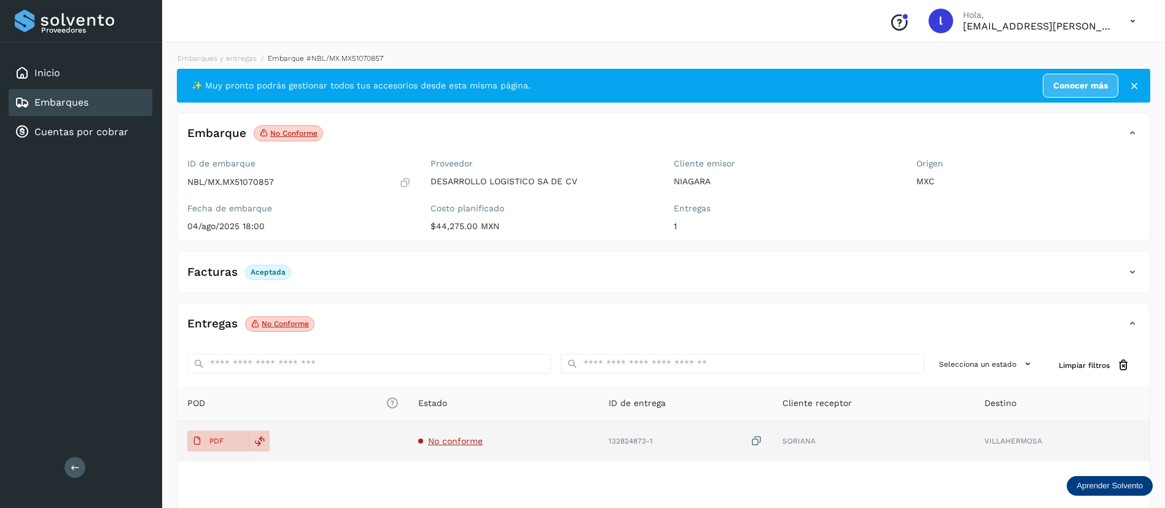
click at [431, 441] on span "No conforme" at bounding box center [455, 441] width 55 height 10
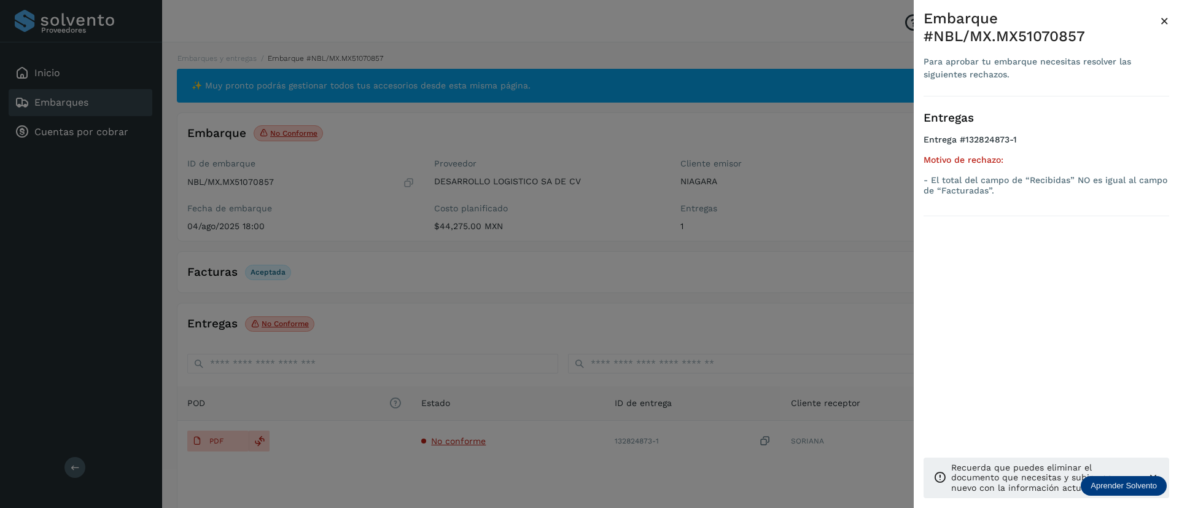
click at [208, 442] on div at bounding box center [589, 254] width 1179 height 508
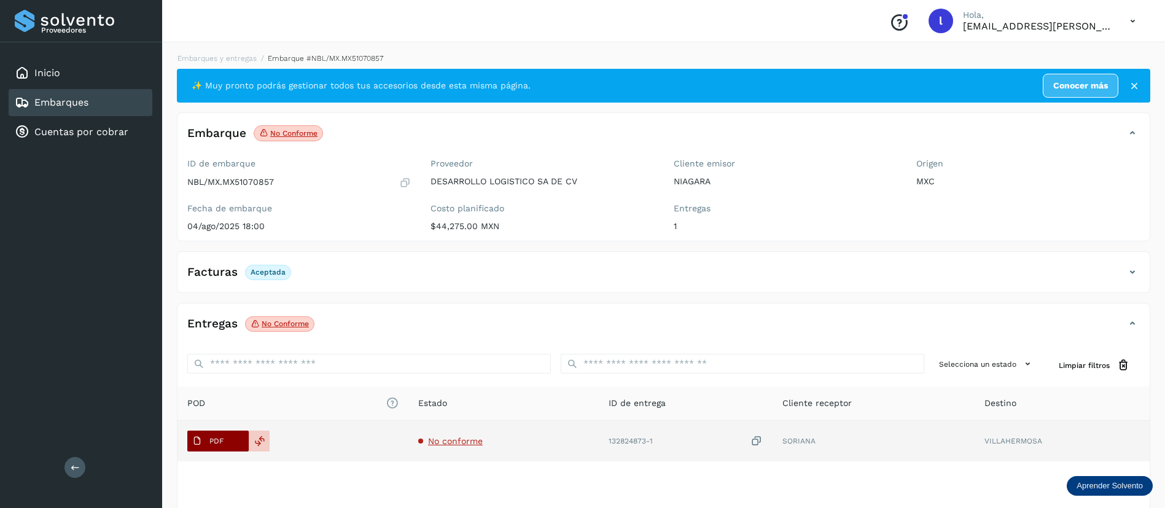
click at [216, 442] on p "PDF" at bounding box center [216, 441] width 14 height 9
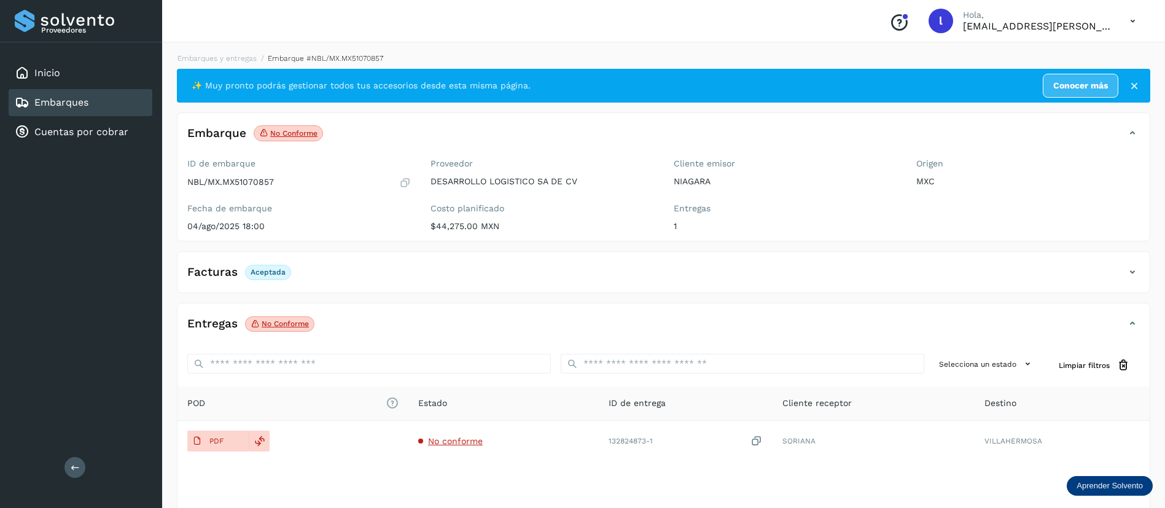
click at [47, 93] on div "Embarques" at bounding box center [81, 102] width 144 height 27
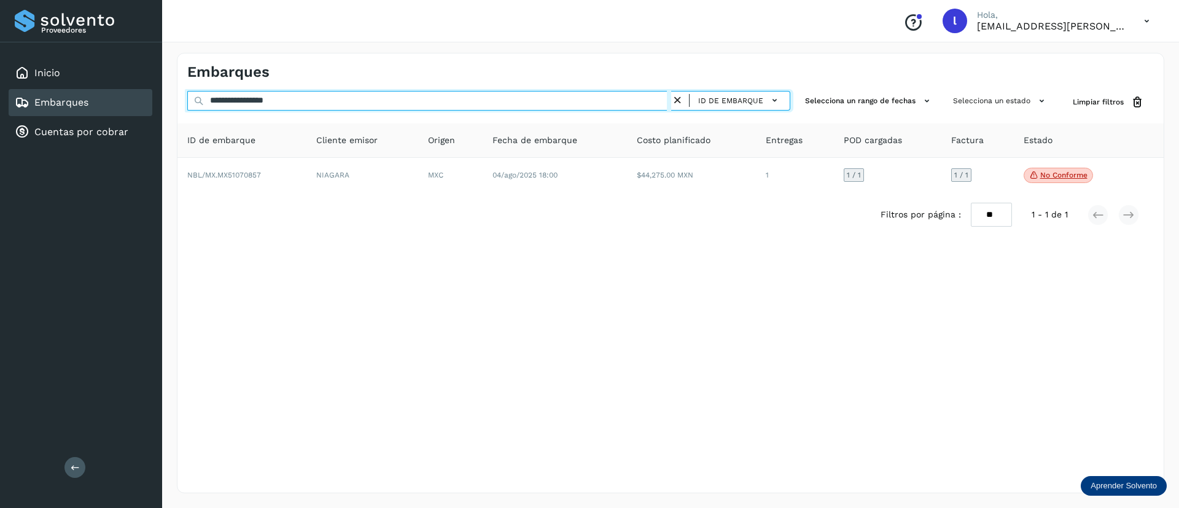
drag, startPoint x: 320, startPoint y: 97, endPoint x: 148, endPoint y: 103, distance: 172.0
click at [148, 103] on div "**********" at bounding box center [589, 254] width 1179 height 508
paste input "text"
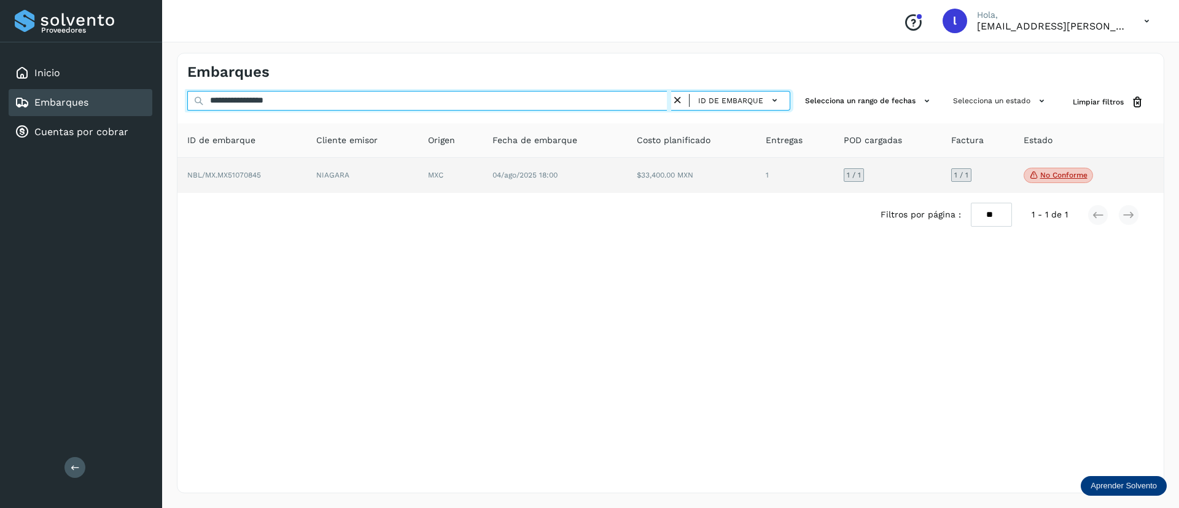
type input "**********"
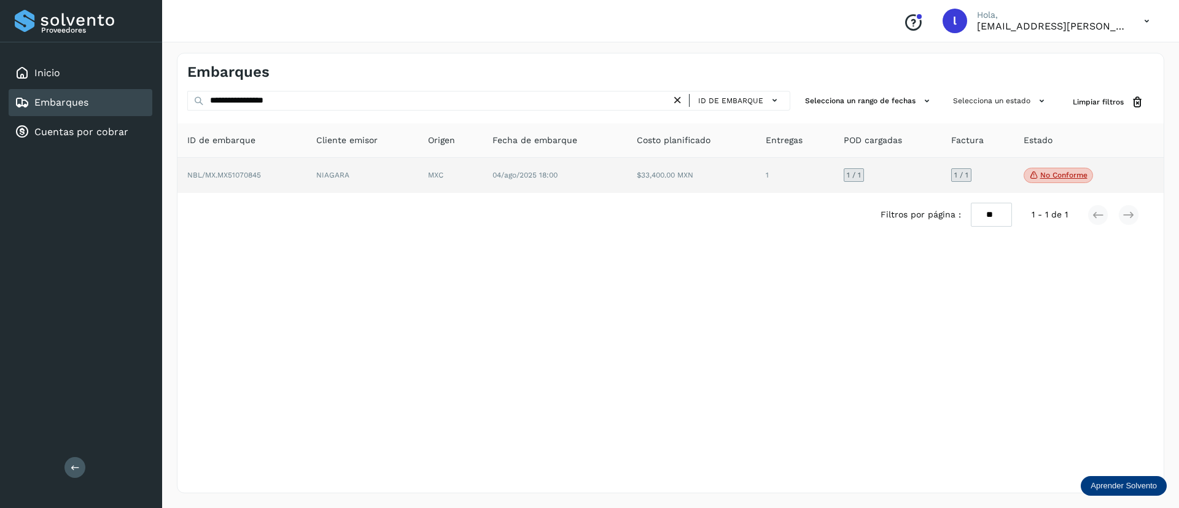
click at [756, 173] on td "$33,400.00 MXN" at bounding box center [795, 176] width 78 height 36
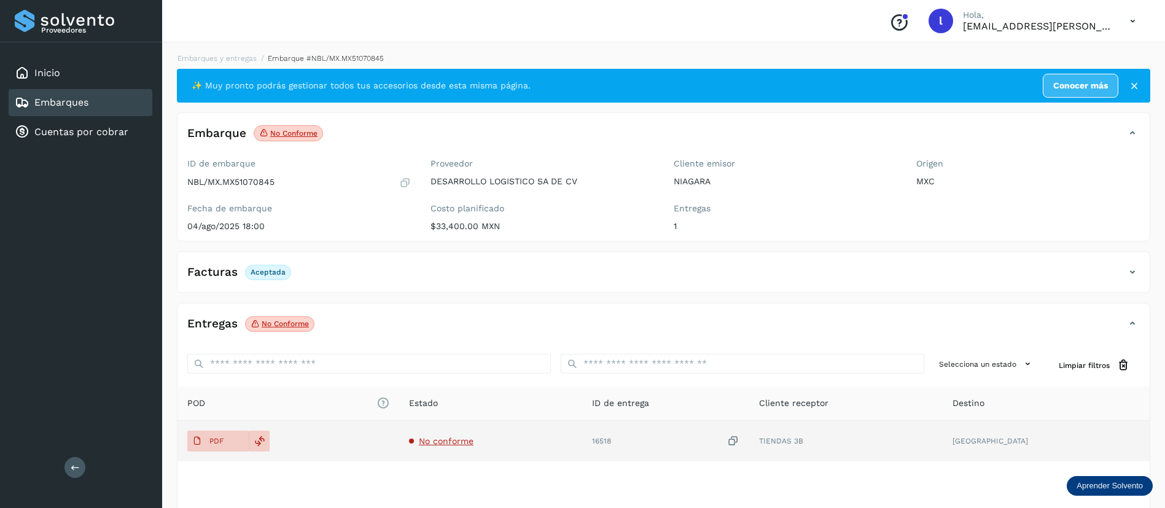
click at [456, 440] on span "No conforme" at bounding box center [446, 441] width 55 height 10
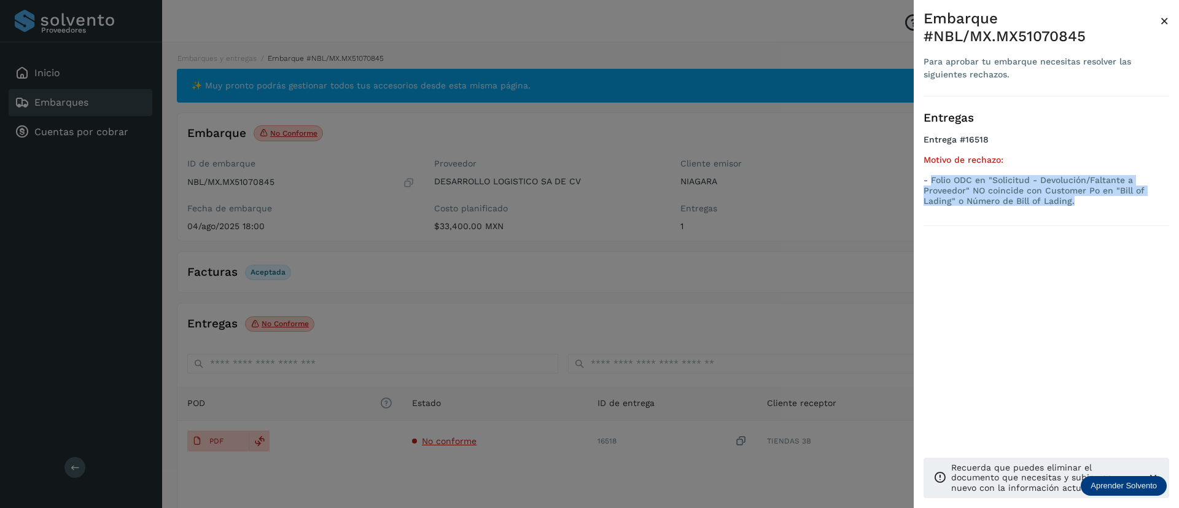
drag, startPoint x: 1075, startPoint y: 206, endPoint x: 930, endPoint y: 182, distance: 146.9
click at [930, 182] on ul "Entrega #16518 Motivo de rechazo: - Folio ODC en "Solicitud - Devolución/Faltan…" at bounding box center [1046, 172] width 246 height 76
click at [1164, 18] on span "×" at bounding box center [1164, 20] width 9 height 17
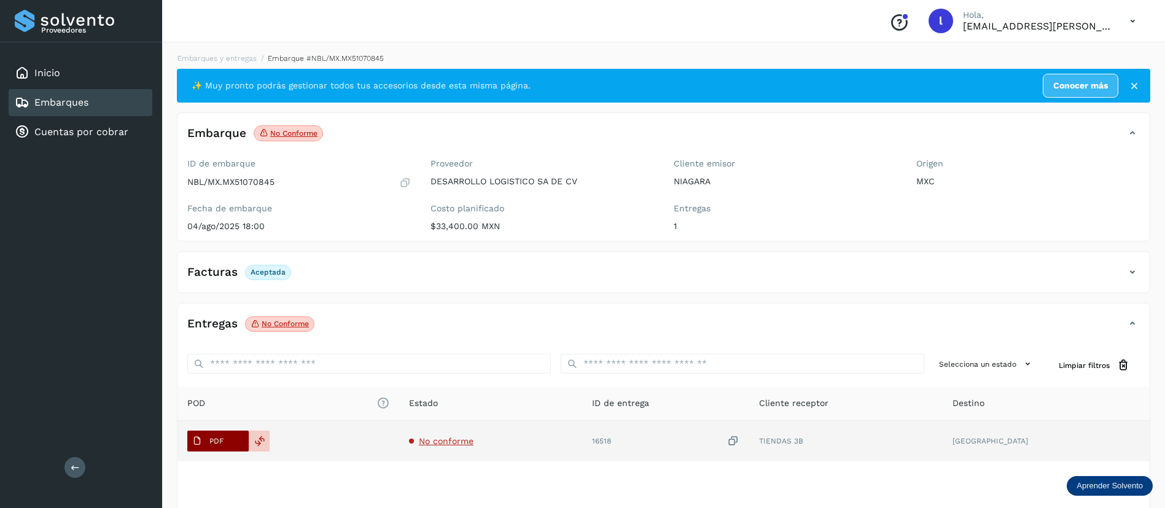
click at [210, 435] on span "PDF" at bounding box center [207, 441] width 41 height 20
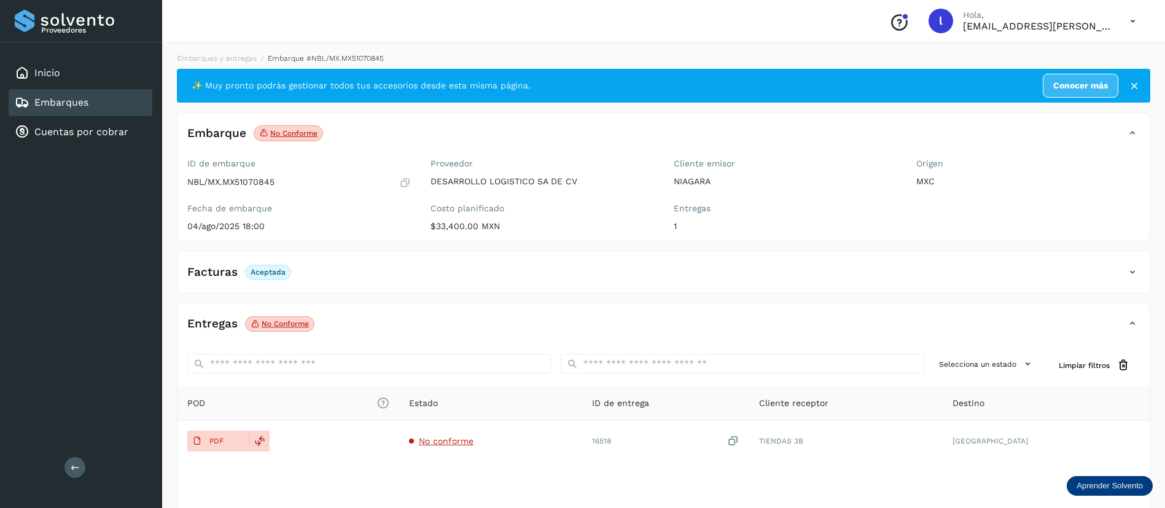
click at [75, 99] on link "Embarques" at bounding box center [61, 102] width 54 height 12
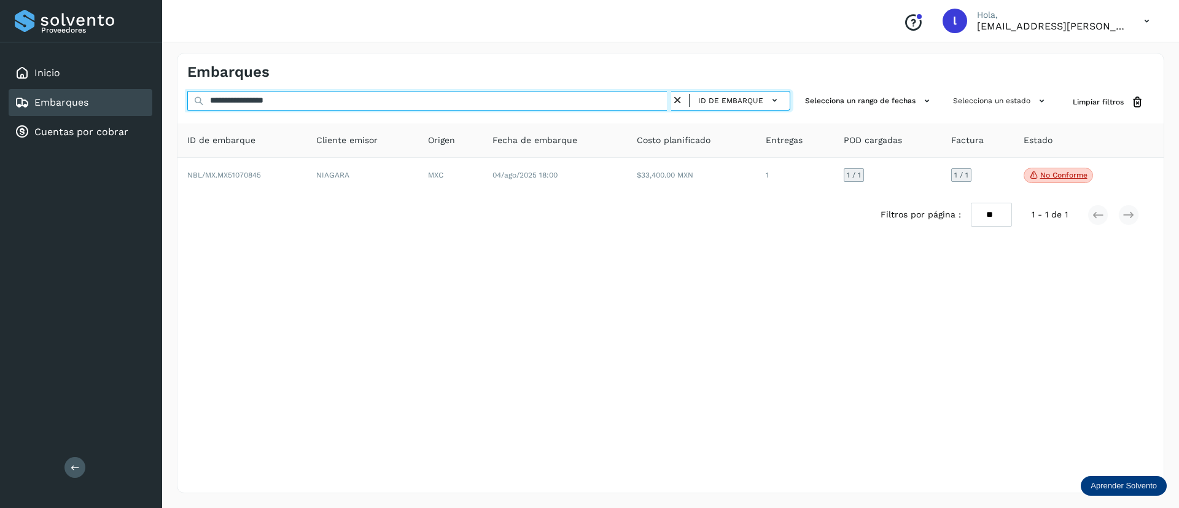
drag, startPoint x: 324, startPoint y: 101, endPoint x: 134, endPoint y: 97, distance: 189.8
click at [134, 97] on div "**********" at bounding box center [589, 254] width 1179 height 508
paste input "text"
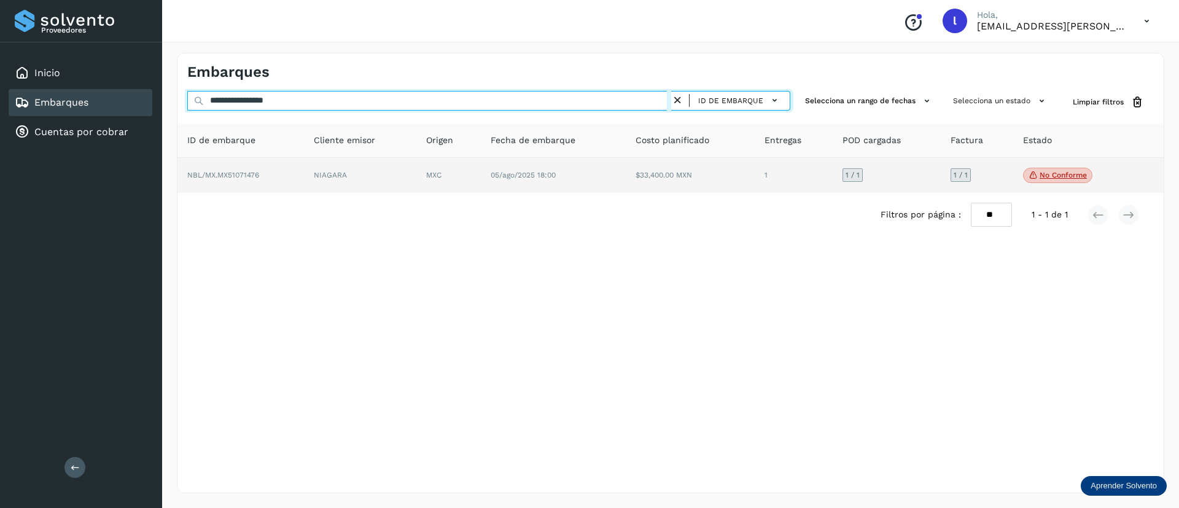
type input "**********"
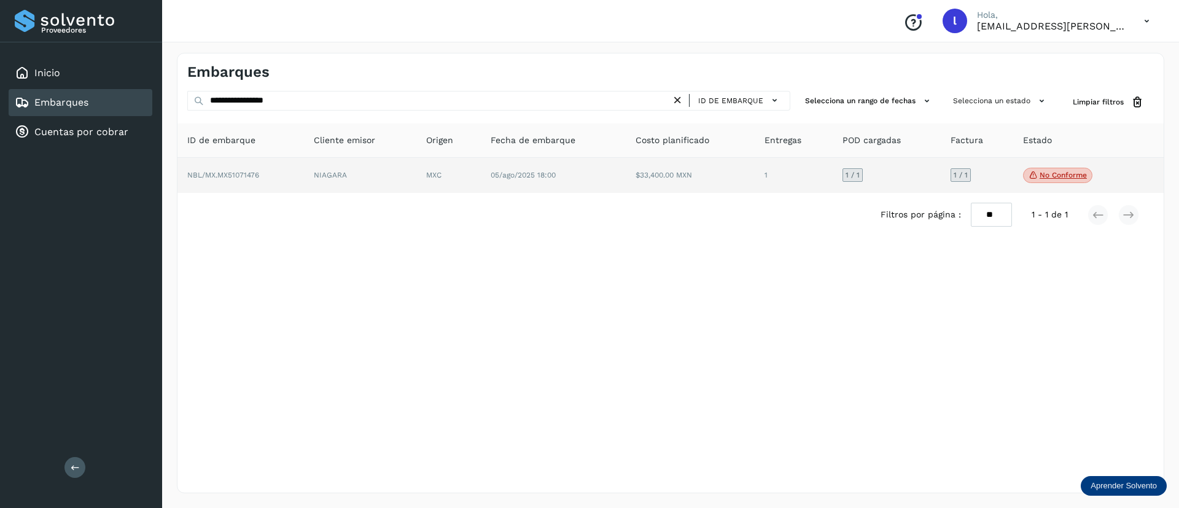
click at [626, 181] on td "05/ago/2025 18:00" at bounding box center [690, 176] width 129 height 36
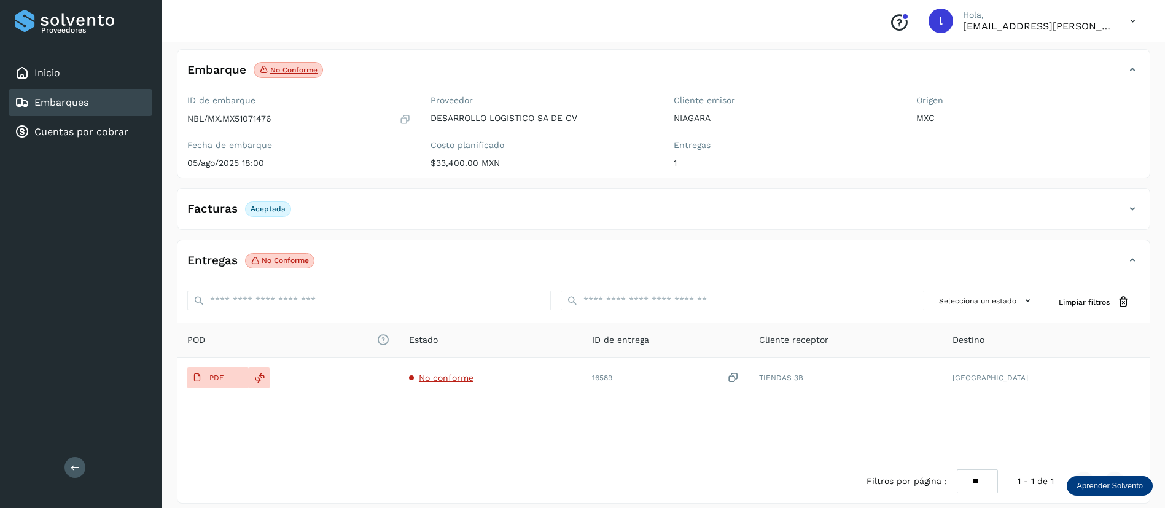
scroll to position [71, 0]
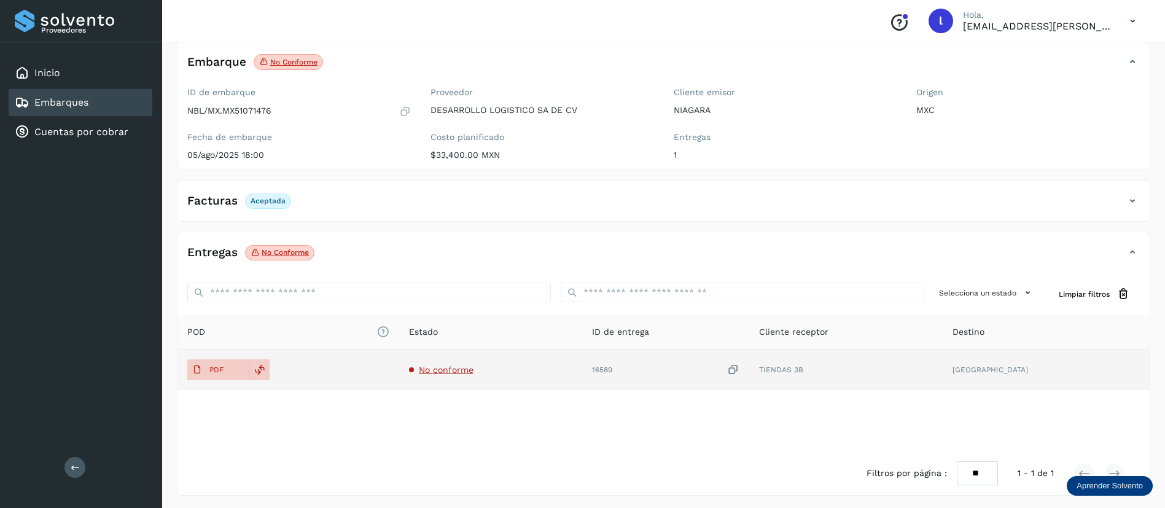
click at [465, 372] on span "No conforme" at bounding box center [446, 370] width 55 height 10
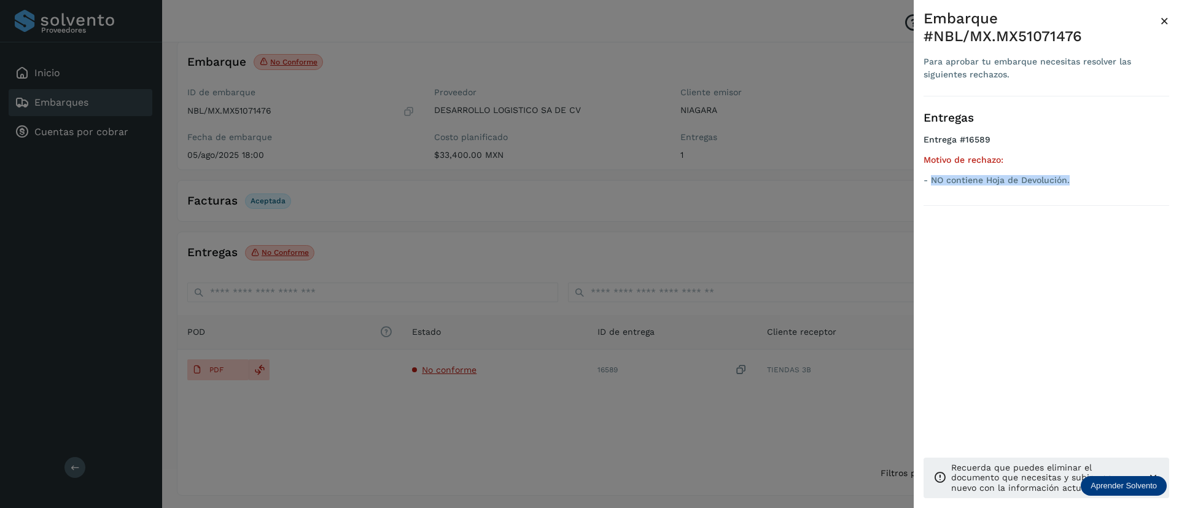
drag, startPoint x: 1071, startPoint y: 163, endPoint x: 930, endPoint y: 178, distance: 142.0
click at [930, 178] on div "Entregas Entrega #16589 Motivo de rechazo: - NO contiene Hoja de Devolución." at bounding box center [1046, 150] width 246 height 109
click at [1161, 18] on span "×" at bounding box center [1164, 20] width 9 height 17
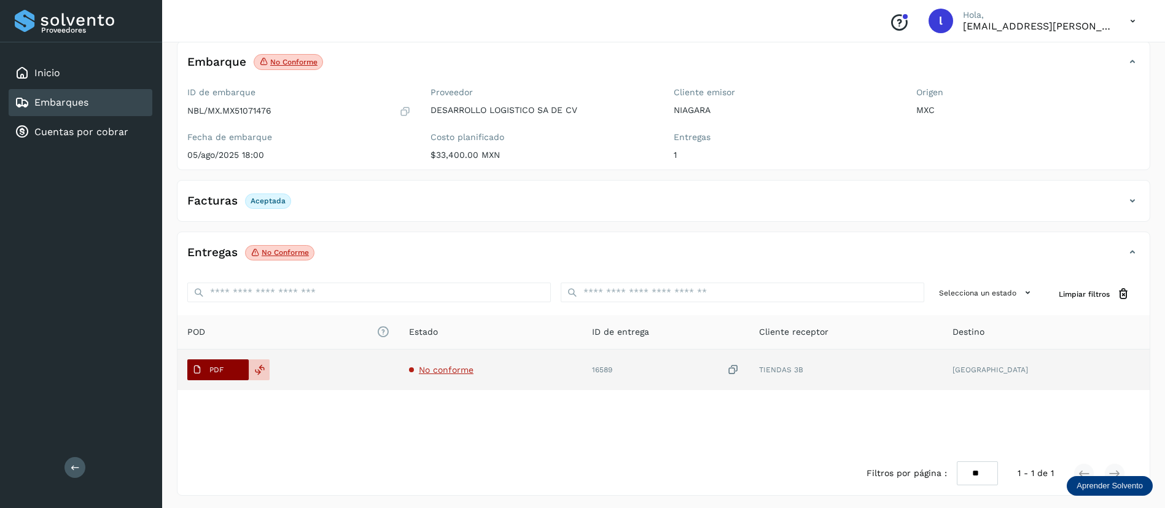
click at [222, 365] on p "PDF" at bounding box center [216, 369] width 14 height 9
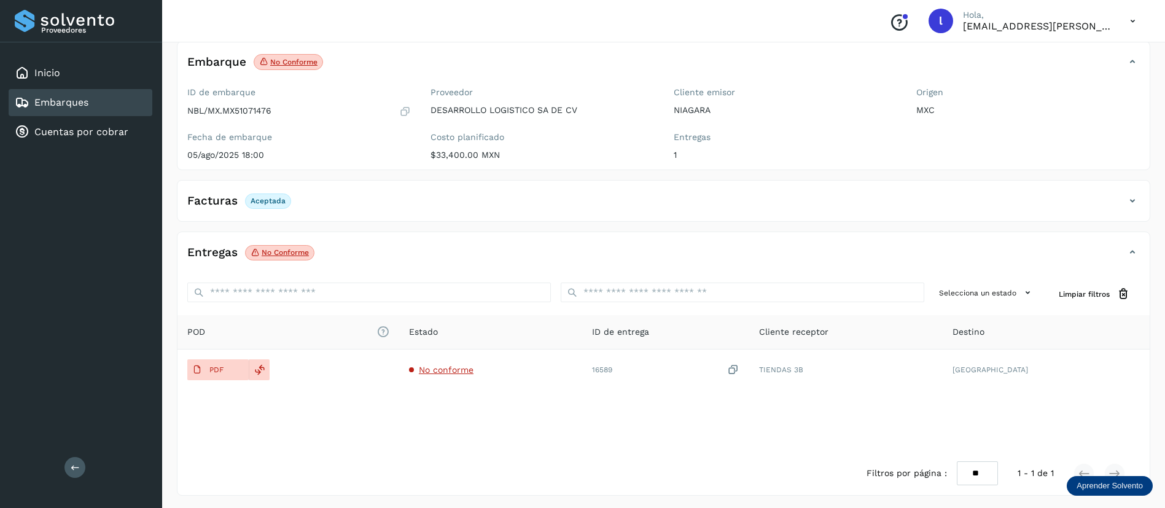
click at [49, 91] on div "Embarques" at bounding box center [81, 102] width 144 height 27
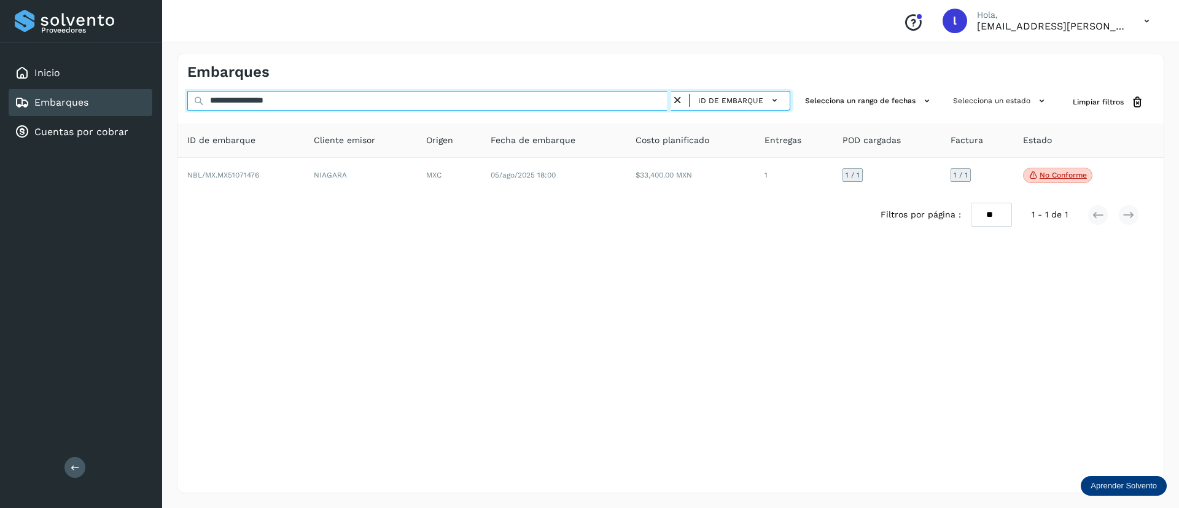
drag, startPoint x: 305, startPoint y: 103, endPoint x: 168, endPoint y: 98, distance: 137.7
click at [168, 98] on div "**********" at bounding box center [670, 273] width 1017 height 470
paste input "text"
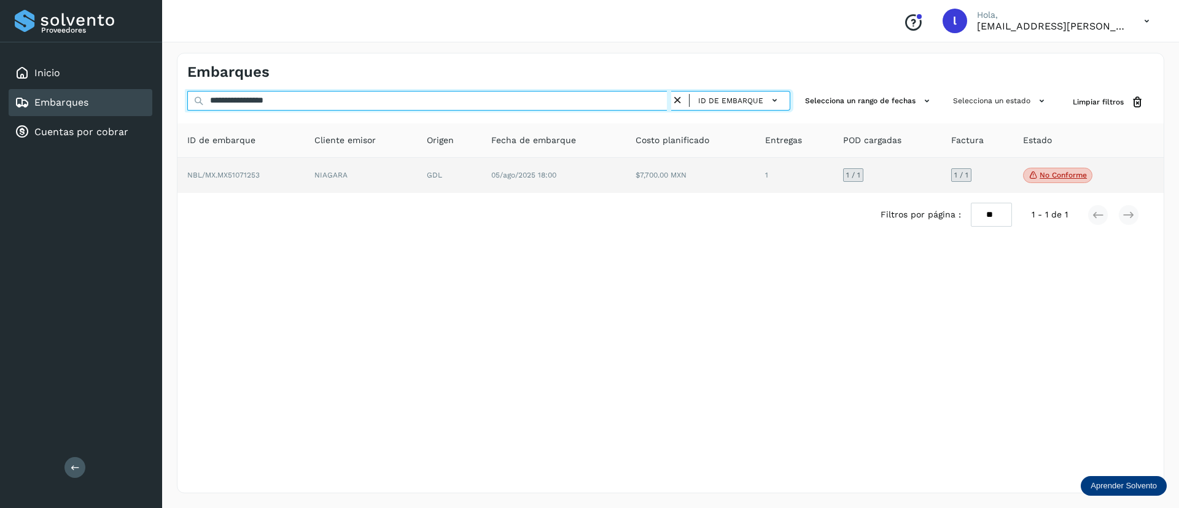
type input "**********"
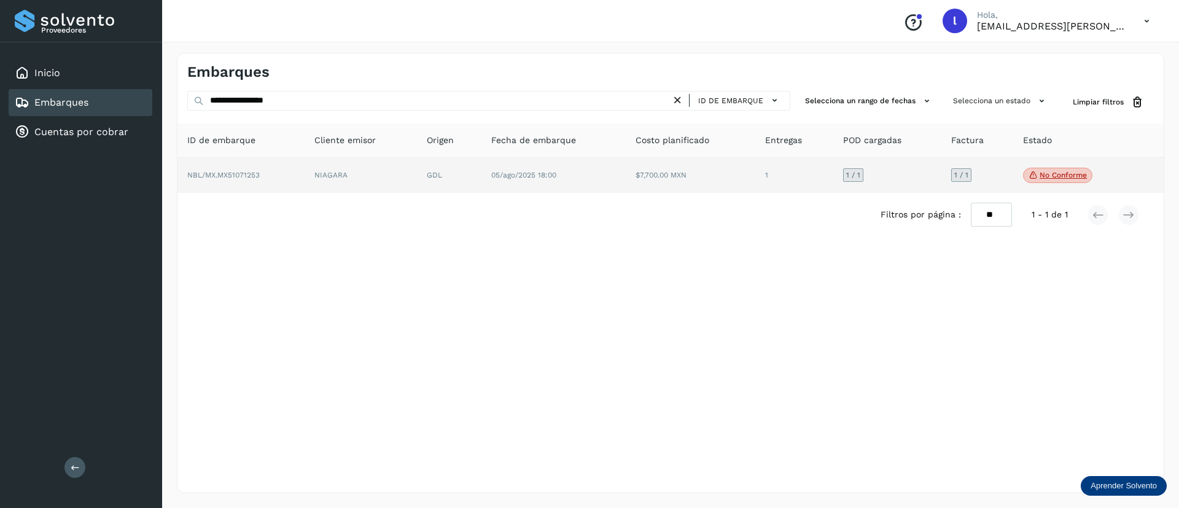
click at [755, 190] on td "$7,700.00 MXN" at bounding box center [794, 176] width 78 height 36
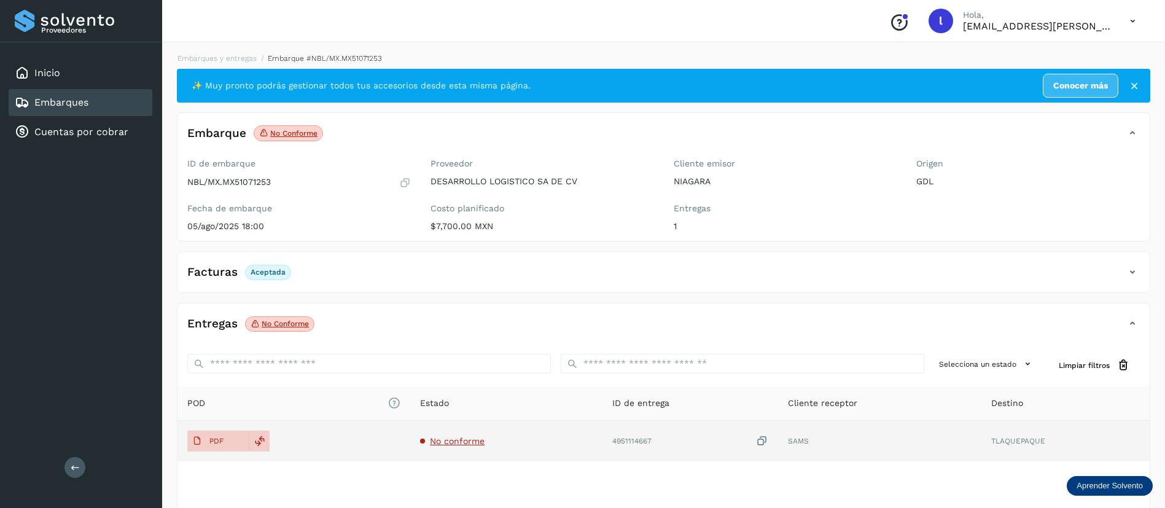
click at [459, 439] on span "No conforme" at bounding box center [457, 441] width 55 height 10
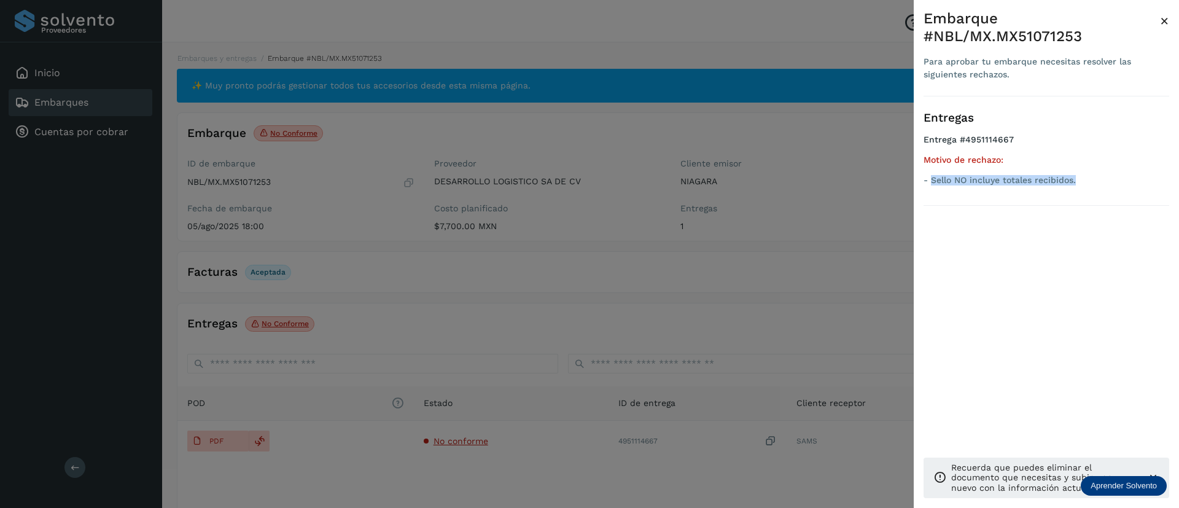
drag, startPoint x: 1078, startPoint y: 165, endPoint x: 931, endPoint y: 176, distance: 147.7
click at [931, 176] on div "Entregas Entrega #4951114667 Motivo de rechazo: - Sello NO incluye totales reci…" at bounding box center [1046, 150] width 246 height 109
click at [1164, 22] on span "×" at bounding box center [1164, 20] width 9 height 17
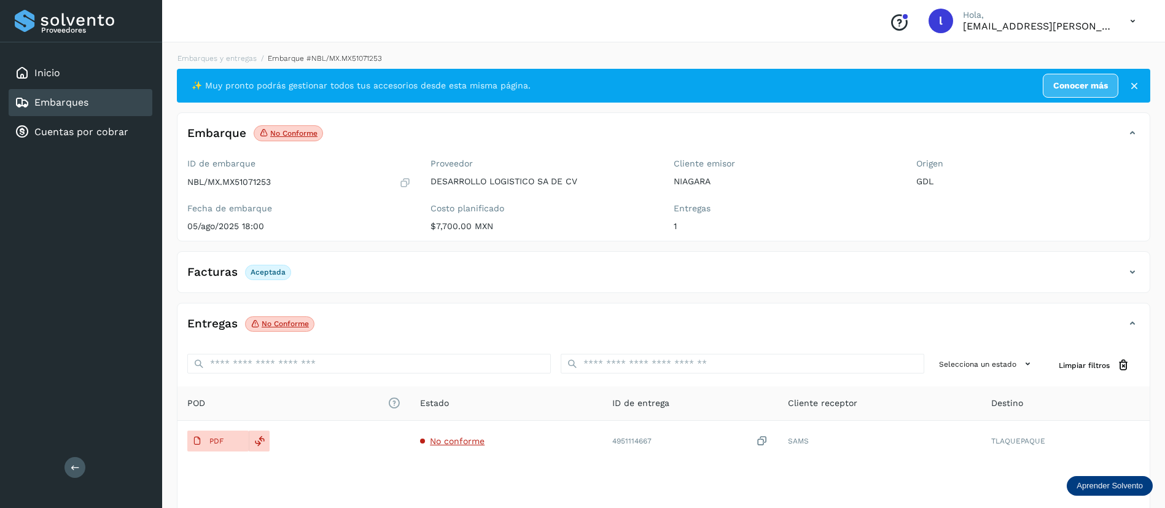
click at [44, 94] on div "Embarques" at bounding box center [81, 102] width 144 height 27
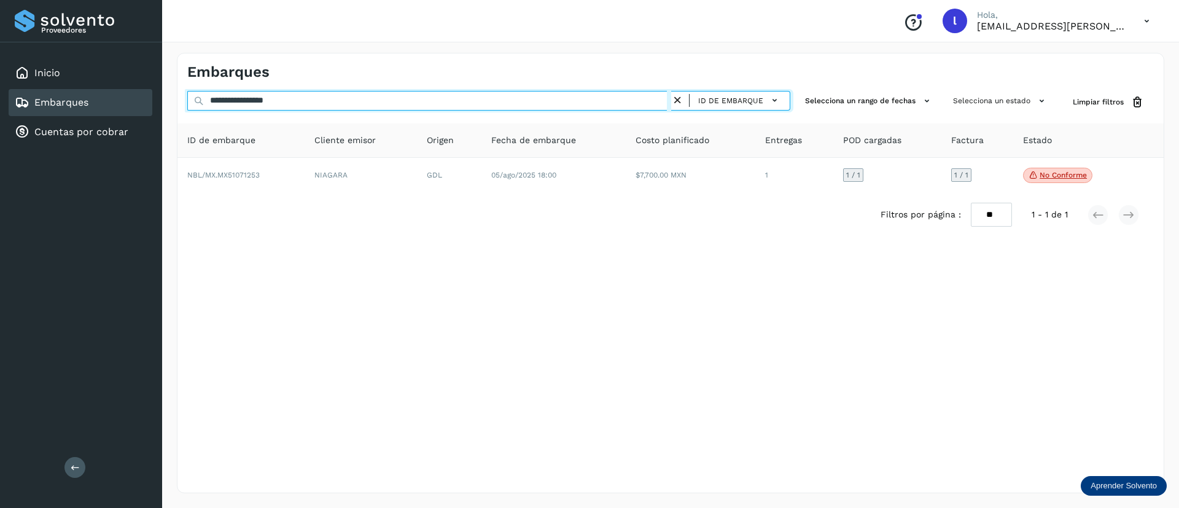
drag, startPoint x: 319, startPoint y: 102, endPoint x: 147, endPoint y: 100, distance: 171.3
click at [147, 100] on div "**********" at bounding box center [589, 254] width 1179 height 508
paste input "text"
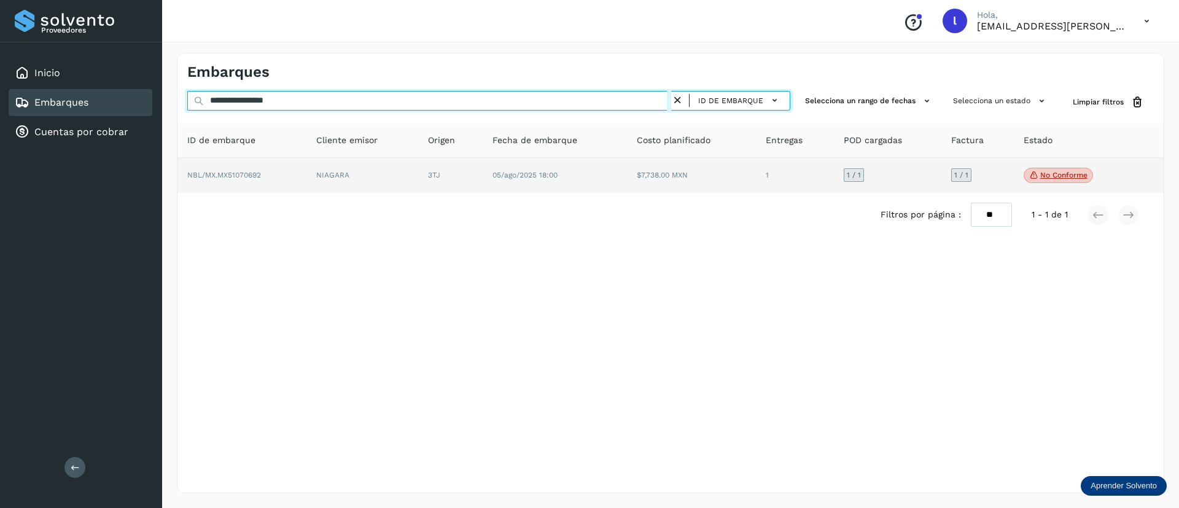
type input "**********"
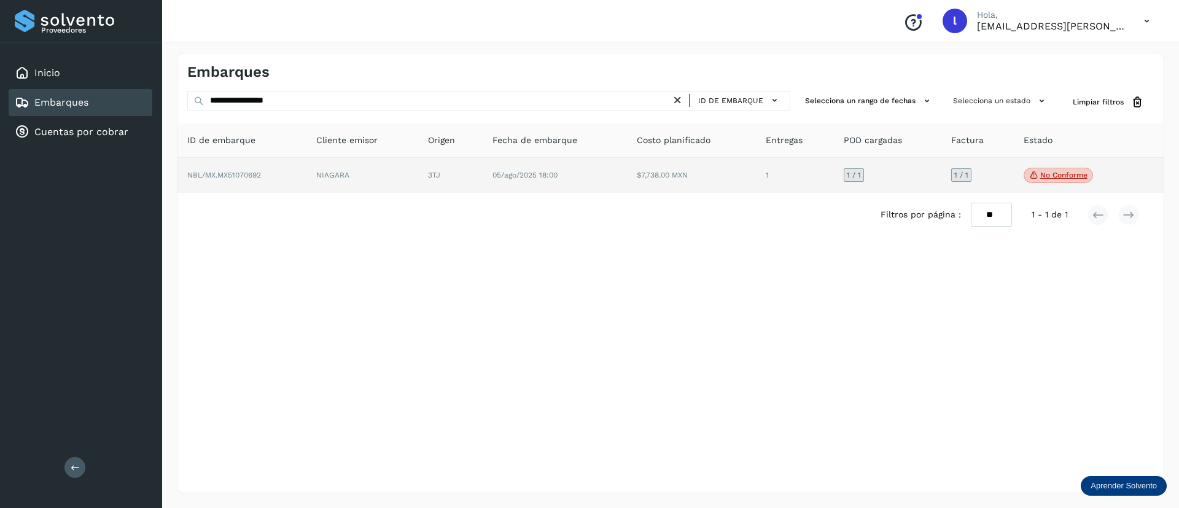
click at [627, 178] on td "05/ago/2025 18:00" at bounding box center [691, 176] width 129 height 36
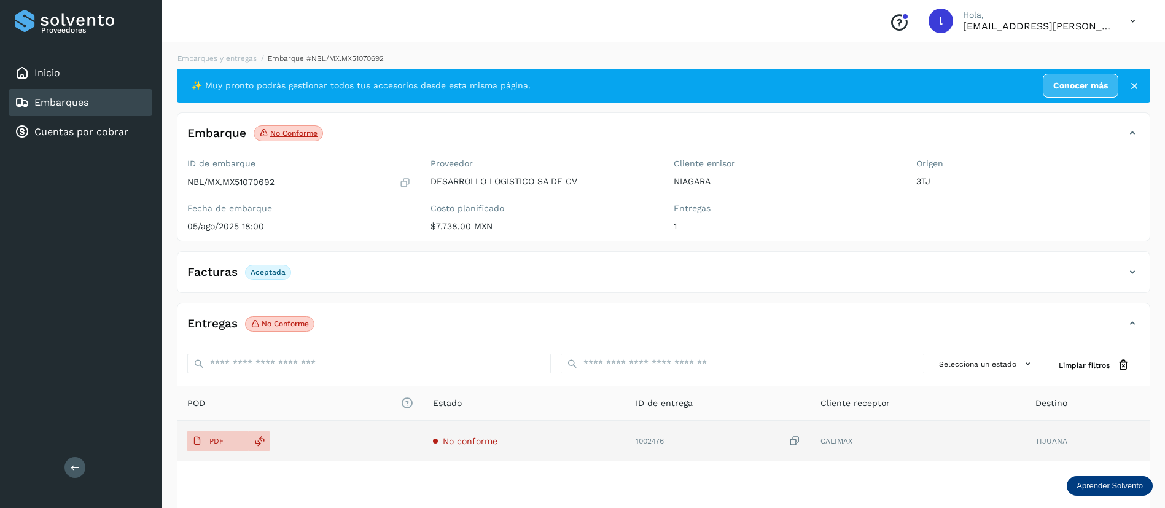
click at [475, 440] on span "No conforme" at bounding box center [470, 441] width 55 height 10
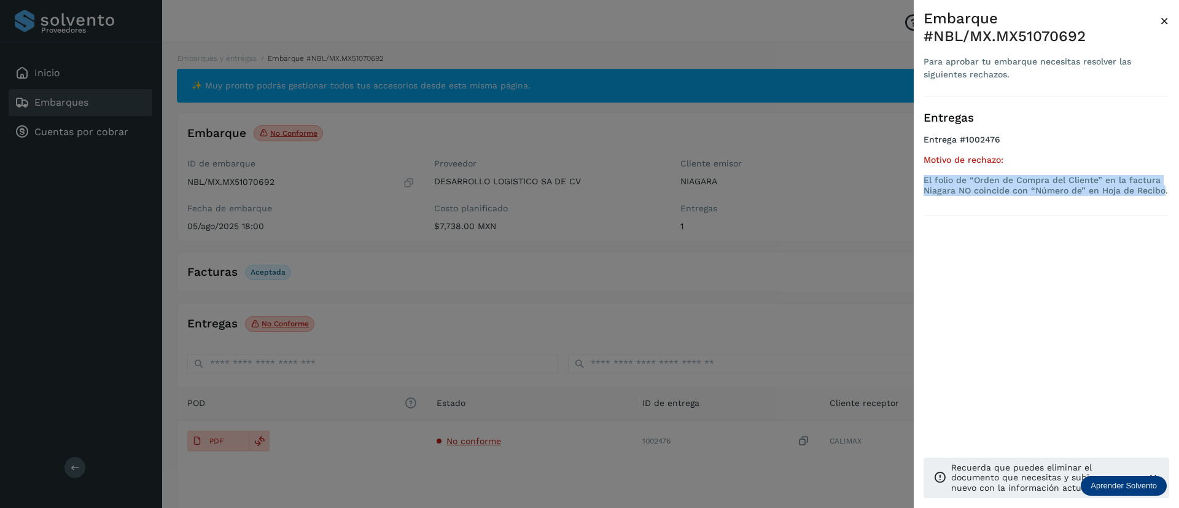
drag, startPoint x: 923, startPoint y: 181, endPoint x: 1162, endPoint y: 193, distance: 238.5
click at [1162, 193] on p "El folio de “Orden de Compra del Cliente” en la factura Niagara NO coincide con…" at bounding box center [1046, 185] width 246 height 21
click at [1164, 22] on span "×" at bounding box center [1164, 20] width 9 height 17
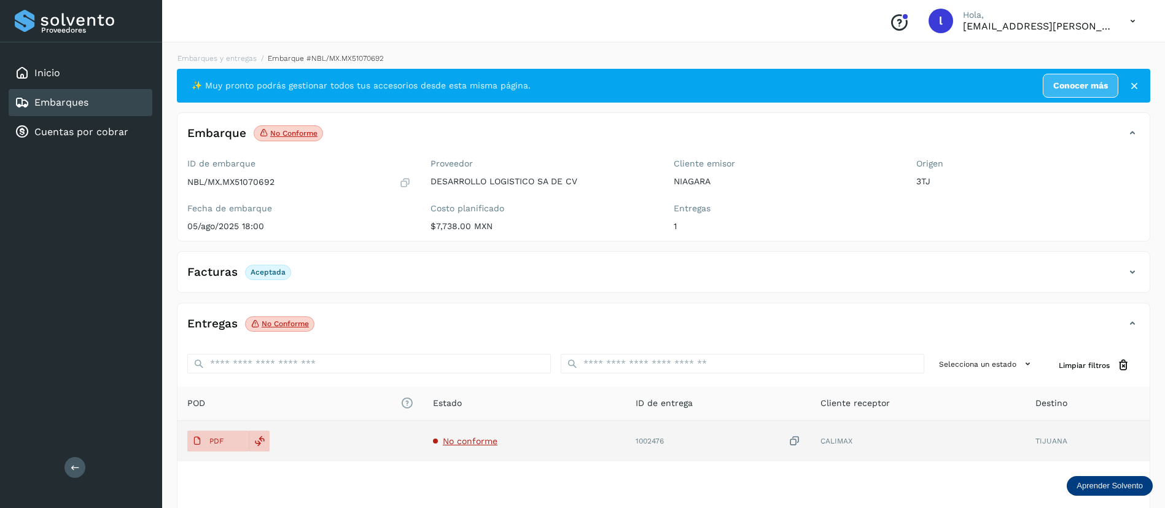
click at [474, 442] on span "No conforme" at bounding box center [470, 441] width 55 height 10
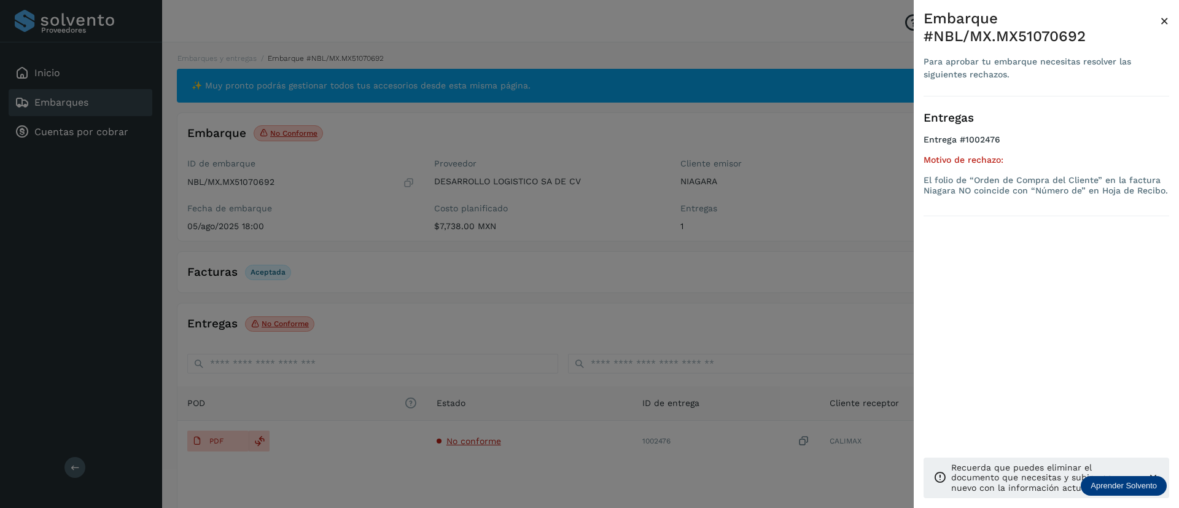
click at [207, 433] on div at bounding box center [589, 254] width 1179 height 508
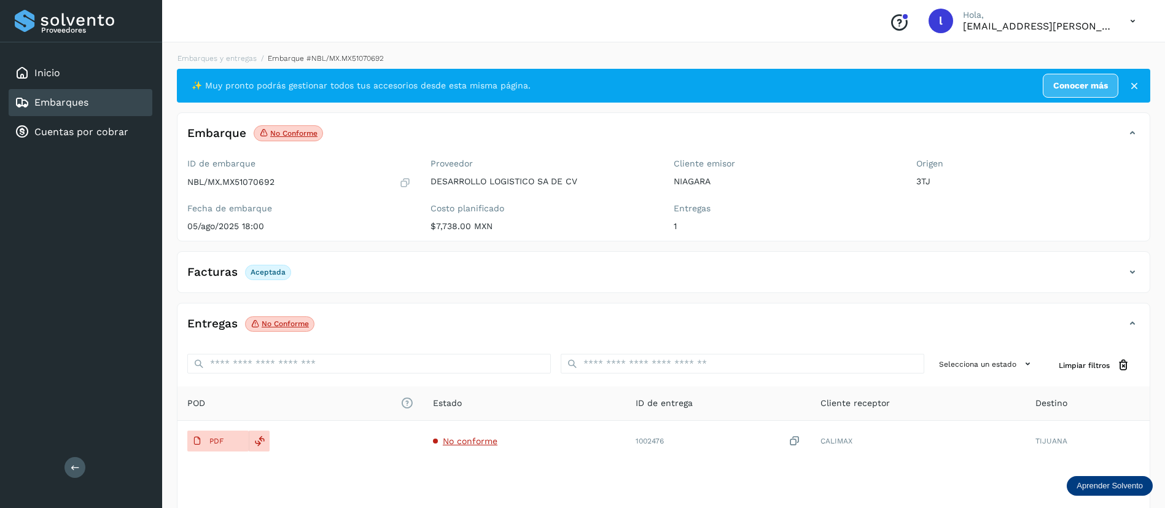
click at [213, 440] on p "PDF" at bounding box center [216, 441] width 14 height 9
click at [84, 101] on link "Embarques" at bounding box center [61, 102] width 54 height 12
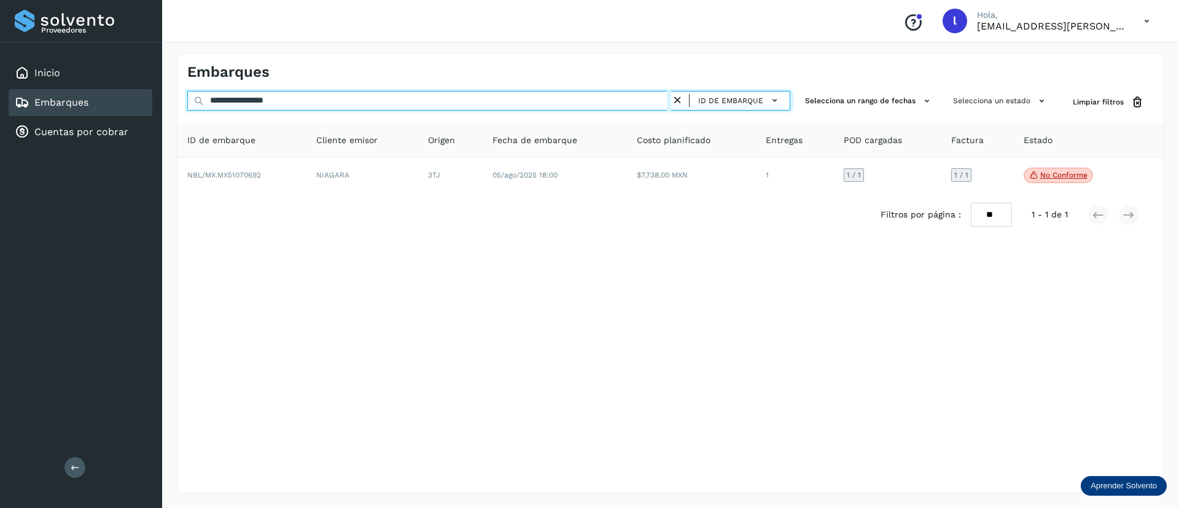
drag, startPoint x: 328, startPoint y: 98, endPoint x: 173, endPoint y: 99, distance: 155.3
click at [173, 99] on div "**********" at bounding box center [670, 273] width 1017 height 470
paste input "text"
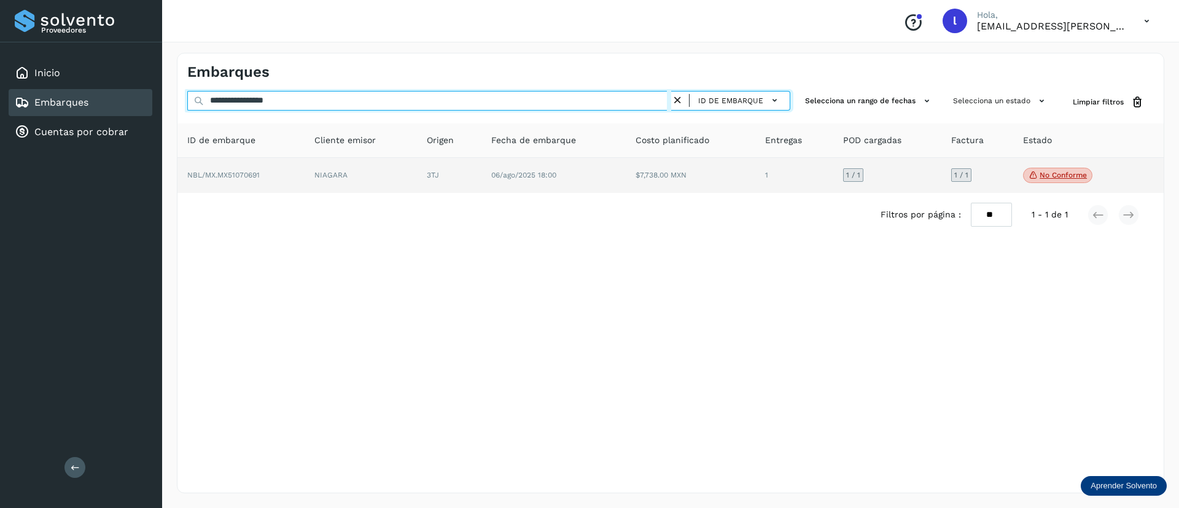
type input "**********"
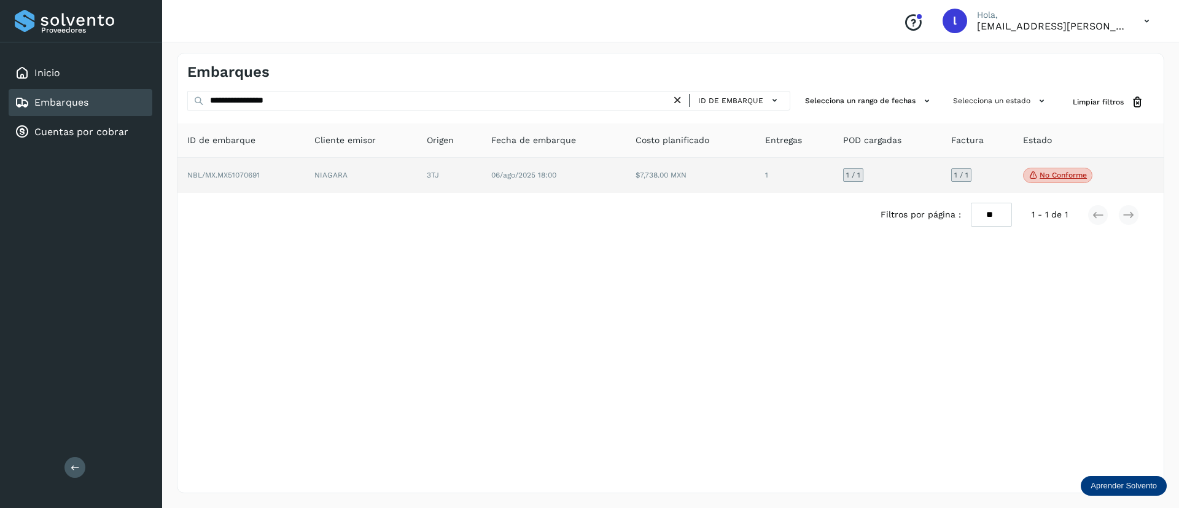
click at [755, 174] on td "$7,738.00 MXN" at bounding box center [794, 176] width 78 height 36
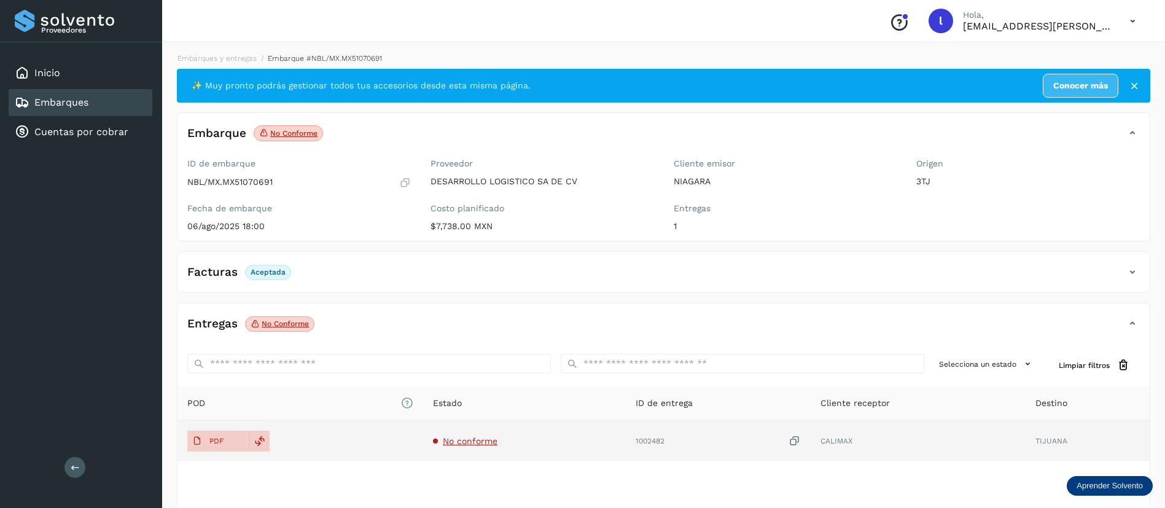
click at [471, 441] on span "No conforme" at bounding box center [470, 441] width 55 height 10
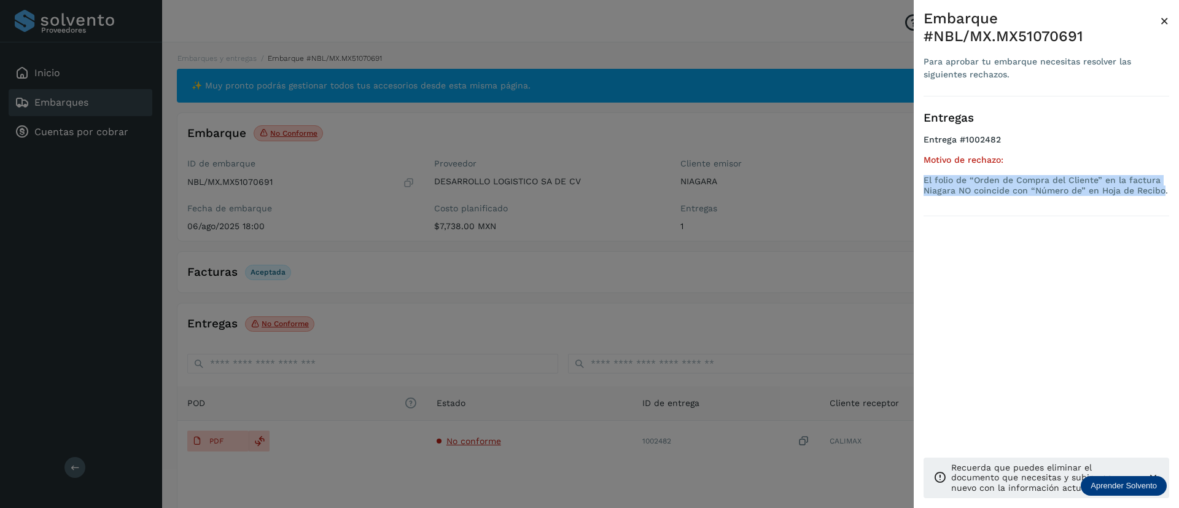
drag, startPoint x: 1162, startPoint y: 192, endPoint x: 918, endPoint y: 179, distance: 244.8
click at [918, 179] on div "Embarque #NBL/MX.MX51070691 Para aprobar tu embarque necesitas resolver las sig…" at bounding box center [1046, 263] width 265 height 527
click at [1164, 22] on span "×" at bounding box center [1164, 20] width 9 height 17
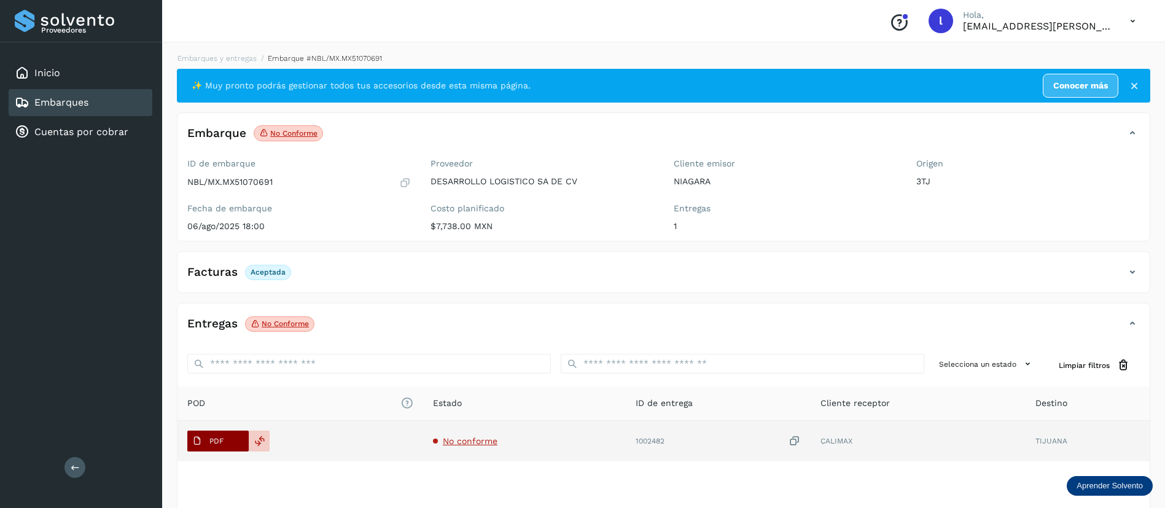
click at [203, 437] on span "PDF" at bounding box center [207, 441] width 41 height 20
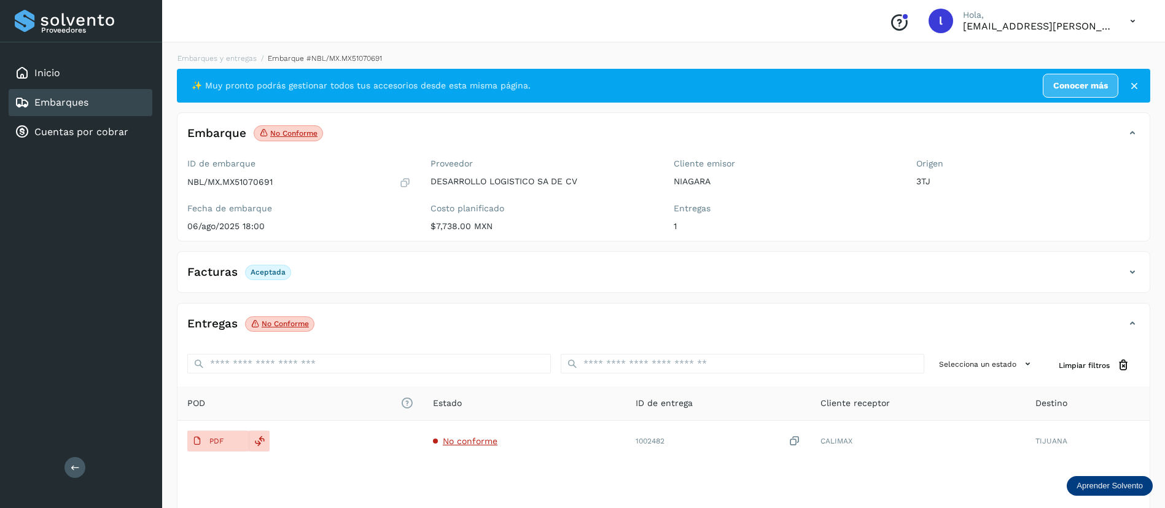
click at [103, 110] on div "Embarques" at bounding box center [81, 102] width 144 height 27
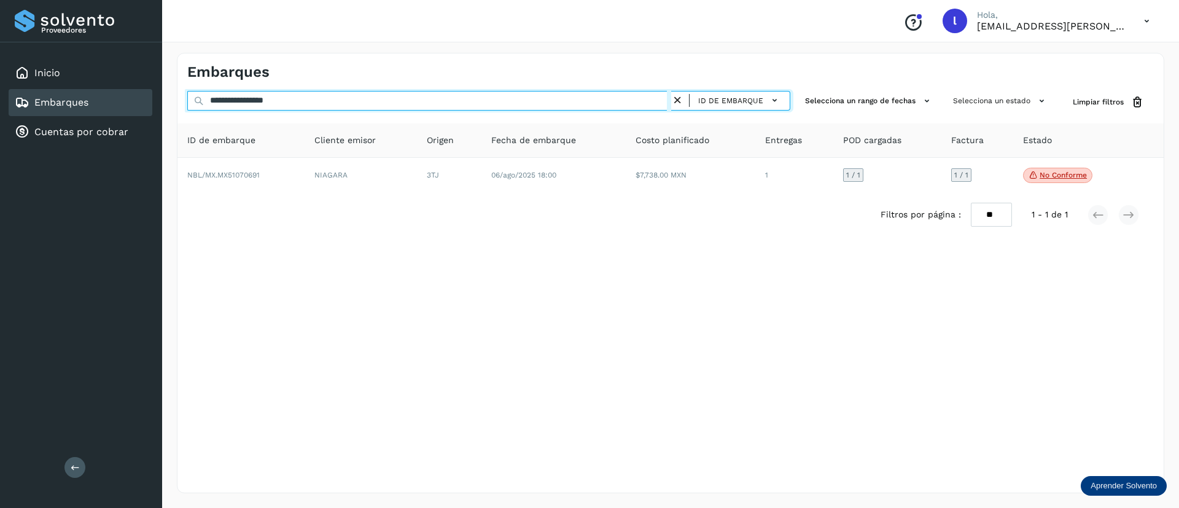
drag, startPoint x: 326, startPoint y: 102, endPoint x: 164, endPoint y: 101, distance: 162.1
click at [164, 101] on div "**********" at bounding box center [670, 273] width 1017 height 470
paste input "text"
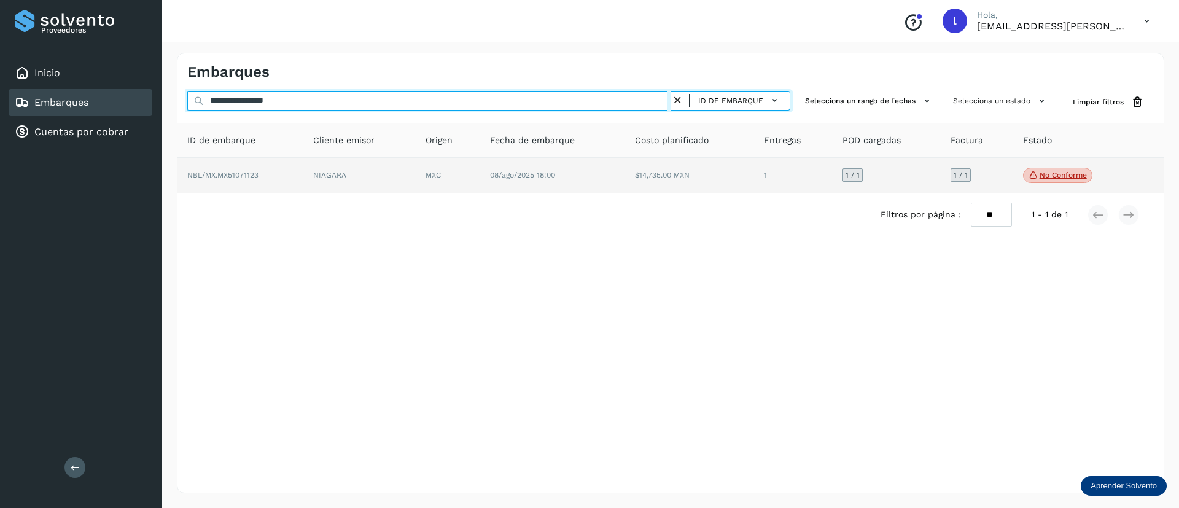
type input "**********"
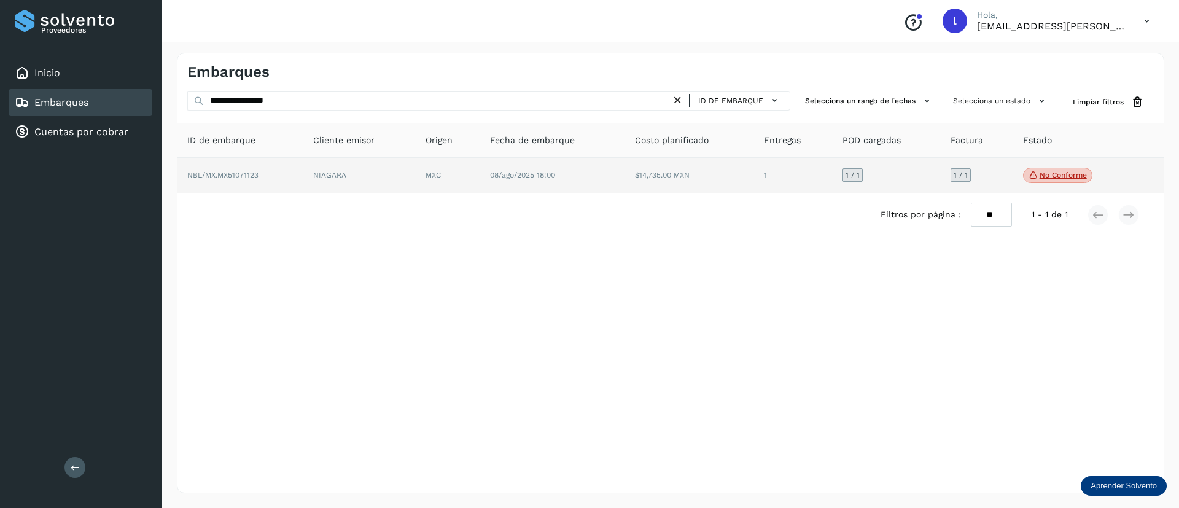
click at [625, 163] on td "08/ago/2025 18:00" at bounding box center [690, 176] width 130 height 36
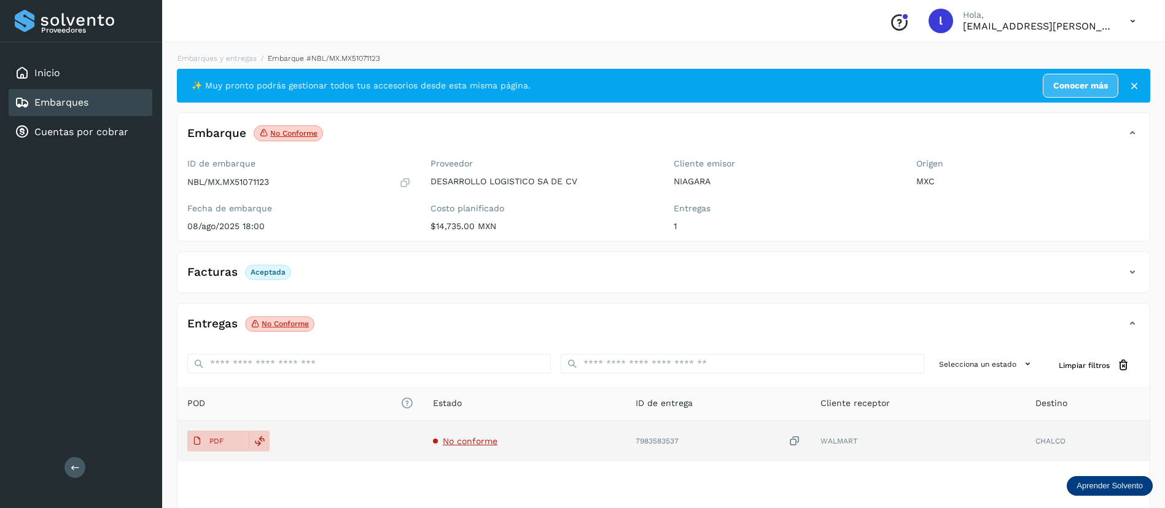
click at [472, 437] on span "No conforme" at bounding box center [470, 441] width 55 height 10
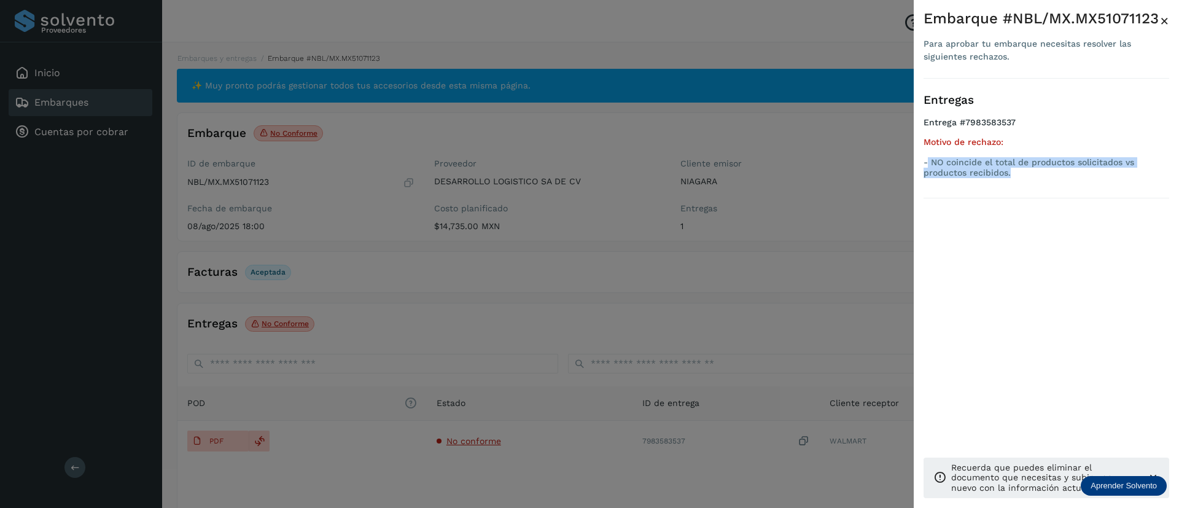
drag, startPoint x: 1016, startPoint y: 175, endPoint x: 927, endPoint y: 160, distance: 90.2
click at [927, 160] on p "- NO coincide el total de productos solicitados vs productos recibidos." at bounding box center [1046, 167] width 246 height 21
click at [1164, 26] on span "×" at bounding box center [1164, 20] width 9 height 17
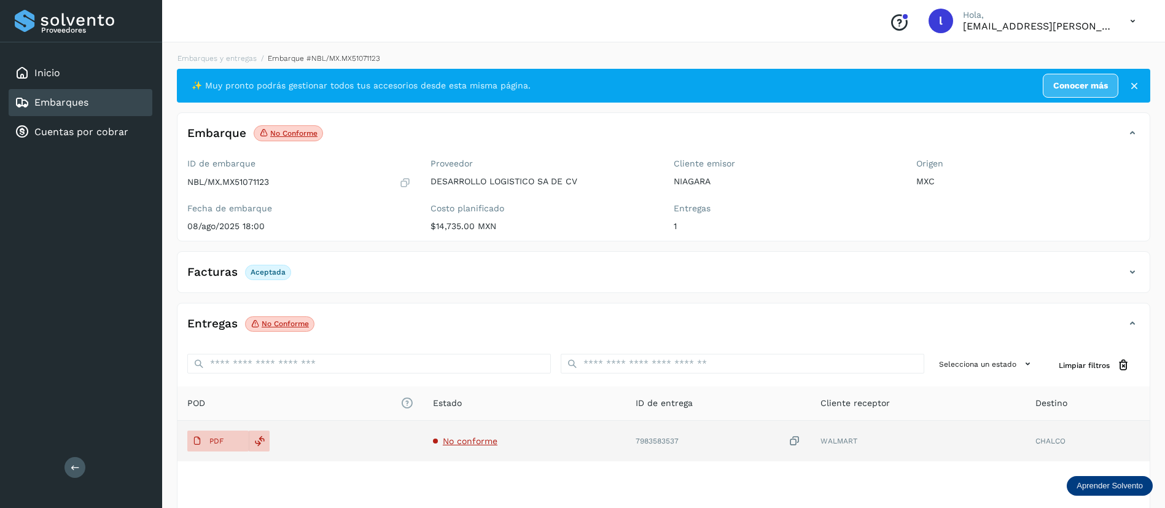
click at [460, 445] on span "No conforme" at bounding box center [470, 441] width 55 height 10
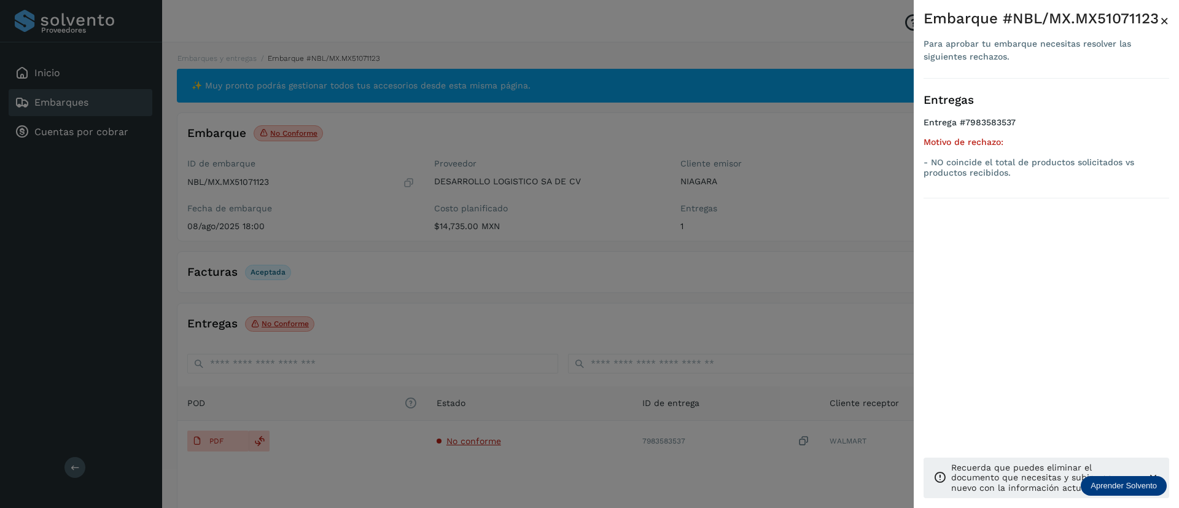
click at [550, 395] on div at bounding box center [589, 254] width 1179 height 508
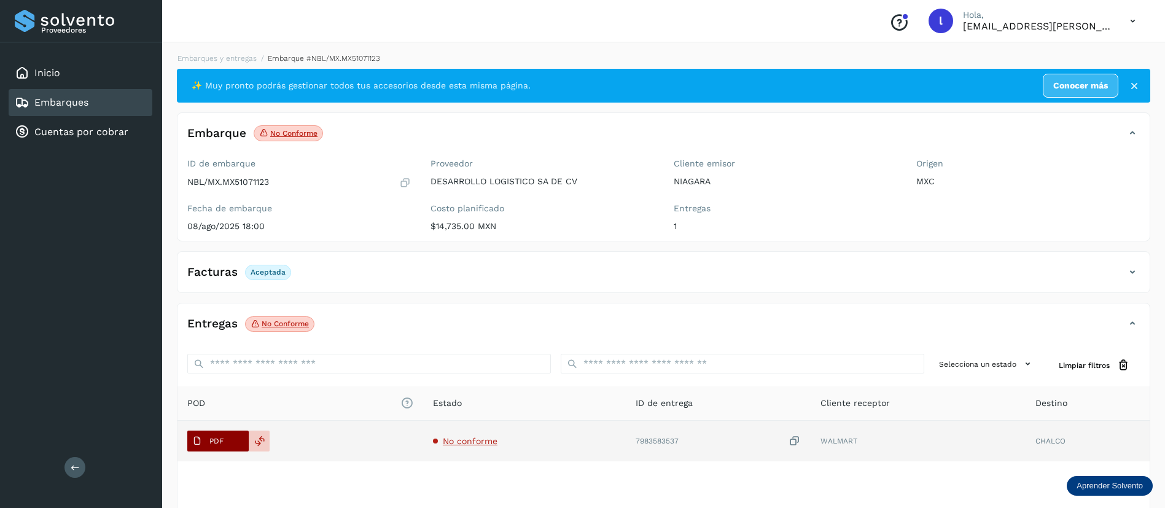
click at [218, 438] on p "PDF" at bounding box center [216, 441] width 14 height 9
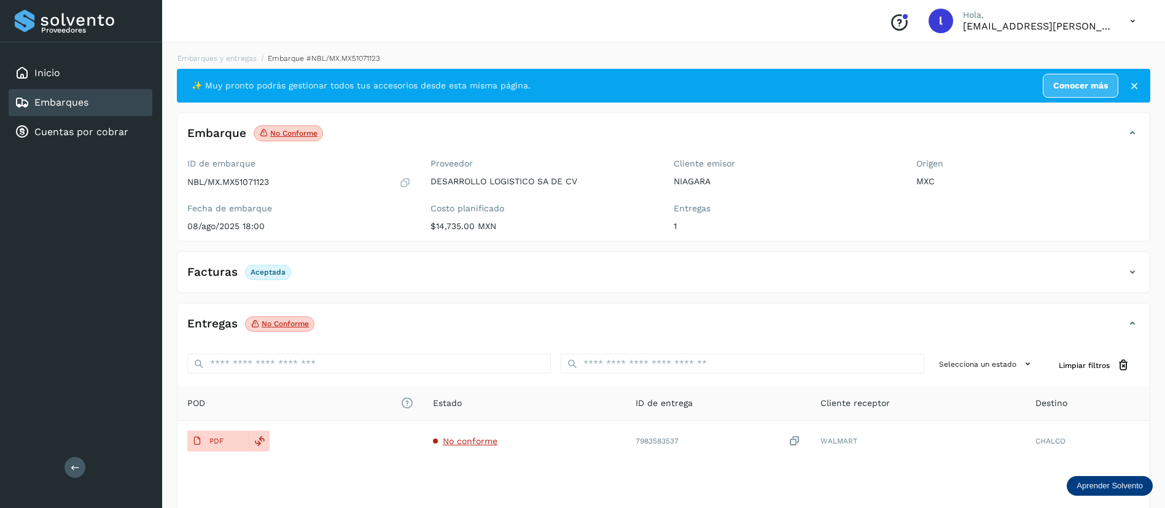
click at [61, 95] on div "Embarques" at bounding box center [52, 102] width 74 height 15
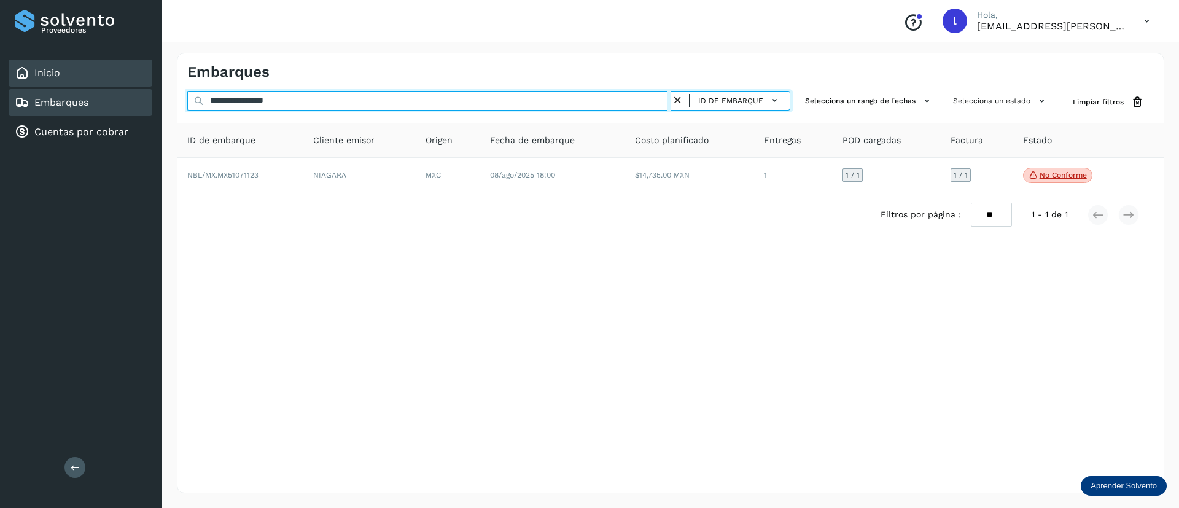
drag, startPoint x: 319, startPoint y: 96, endPoint x: 137, endPoint y: 84, distance: 182.2
click at [137, 84] on div "**********" at bounding box center [589, 254] width 1179 height 508
paste input "text"
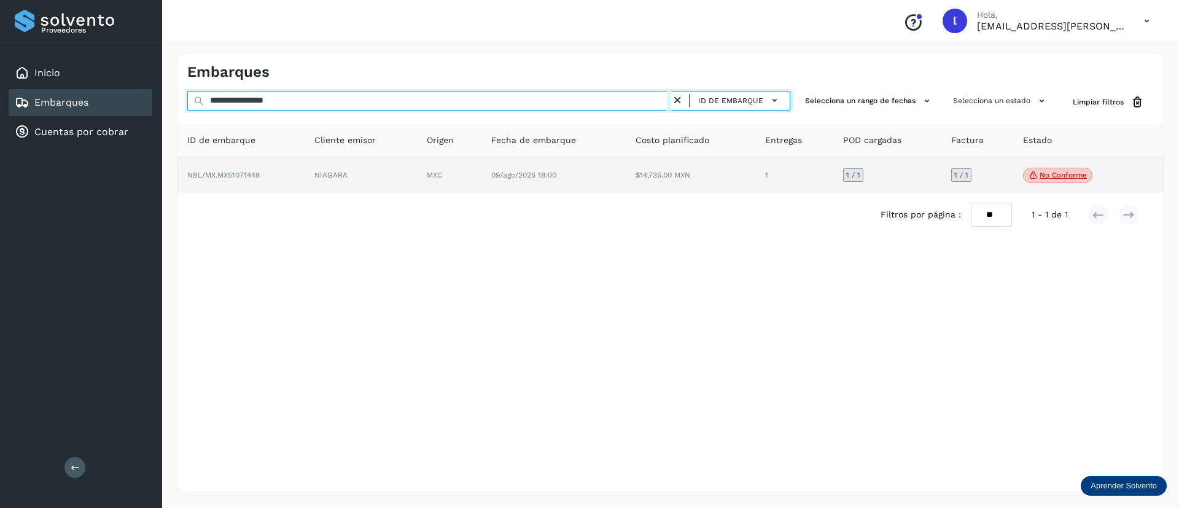
type input "**********"
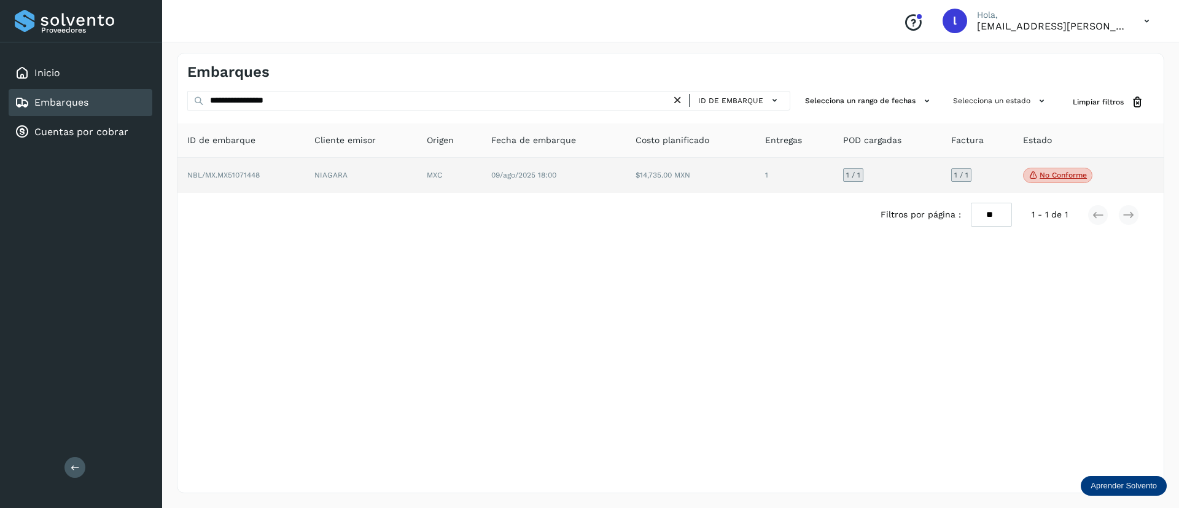
click at [755, 184] on td "$14,735.00 MXN" at bounding box center [794, 176] width 78 height 36
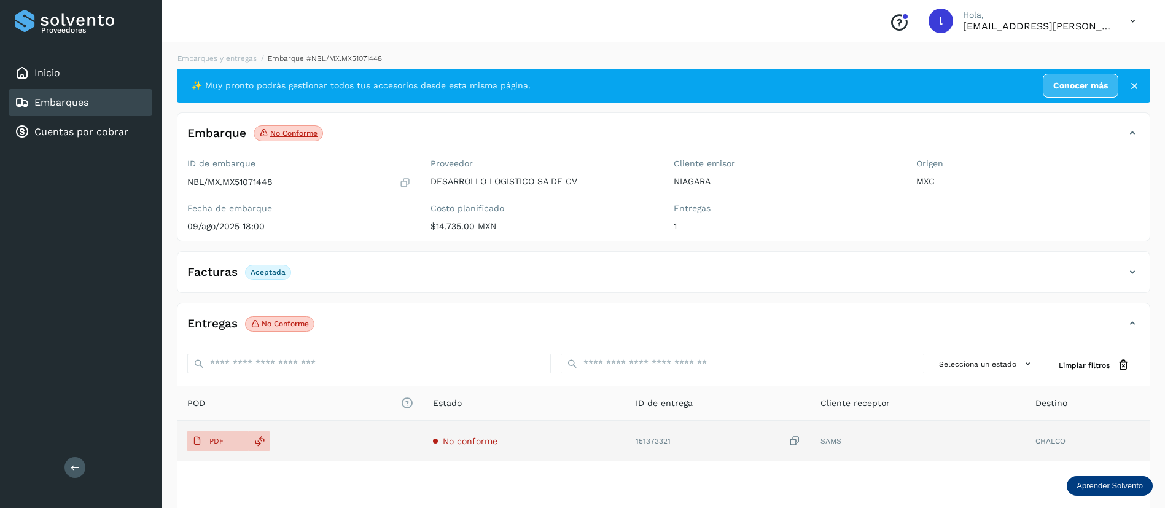
click at [626, 434] on td "No conforme" at bounding box center [718, 441] width 185 height 41
click at [465, 440] on span "No conforme" at bounding box center [470, 441] width 55 height 10
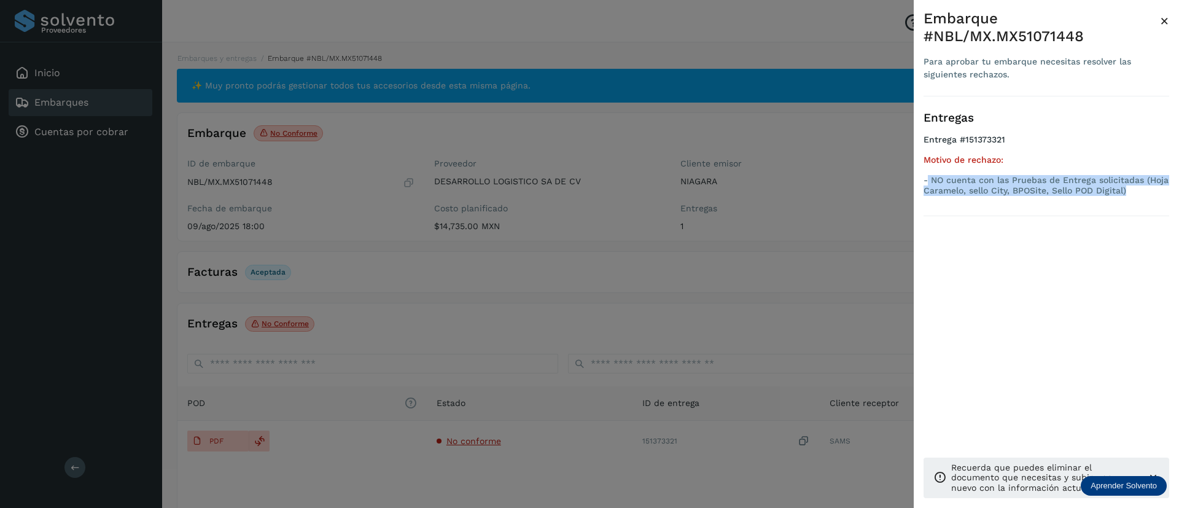
drag, startPoint x: 1131, startPoint y: 187, endPoint x: 927, endPoint y: 179, distance: 204.0
click at [927, 179] on p "- NO cuenta con las Pruebas de Entrega solicitadas (Hoja Caramelo, sello City, …" at bounding box center [1046, 185] width 246 height 21
click at [1164, 20] on span "×" at bounding box center [1164, 20] width 9 height 17
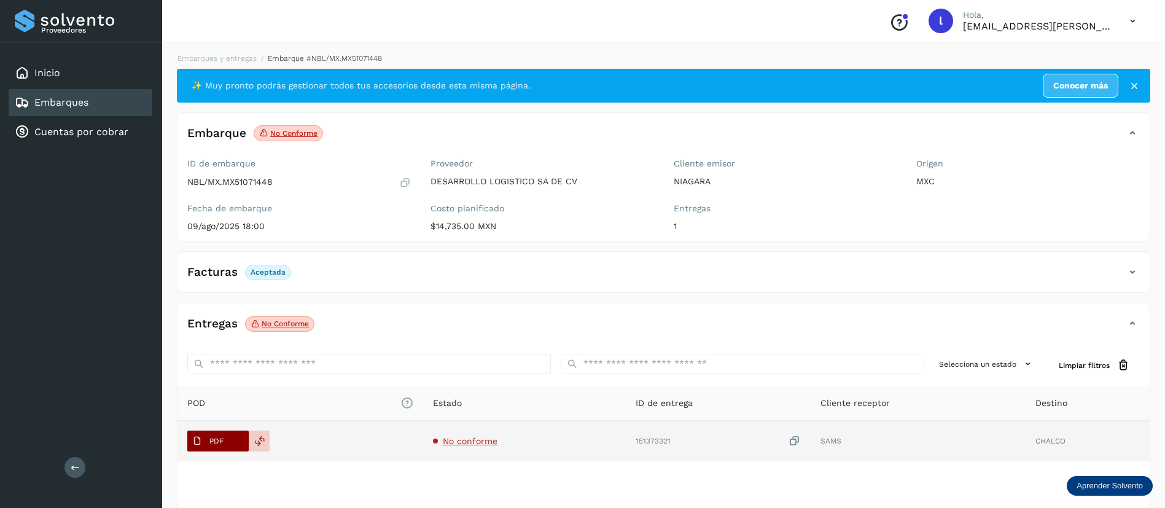
click at [190, 447] on span "PDF" at bounding box center [207, 441] width 41 height 20
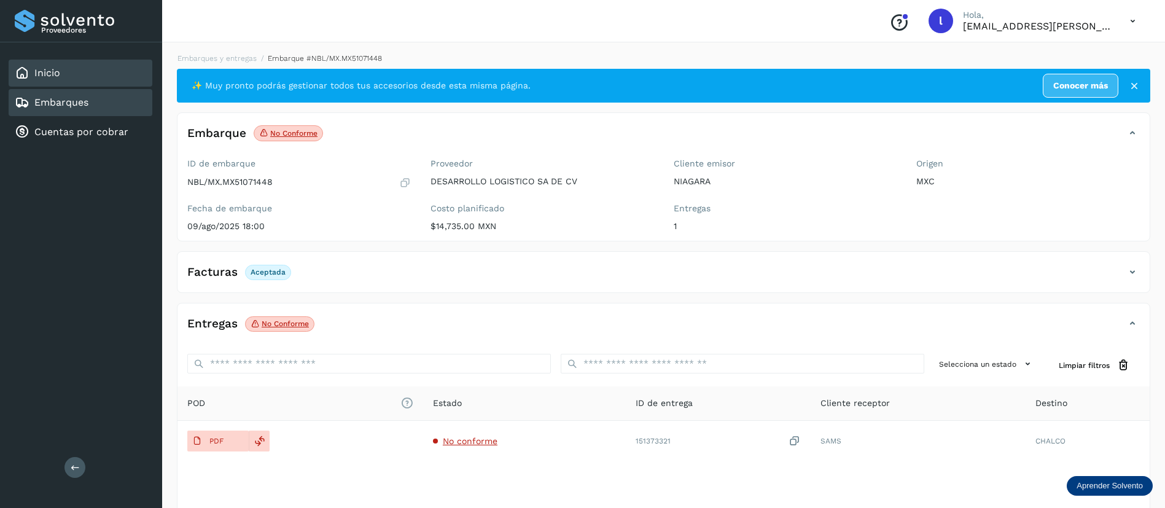
click at [85, 60] on div "Inicio" at bounding box center [81, 73] width 144 height 27
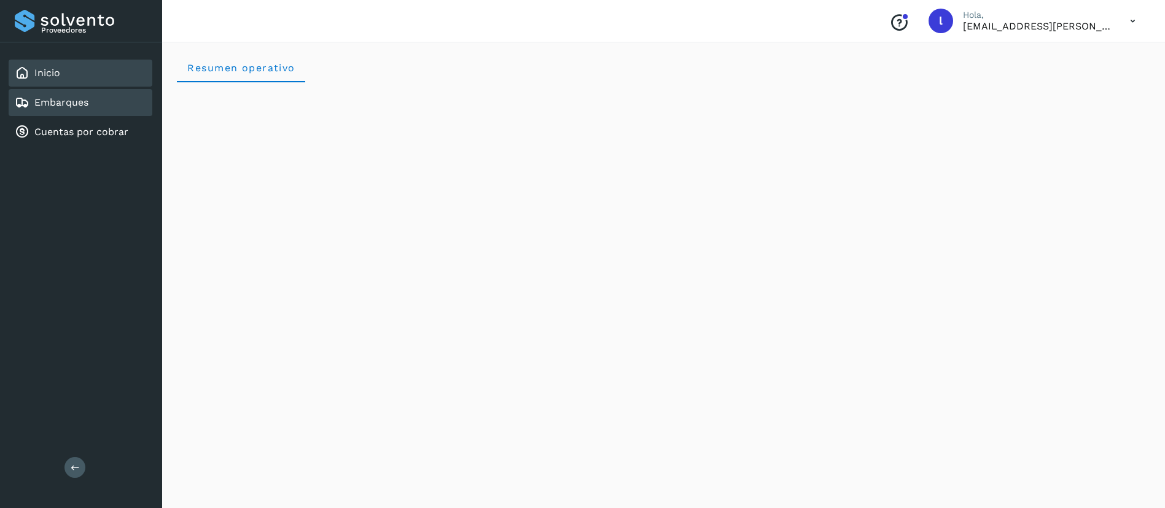
click at [98, 99] on div "Embarques" at bounding box center [81, 102] width 144 height 27
